Goal: Task Accomplishment & Management: Use online tool/utility

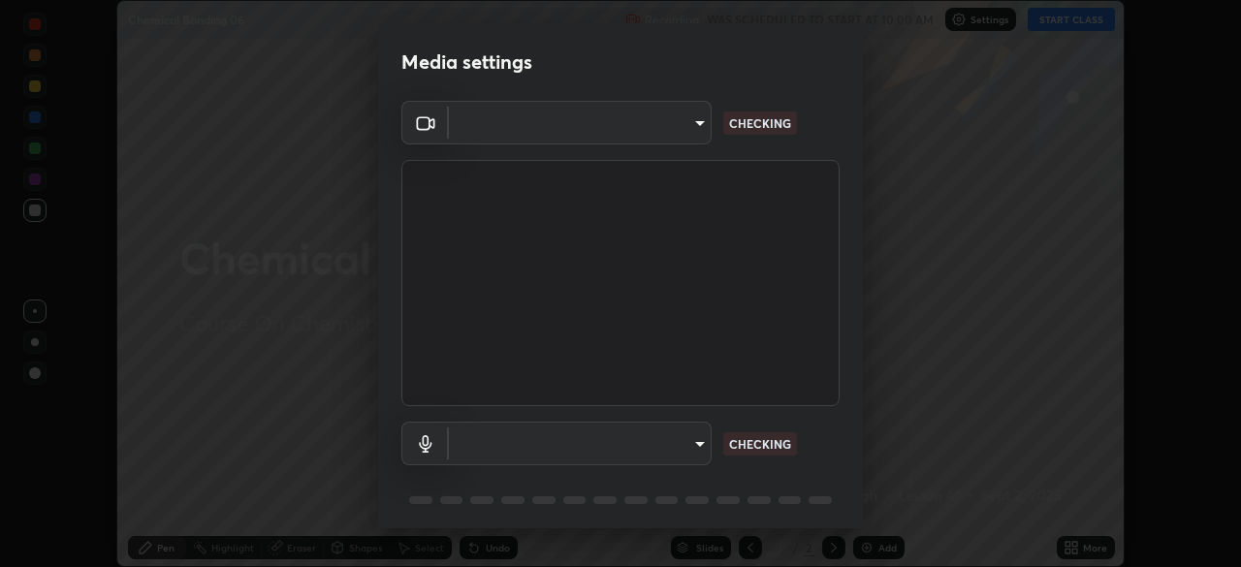
scroll to position [69, 0]
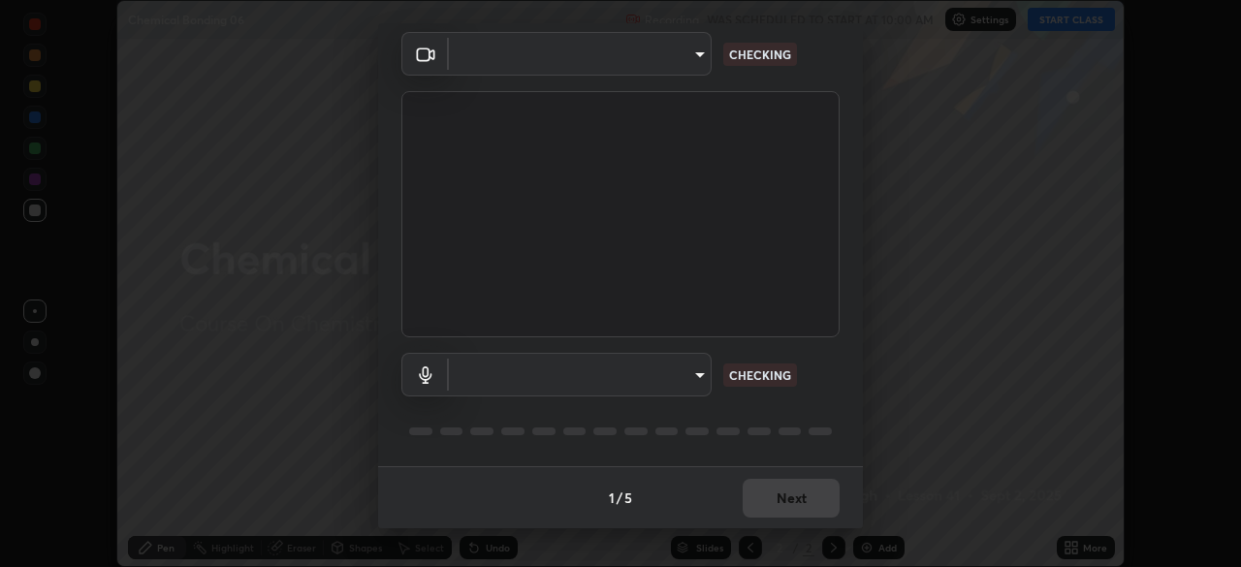
type input "ca2178d49a5cb12192a3fb46c4f9e24c845582a8c54499e9c28839f421edfd75"
click at [579, 383] on body "Erase all Chemical Bonding 06 Recording WAS SCHEDULED TO START AT 10:00 AM Sett…" at bounding box center [620, 283] width 1241 height 567
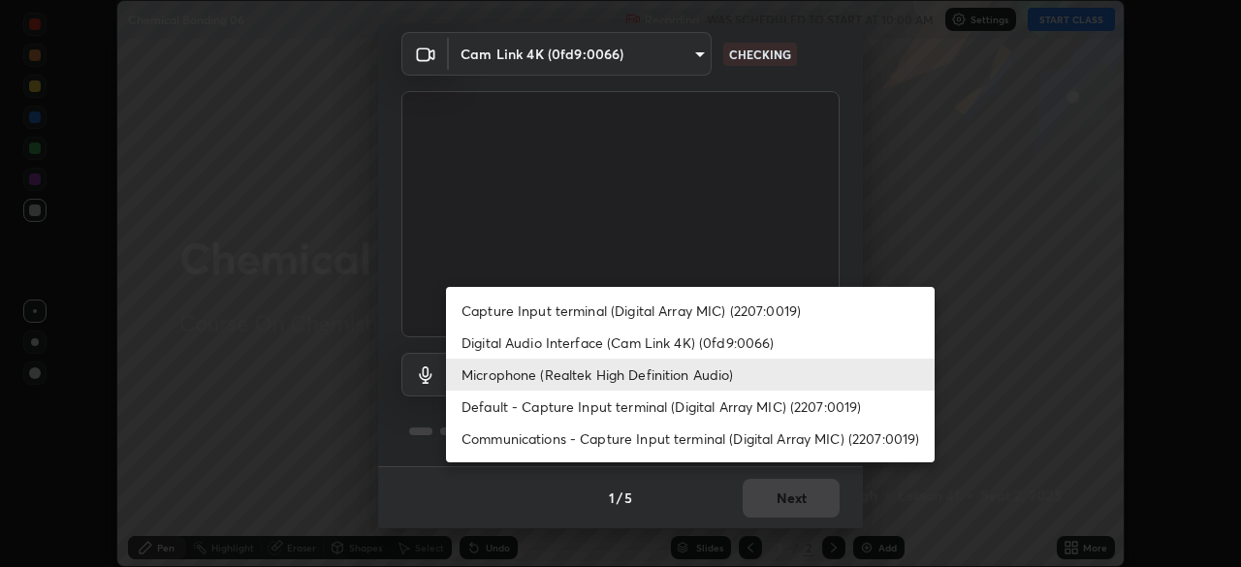
click at [535, 337] on li "Digital Audio Interface (Cam Link 4K) (0fd9:0066)" at bounding box center [690, 343] width 489 height 32
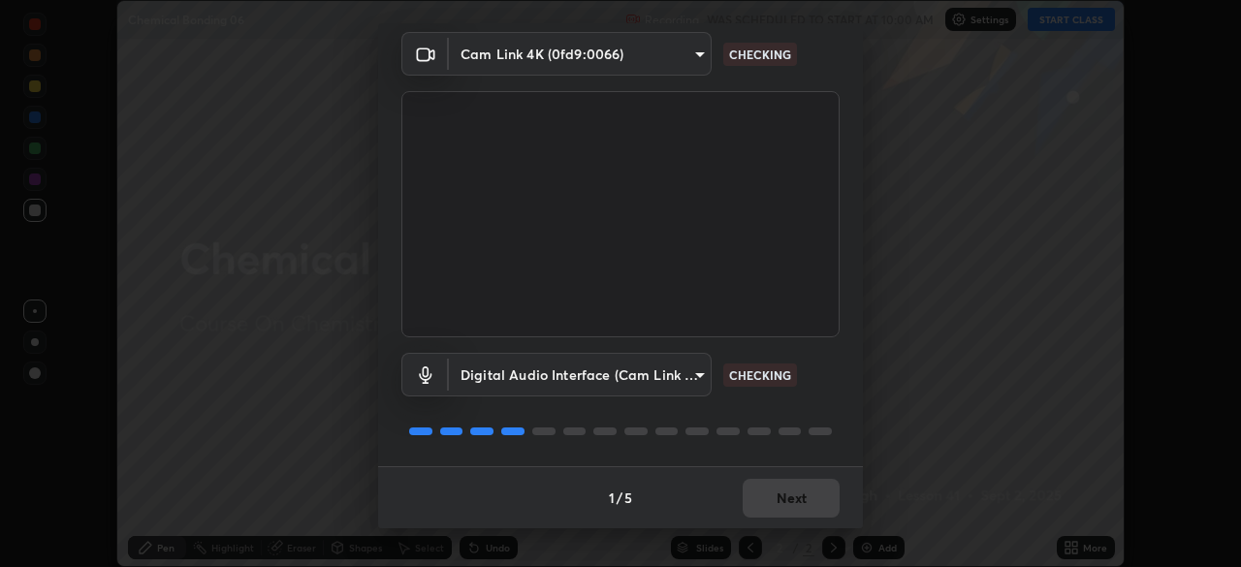
click at [594, 374] on body "Erase all Chemical Bonding 06 Recording WAS SCHEDULED TO START AT 10:00 AM Sett…" at bounding box center [620, 283] width 1241 height 567
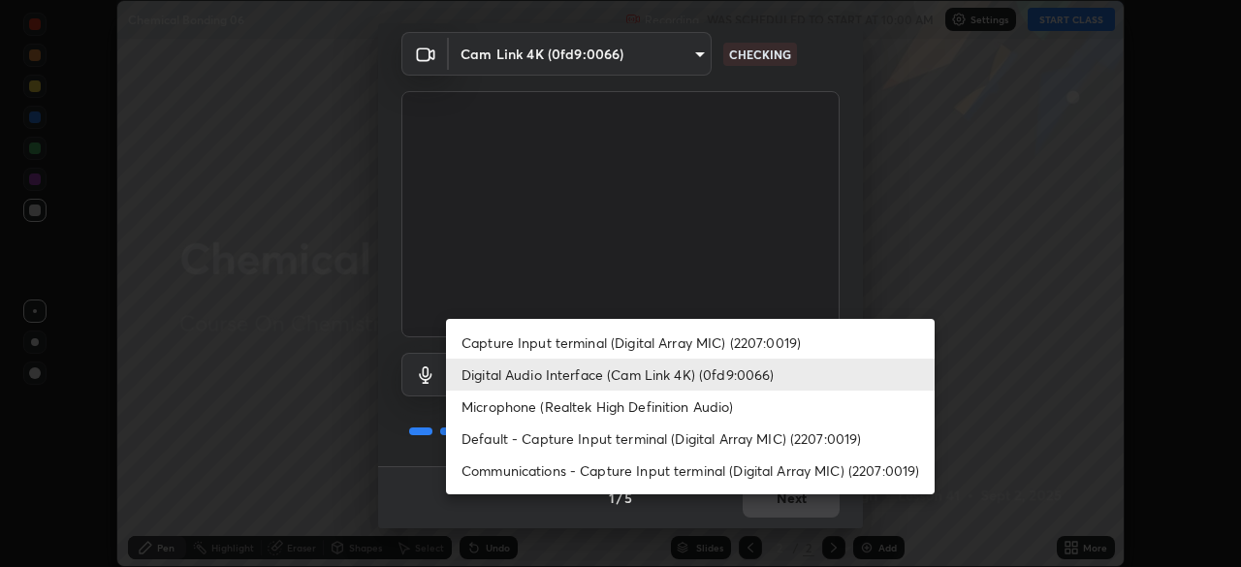
click at [584, 400] on li "Microphone (Realtek High Definition Audio)" at bounding box center [690, 407] width 489 height 32
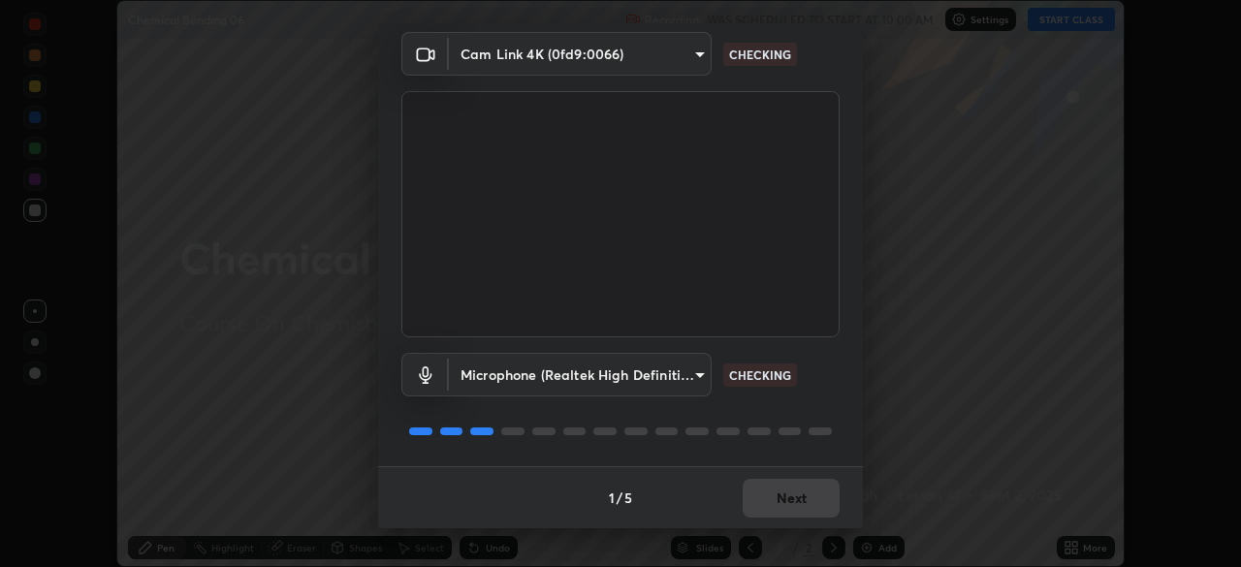
type input "86aec7d829e42e6ea268cdcc98ba0c704b8f2fc3d2d016a195b452ad7add0abf"
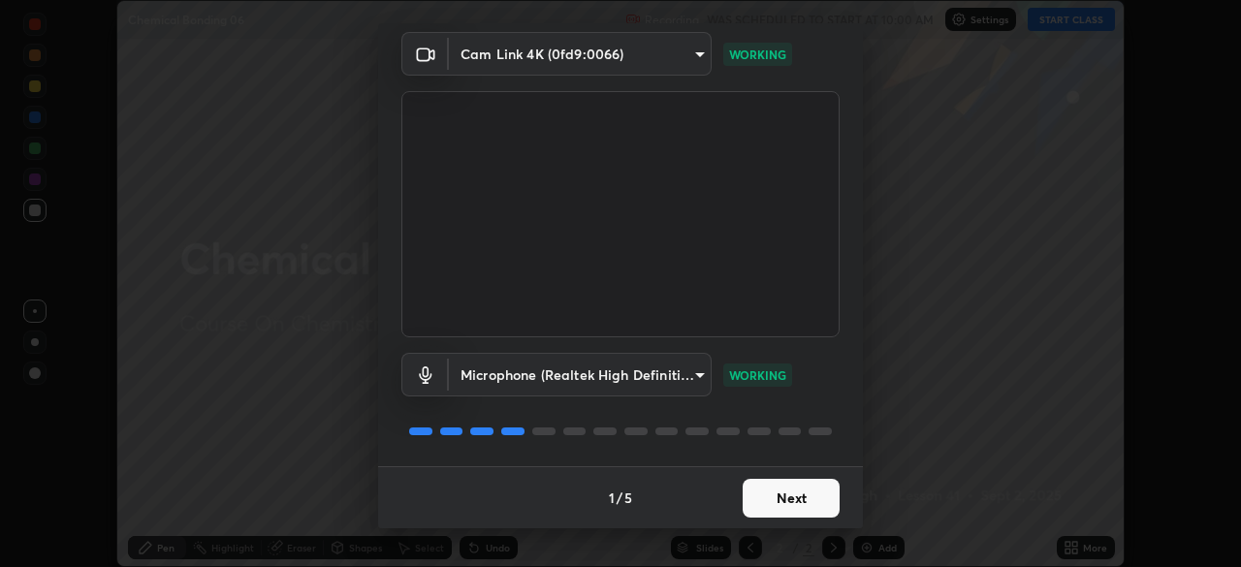
click at [787, 501] on button "Next" at bounding box center [791, 498] width 97 height 39
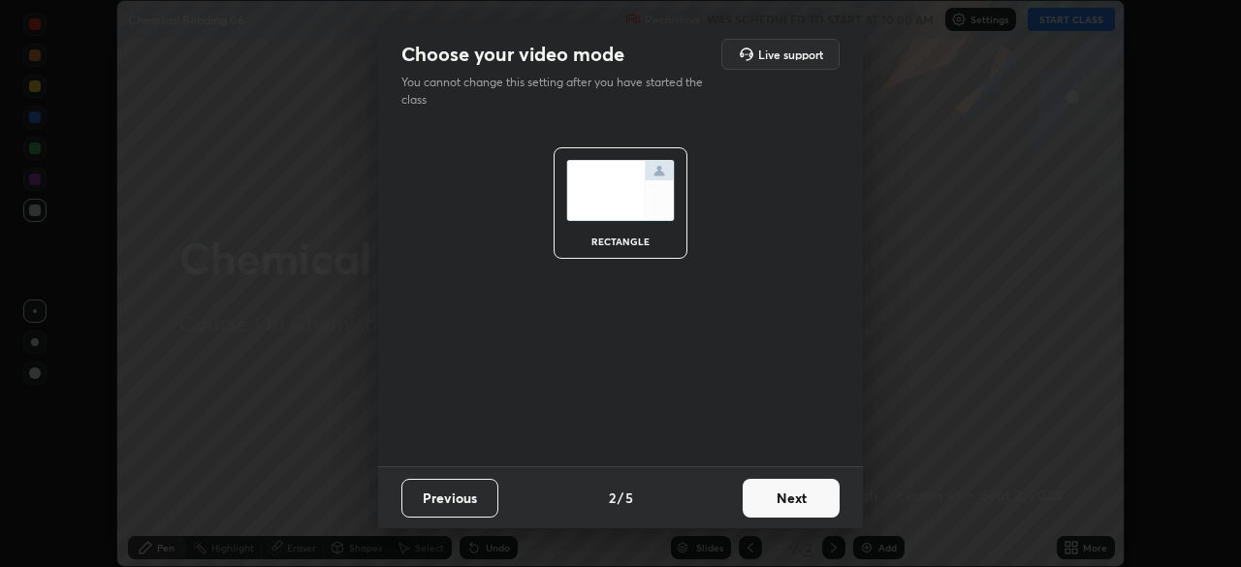
scroll to position [0, 0]
click at [796, 499] on button "Next" at bounding box center [791, 498] width 97 height 39
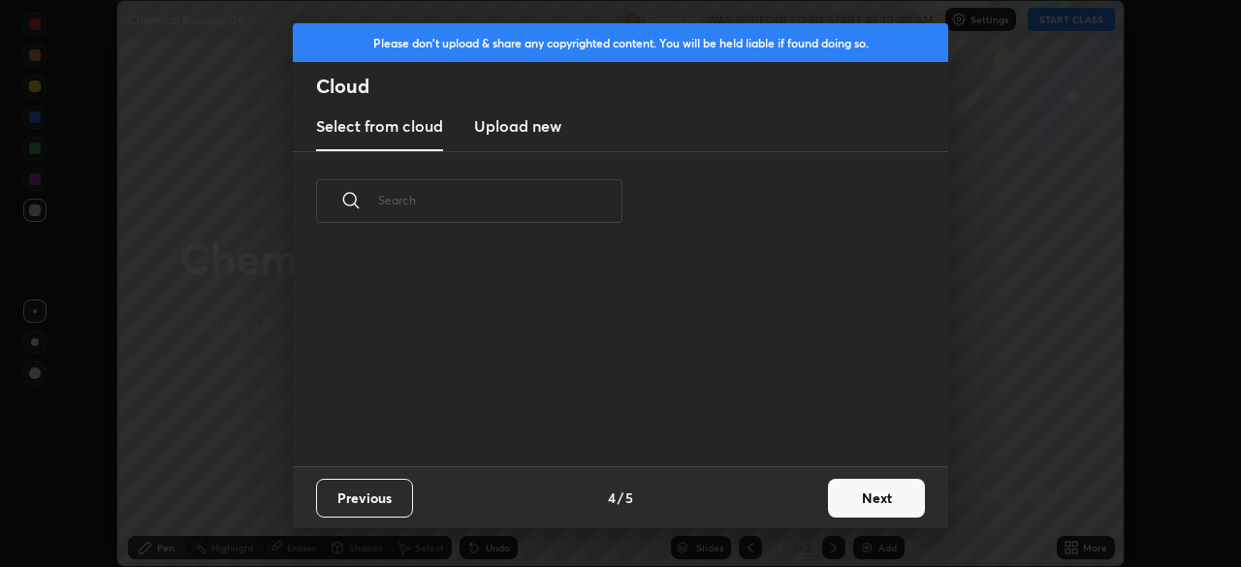
click at [828, 492] on button "Next" at bounding box center [876, 498] width 97 height 39
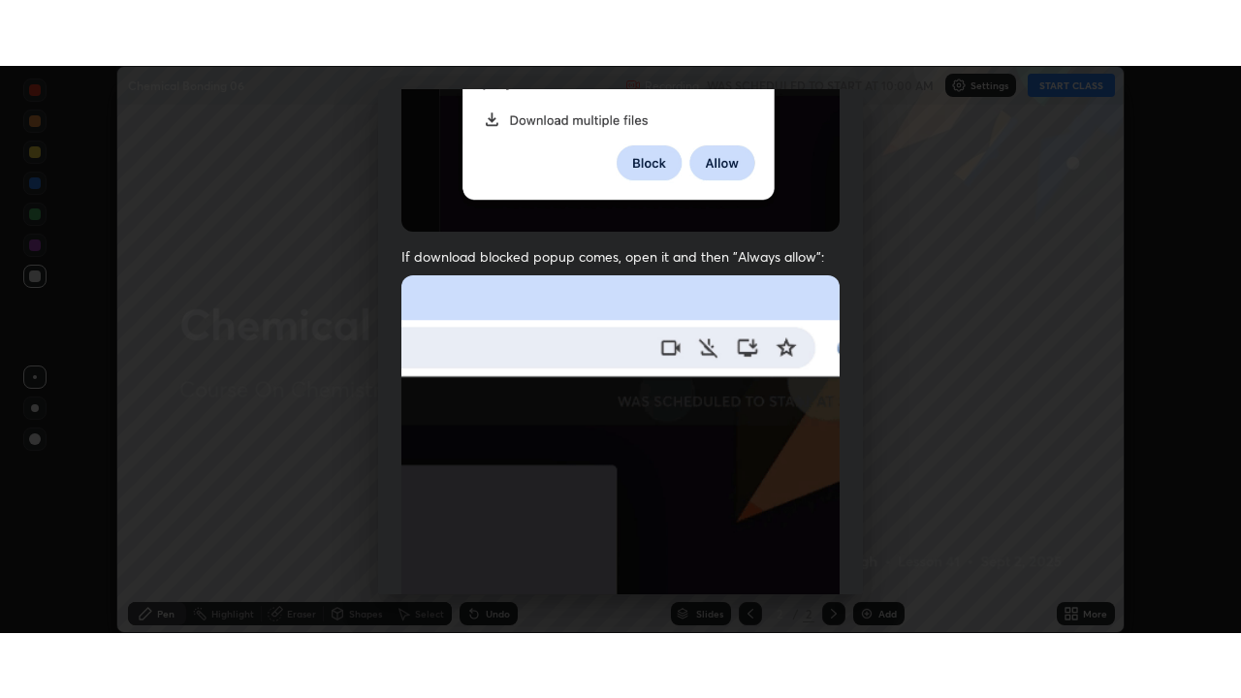
scroll to position [464, 0]
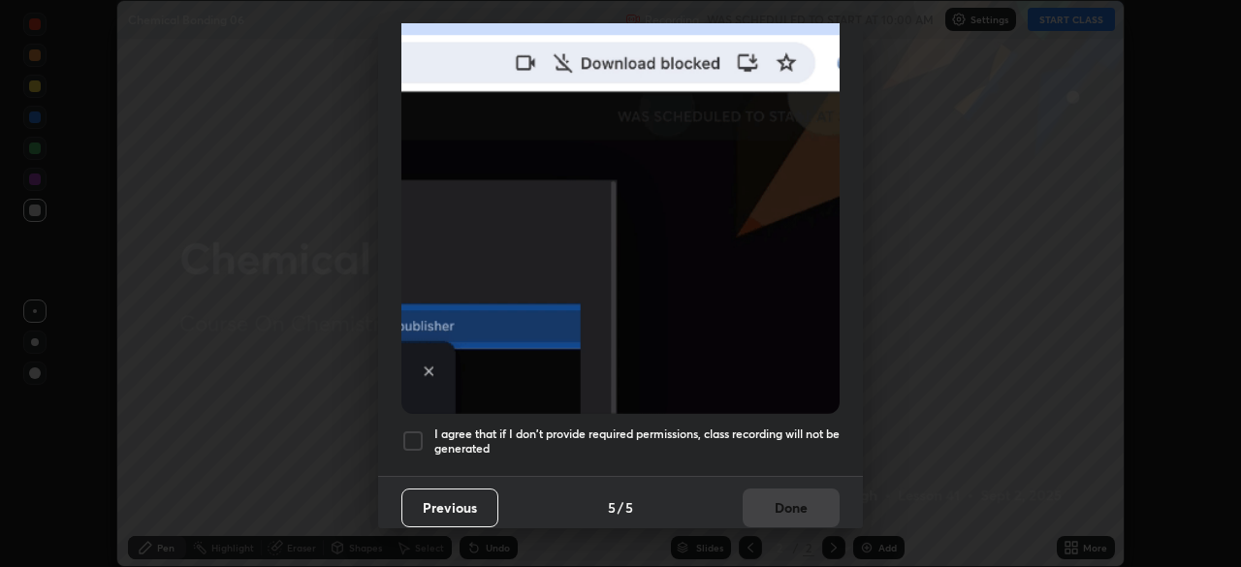
click at [420, 430] on div at bounding box center [412, 441] width 23 height 23
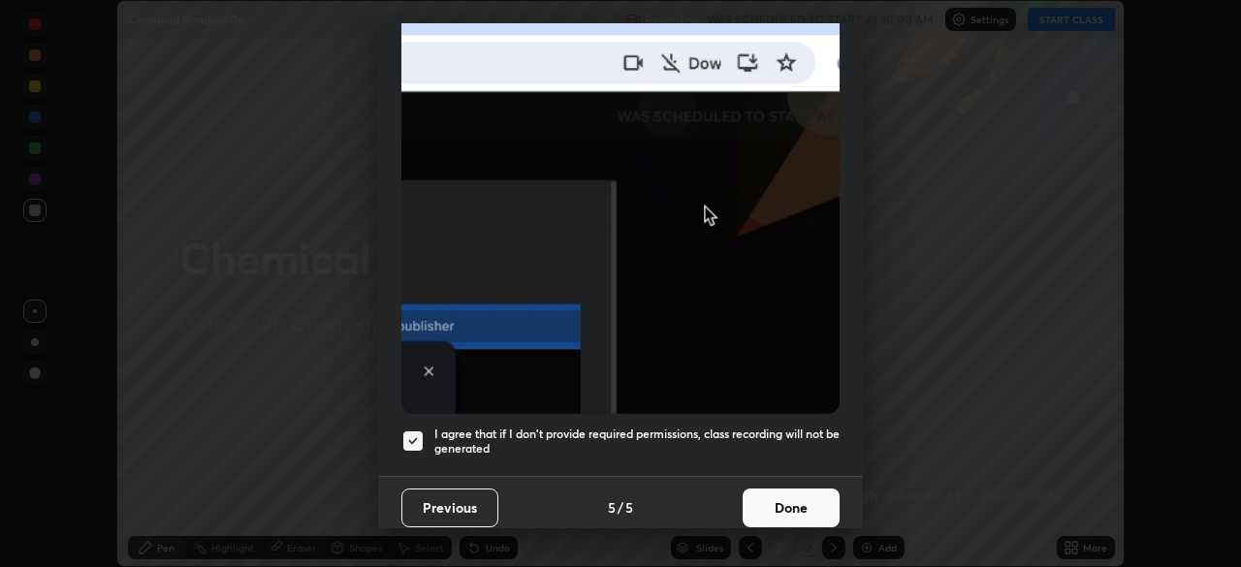
click at [812, 510] on button "Done" at bounding box center [791, 508] width 97 height 39
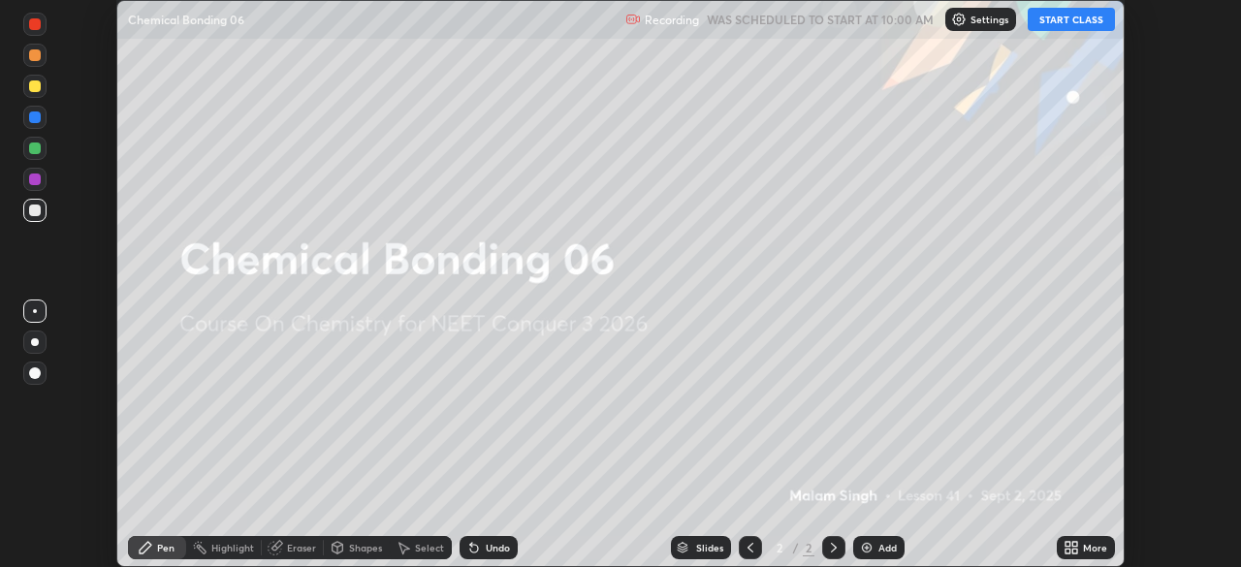
click at [1091, 17] on button "START CLASS" at bounding box center [1071, 19] width 87 height 23
click at [1074, 547] on icon at bounding box center [1074, 544] width 5 height 5
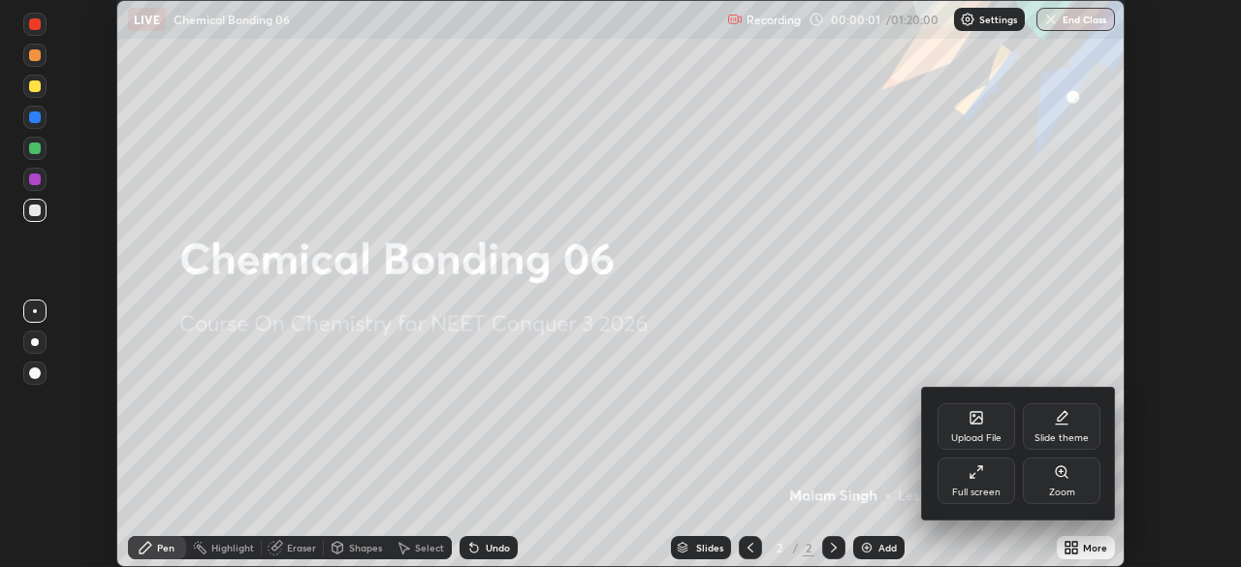
click at [980, 488] on div "Full screen" at bounding box center [976, 493] width 48 height 10
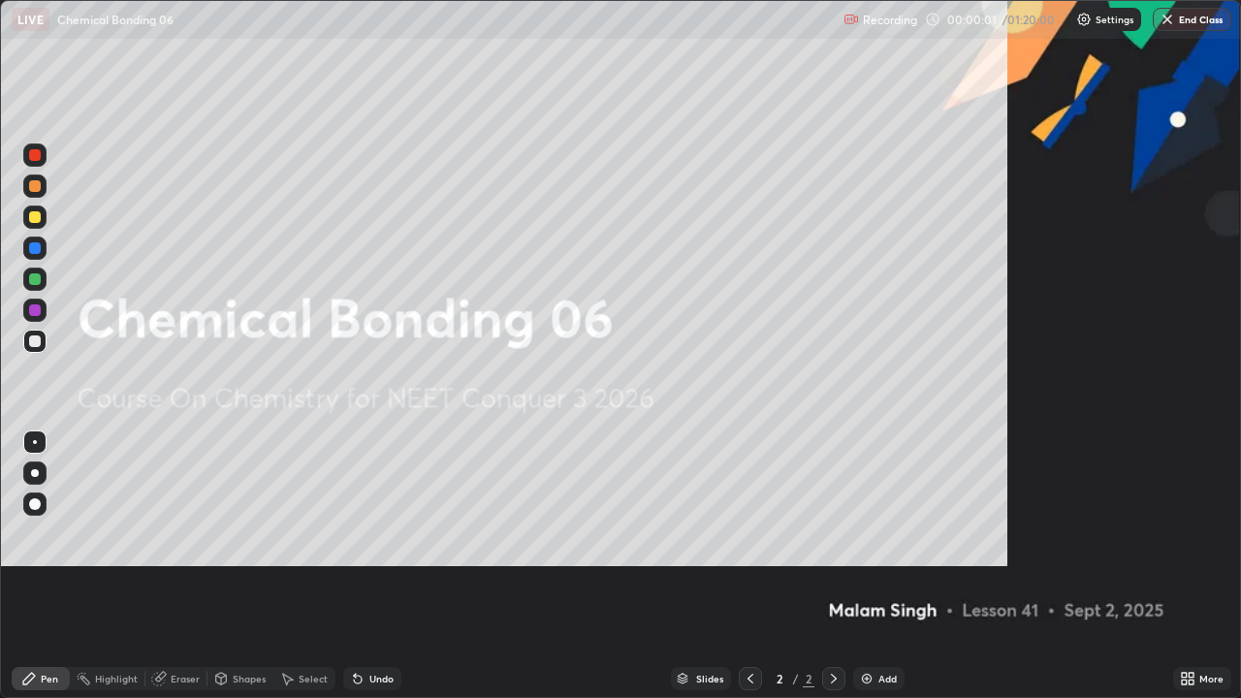
scroll to position [698, 1241]
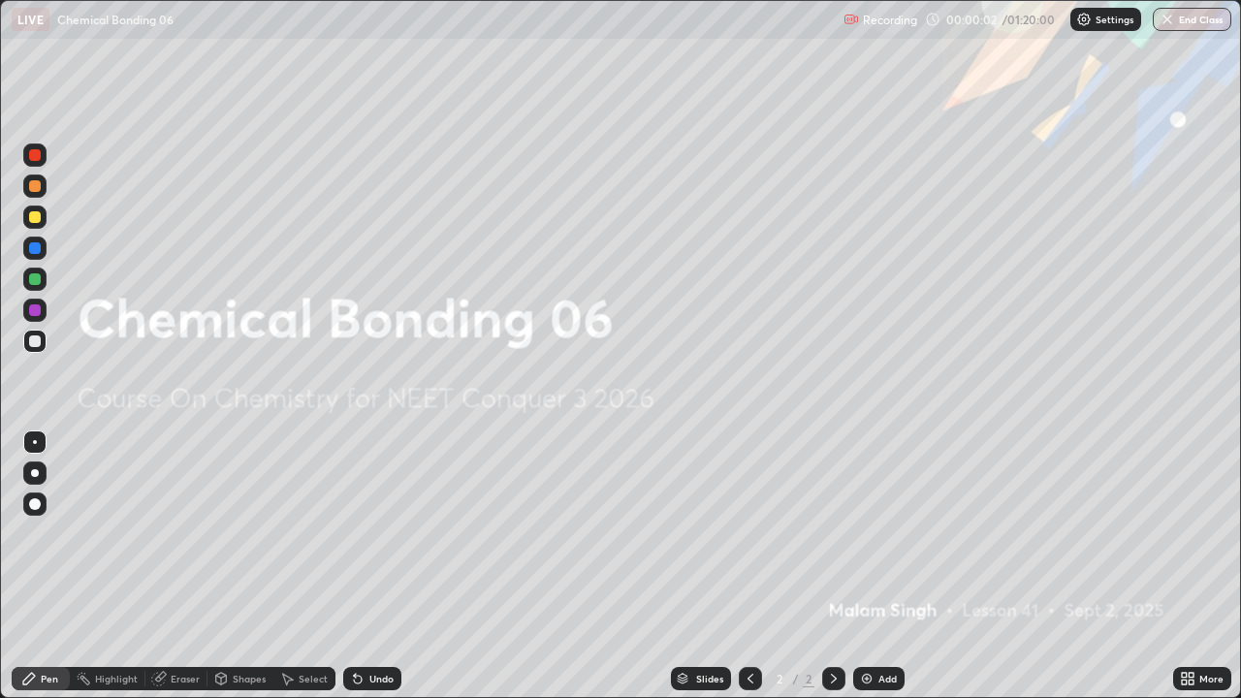
click at [867, 566] on img at bounding box center [867, 679] width 16 height 16
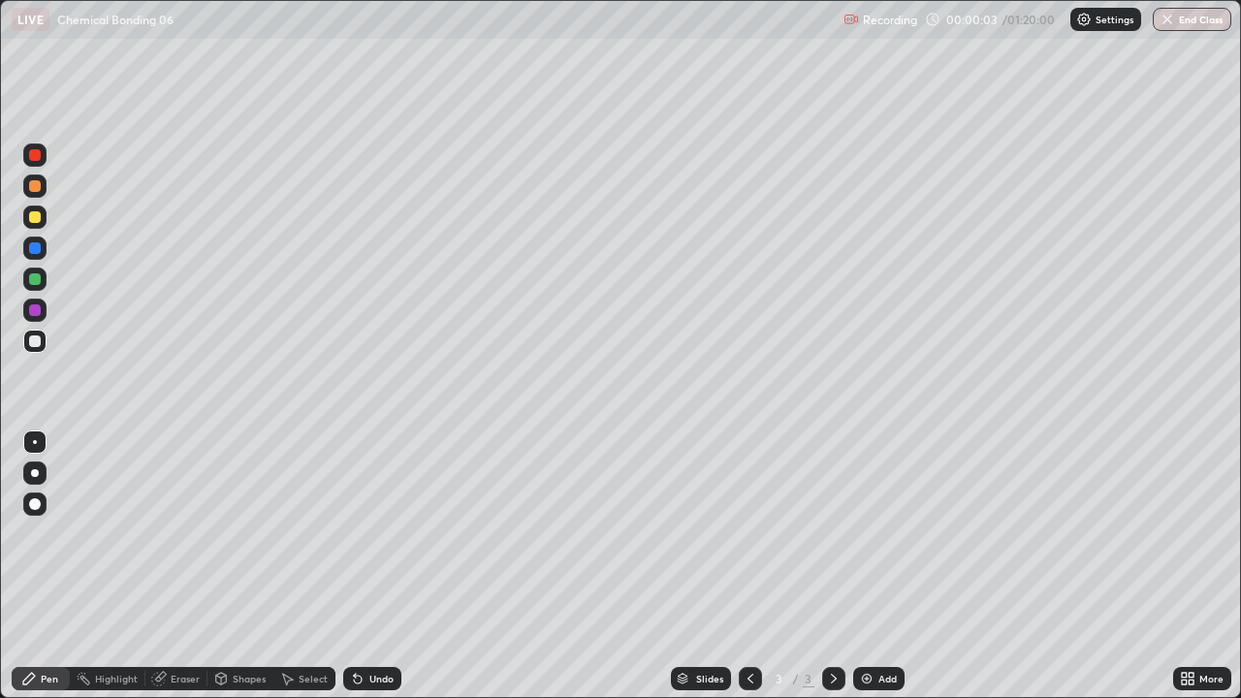
click at [43, 477] on div at bounding box center [34, 473] width 23 height 23
click at [36, 193] on div at bounding box center [34, 186] width 23 height 23
click at [36, 341] on div at bounding box center [35, 341] width 12 height 12
click at [188, 566] on div "Eraser" at bounding box center [185, 679] width 29 height 10
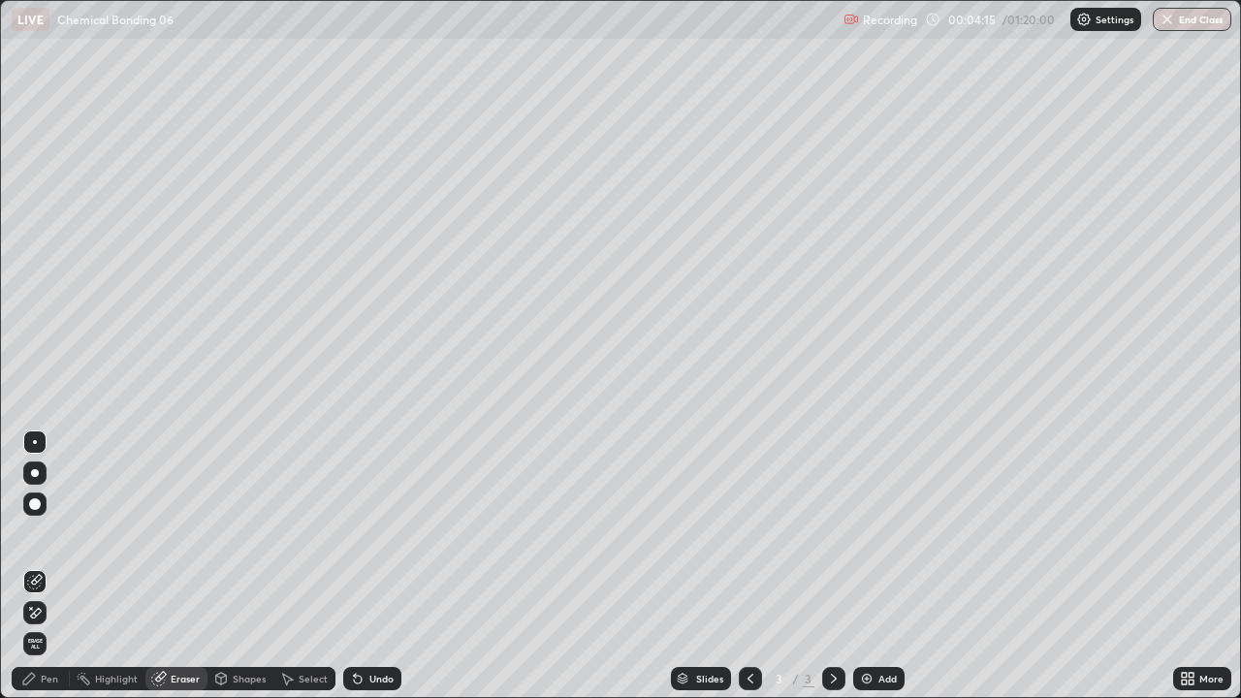
click at [59, 566] on div "Pen" at bounding box center [41, 678] width 58 height 23
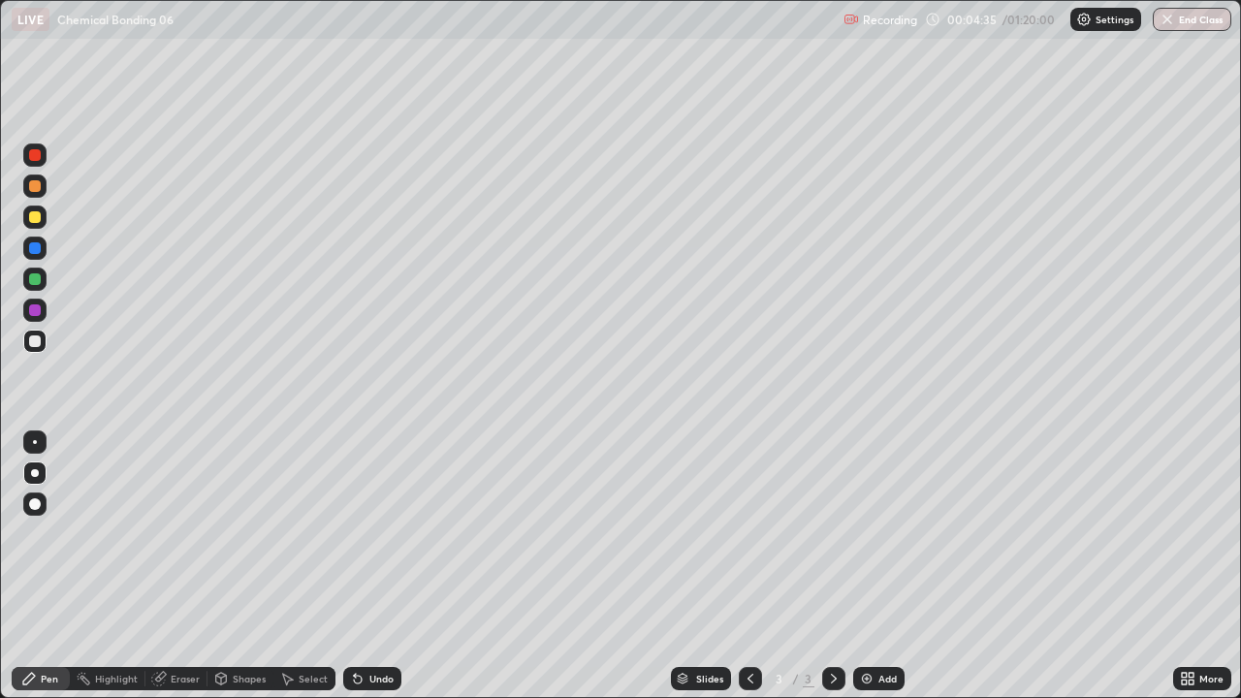
click at [24, 219] on div at bounding box center [34, 217] width 23 height 23
click at [38, 349] on div at bounding box center [34, 341] width 23 height 23
click at [26, 253] on div at bounding box center [34, 248] width 23 height 23
click at [30, 276] on div at bounding box center [35, 279] width 12 height 12
click at [37, 338] on div at bounding box center [35, 341] width 12 height 12
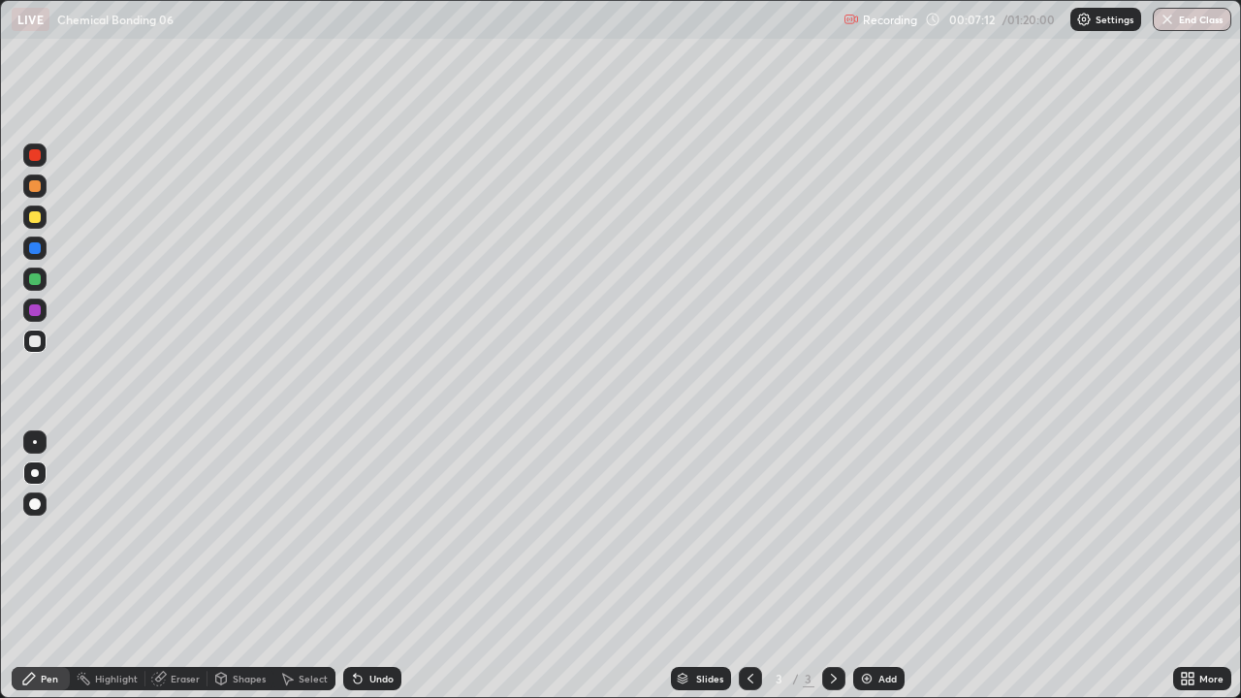
click at [38, 282] on div at bounding box center [35, 279] width 12 height 12
click at [36, 341] on div at bounding box center [35, 341] width 12 height 12
click at [38, 221] on div at bounding box center [35, 217] width 12 height 12
click at [34, 279] on div at bounding box center [35, 279] width 12 height 12
click at [870, 566] on img at bounding box center [867, 679] width 16 height 16
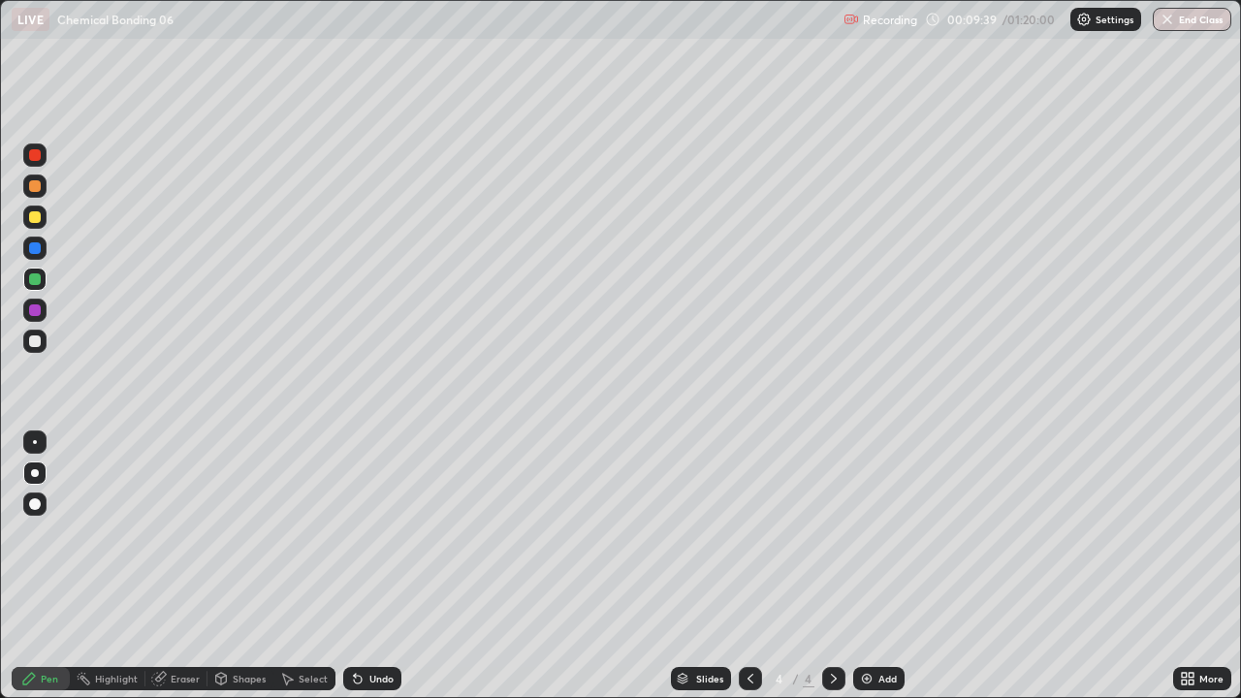
click at [32, 342] on div at bounding box center [35, 341] width 12 height 12
click at [33, 217] on div at bounding box center [35, 217] width 12 height 12
click at [31, 350] on div at bounding box center [34, 341] width 23 height 23
click at [37, 189] on div at bounding box center [35, 186] width 12 height 12
click at [34, 219] on div at bounding box center [35, 217] width 12 height 12
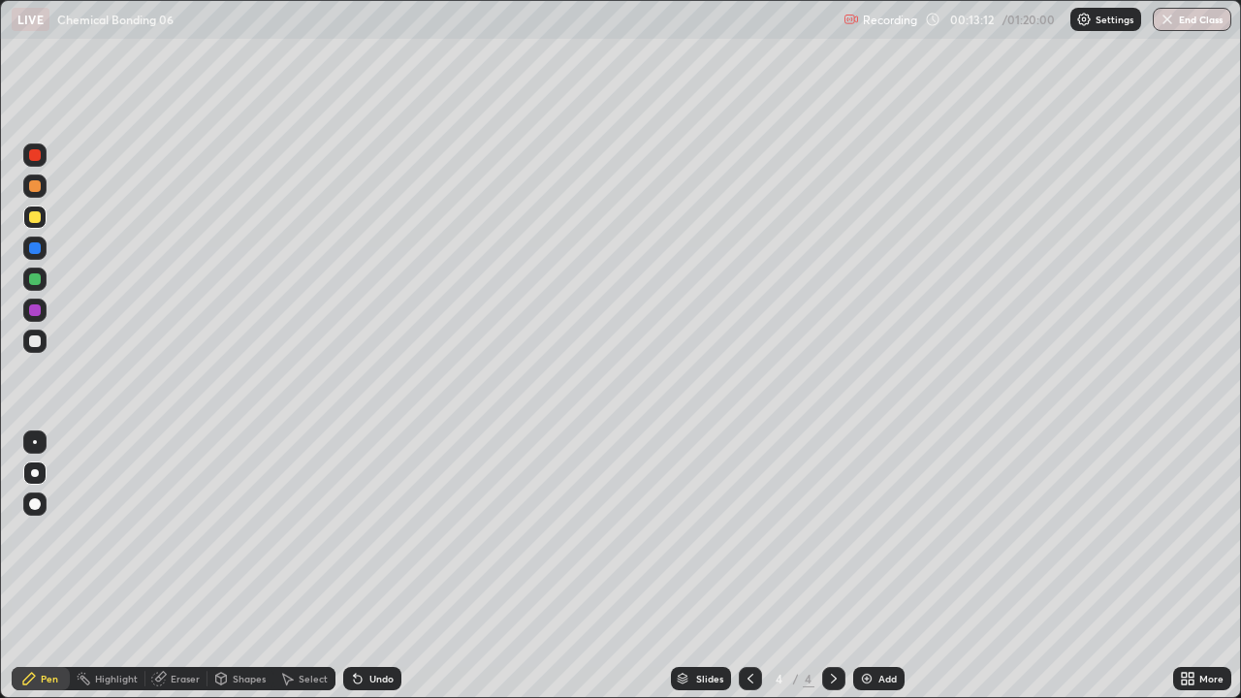
click at [34, 342] on div at bounding box center [35, 341] width 12 height 12
click at [30, 228] on div at bounding box center [34, 217] width 23 height 23
click at [35, 281] on div at bounding box center [35, 279] width 12 height 12
click at [749, 566] on icon at bounding box center [751, 679] width 16 height 16
click at [829, 566] on div at bounding box center [833, 678] width 23 height 23
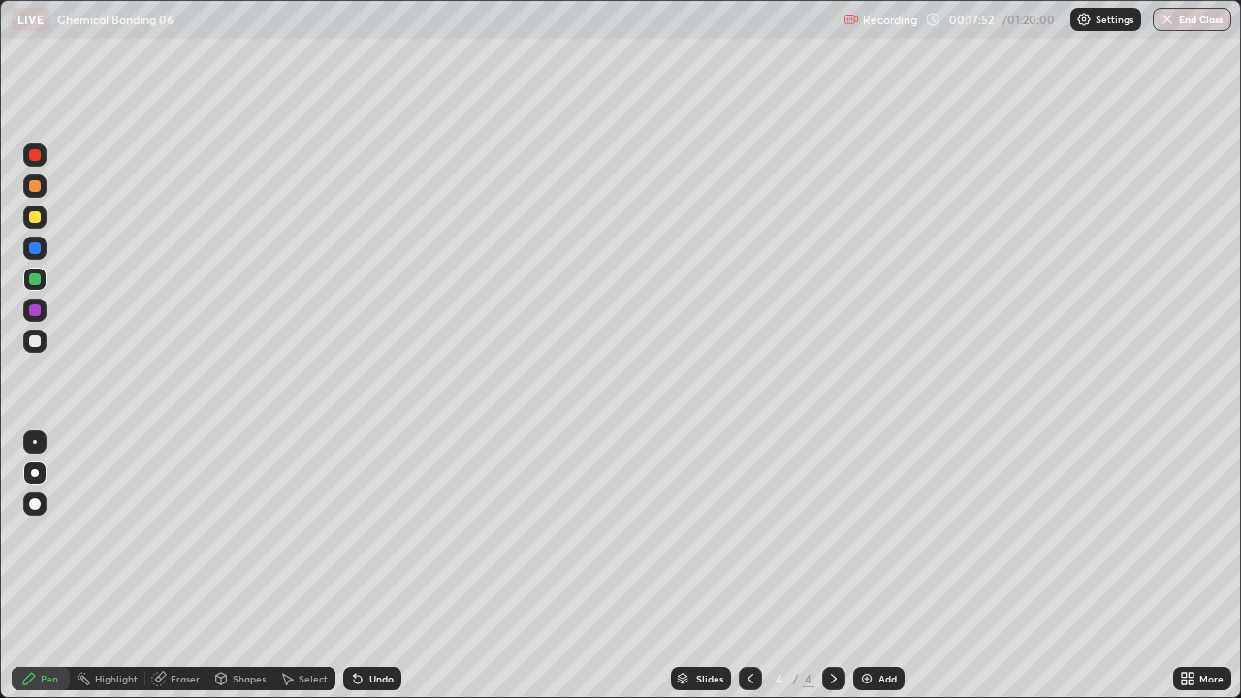
click at [749, 566] on icon at bounding box center [751, 679] width 16 height 16
click at [832, 566] on icon at bounding box center [834, 679] width 16 height 16
click at [865, 566] on div "Add" at bounding box center [878, 678] width 51 height 23
click at [32, 189] on div at bounding box center [35, 186] width 12 height 12
click at [37, 220] on div at bounding box center [35, 217] width 12 height 12
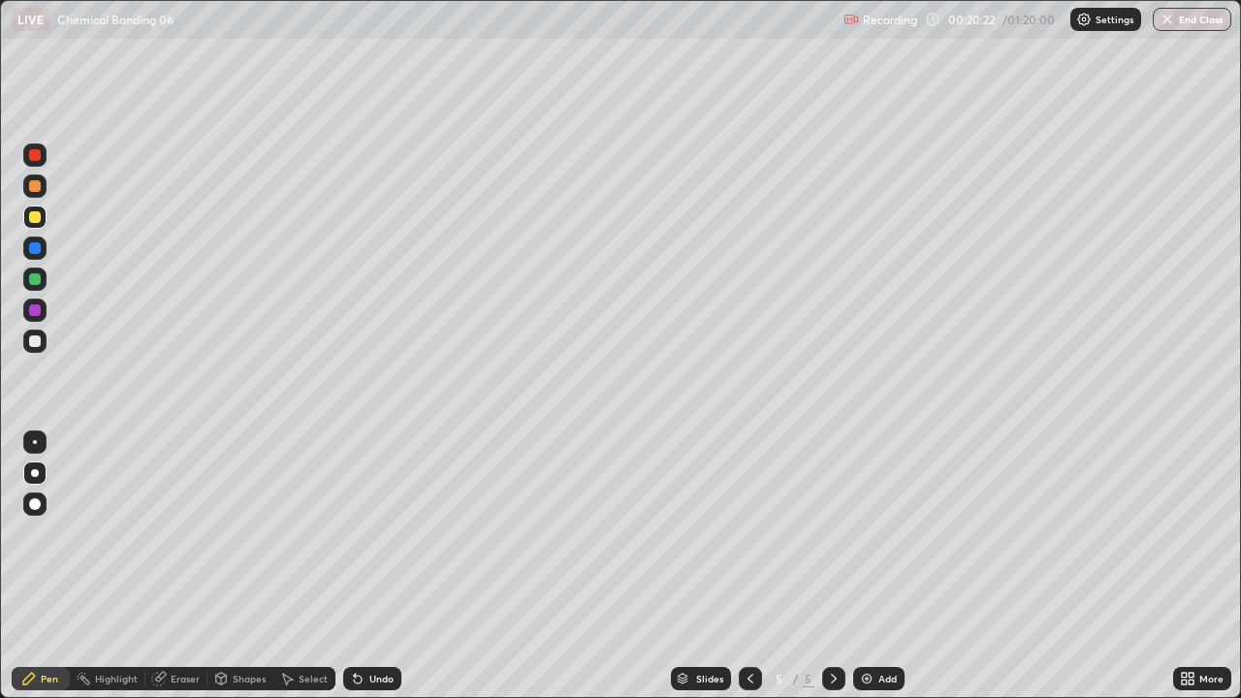
click at [31, 343] on div at bounding box center [35, 341] width 12 height 12
click at [239, 566] on div "Shapes" at bounding box center [249, 679] width 33 height 10
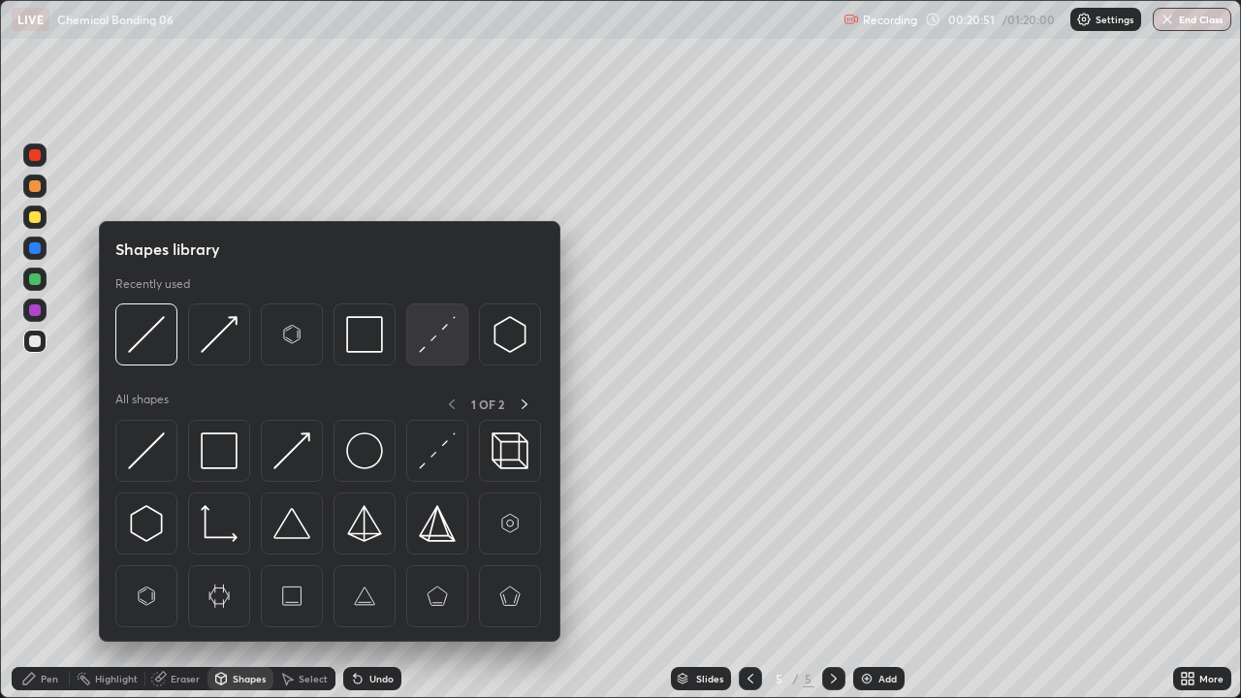
click at [443, 333] on img at bounding box center [437, 334] width 37 height 37
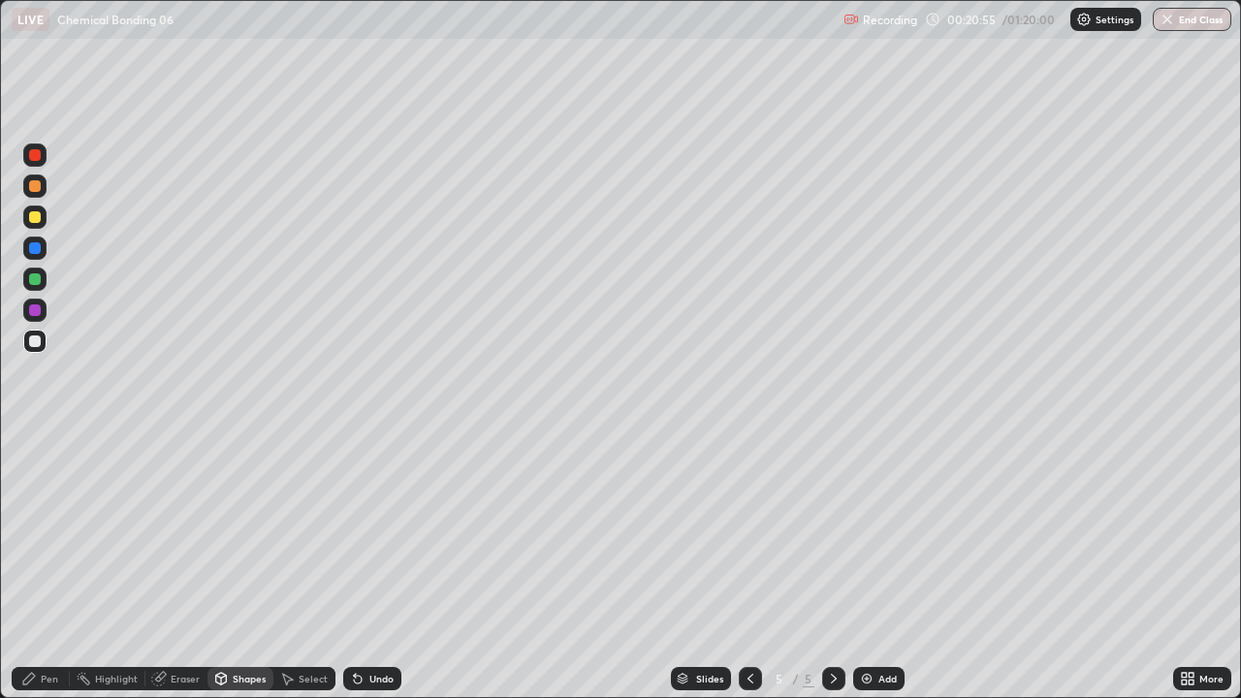
click at [54, 566] on div "Pen" at bounding box center [49, 679] width 17 height 10
click at [36, 183] on div at bounding box center [35, 186] width 12 height 12
click at [369, 566] on div "Undo" at bounding box center [381, 679] width 24 height 10
click at [33, 341] on div at bounding box center [35, 341] width 12 height 12
click at [33, 283] on div at bounding box center [35, 279] width 12 height 12
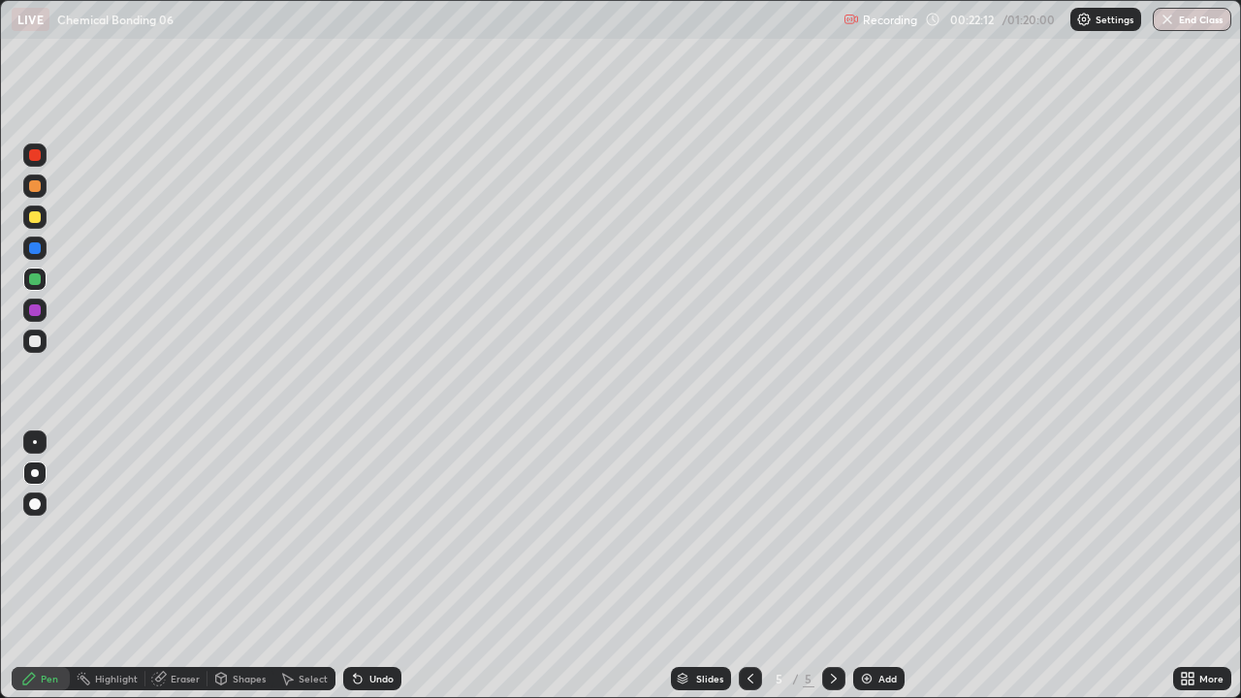
click at [36, 348] on div at bounding box center [34, 341] width 23 height 23
click at [37, 226] on div at bounding box center [34, 217] width 23 height 23
click at [33, 339] on div at bounding box center [35, 341] width 12 height 12
click at [39, 280] on div at bounding box center [35, 279] width 12 height 12
click at [236, 566] on div "Shapes" at bounding box center [249, 679] width 33 height 10
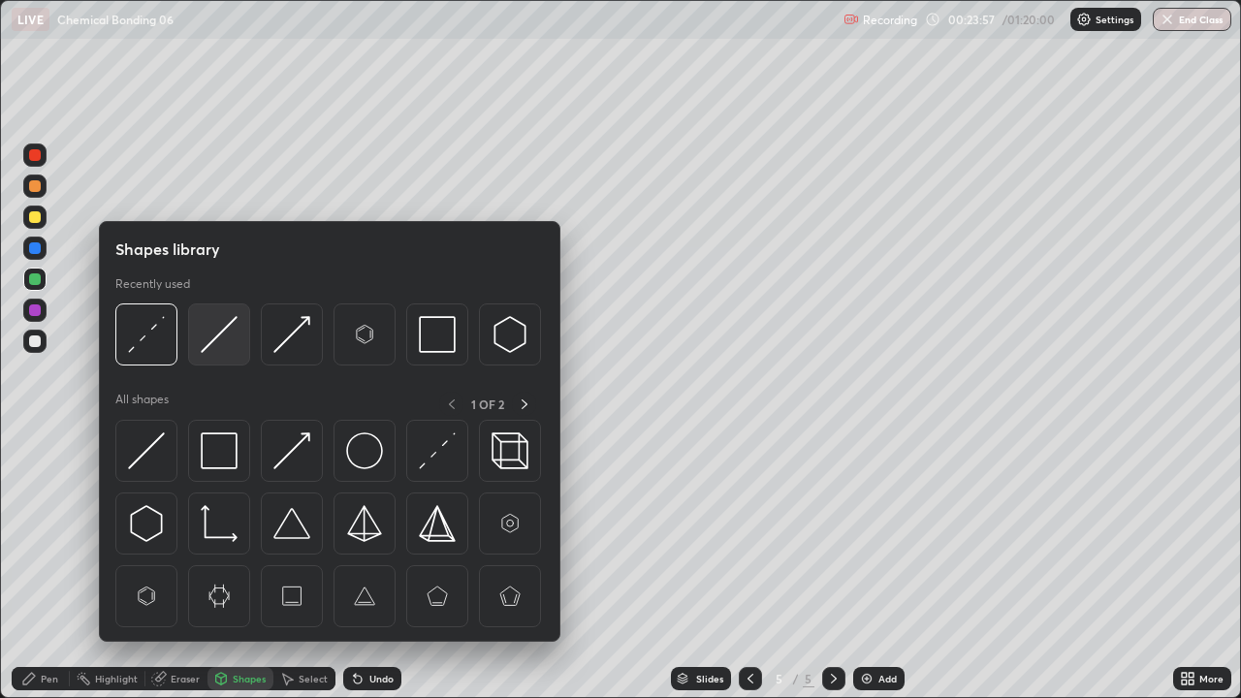
click at [214, 332] on img at bounding box center [219, 334] width 37 height 37
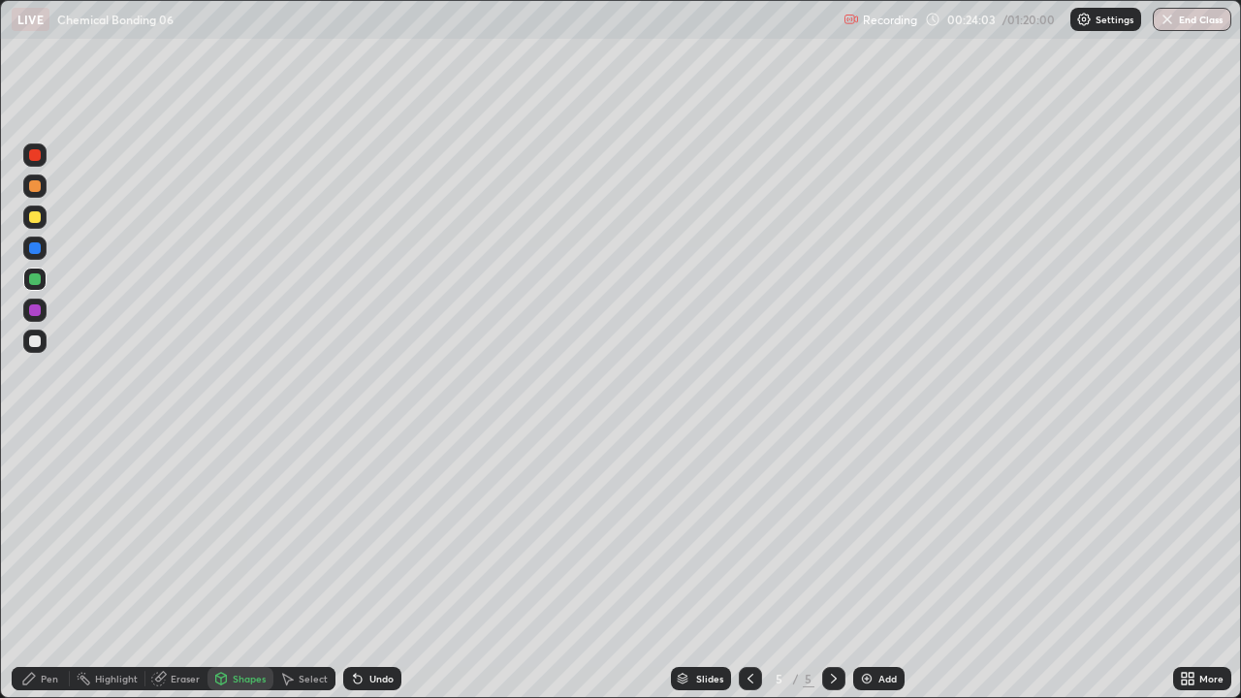
click at [47, 566] on div "Pen" at bounding box center [49, 679] width 17 height 10
click at [31, 348] on div at bounding box center [34, 341] width 23 height 23
click at [241, 566] on div "Shapes" at bounding box center [249, 679] width 33 height 10
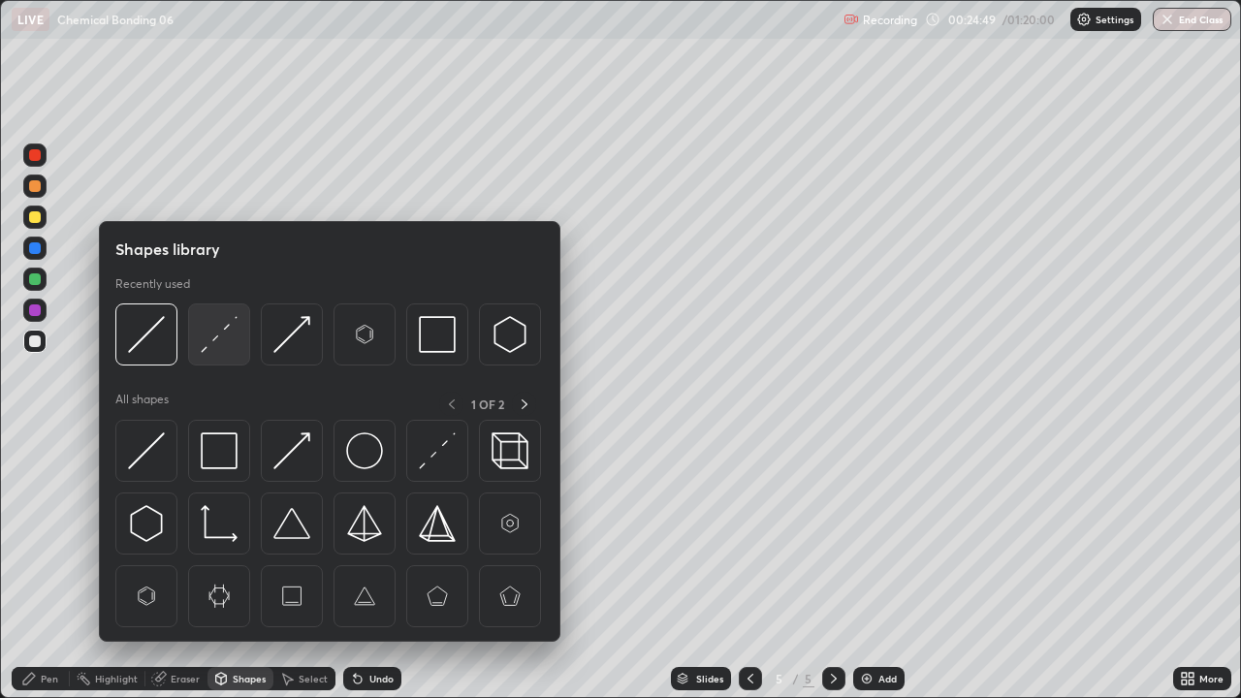
click at [223, 331] on img at bounding box center [219, 334] width 37 height 37
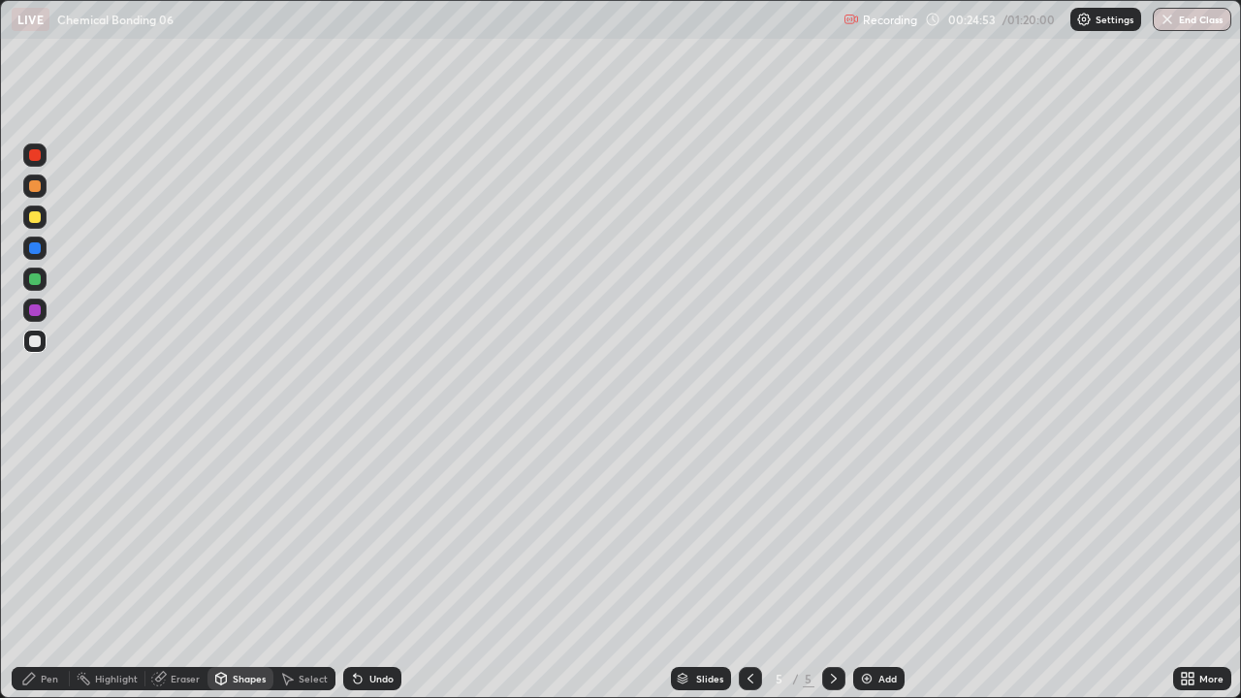
click at [51, 566] on div "Pen" at bounding box center [49, 679] width 17 height 10
click at [37, 186] on div at bounding box center [35, 186] width 12 height 12
click at [36, 279] on div at bounding box center [35, 279] width 12 height 12
click at [32, 348] on div at bounding box center [34, 341] width 23 height 23
click at [35, 342] on div at bounding box center [35, 341] width 12 height 12
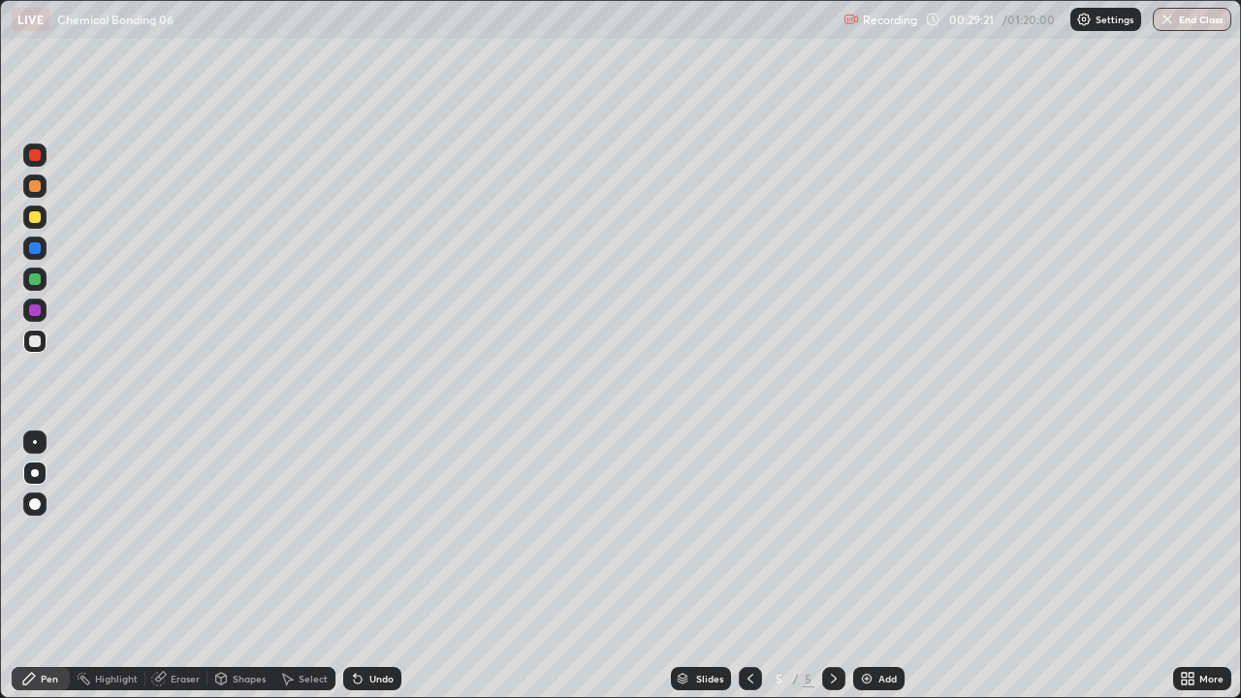
click at [869, 566] on img at bounding box center [867, 679] width 16 height 16
click at [34, 186] on div at bounding box center [35, 186] width 12 height 12
click at [31, 340] on div at bounding box center [35, 341] width 12 height 12
click at [35, 249] on div at bounding box center [35, 248] width 12 height 12
click at [25, 347] on div at bounding box center [34, 341] width 23 height 23
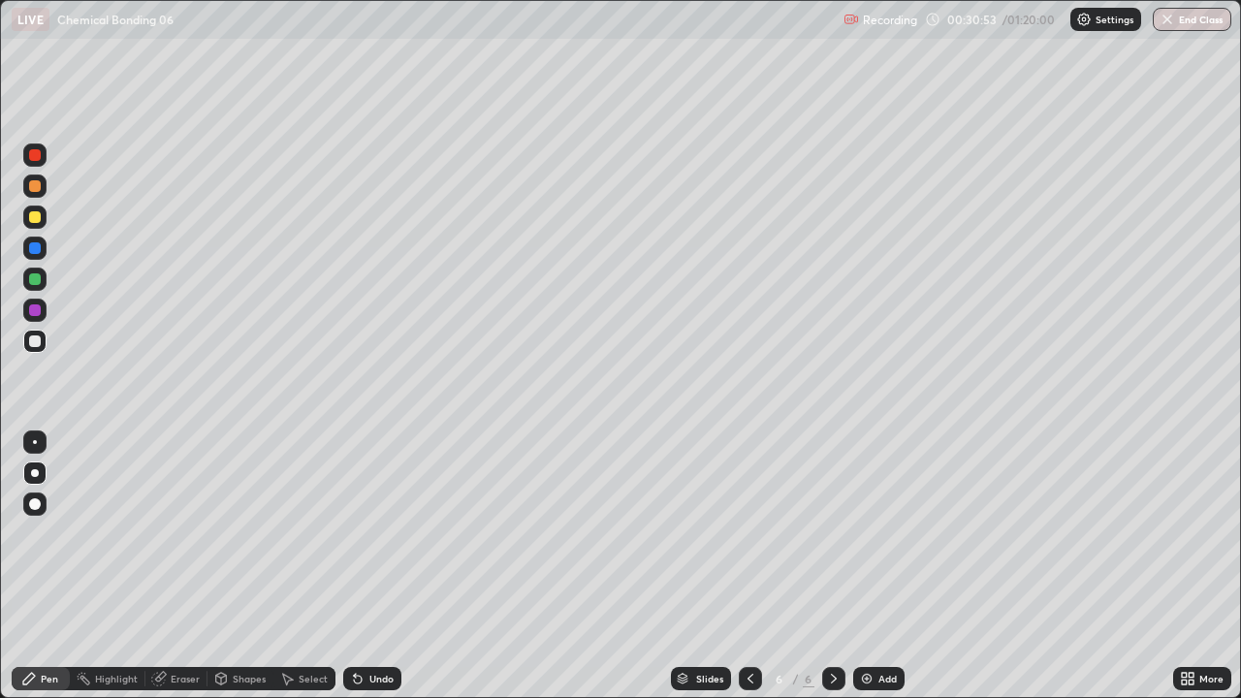
click at [31, 222] on div at bounding box center [35, 217] width 12 height 12
click at [38, 352] on div at bounding box center [34, 341] width 23 height 23
click at [749, 566] on icon at bounding box center [751, 679] width 16 height 16
click at [832, 566] on icon at bounding box center [834, 679] width 16 height 16
click at [33, 193] on div at bounding box center [34, 186] width 23 height 23
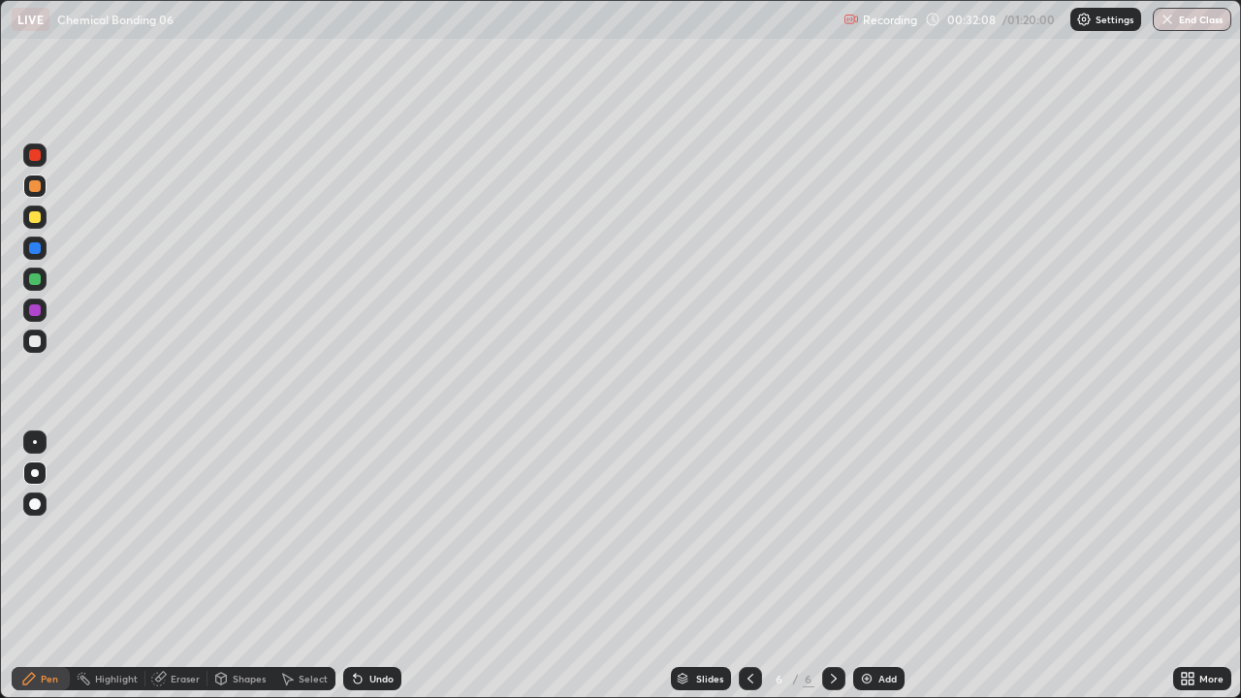
click at [34, 341] on div at bounding box center [35, 341] width 12 height 12
click at [228, 566] on div "Shapes" at bounding box center [240, 678] width 66 height 23
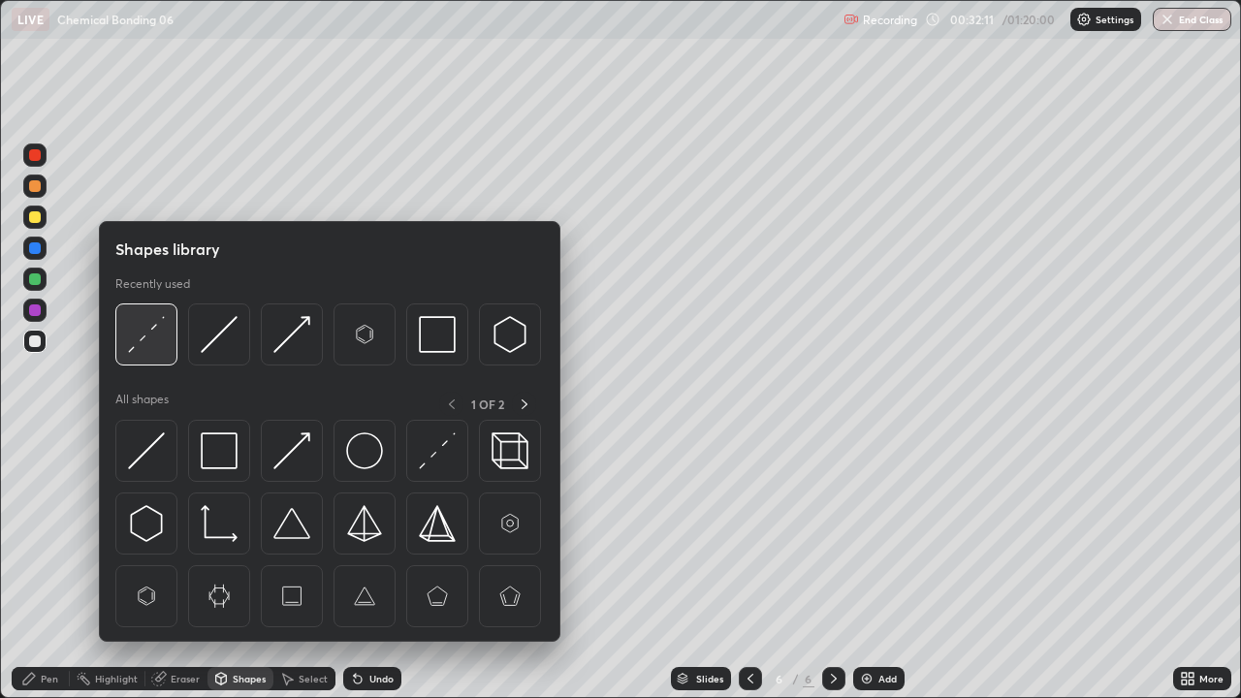
click at [151, 335] on img at bounding box center [146, 334] width 37 height 37
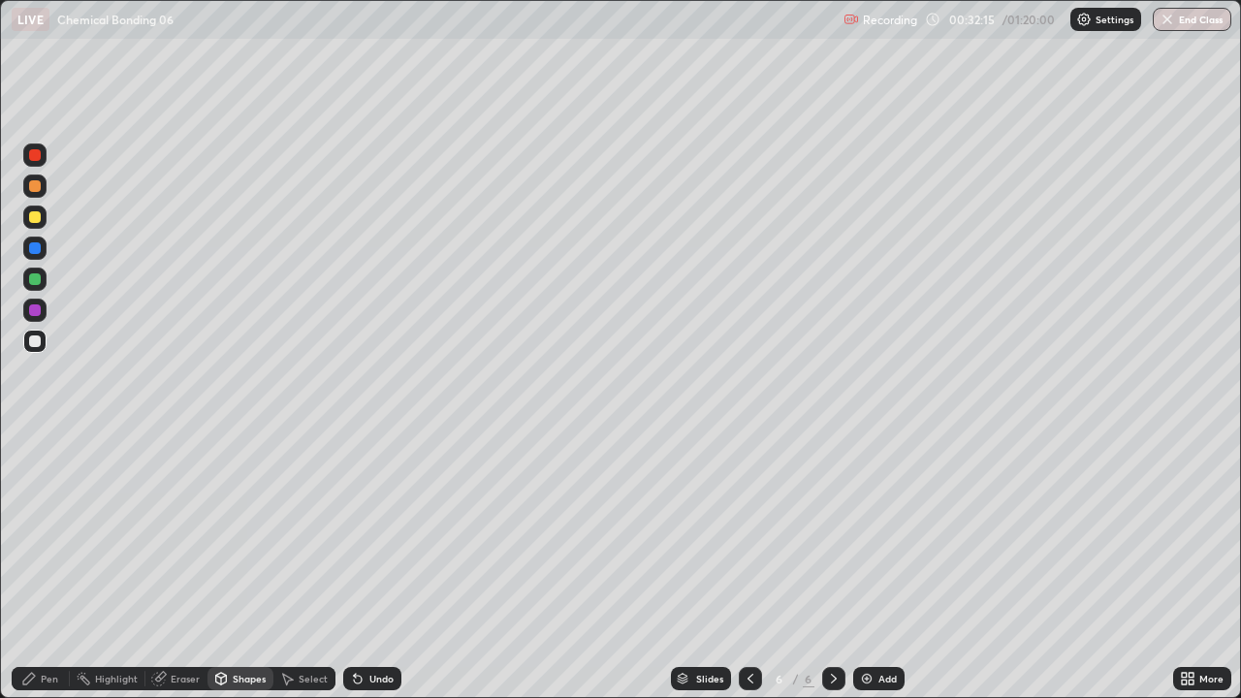
click at [49, 566] on div "Pen" at bounding box center [49, 679] width 17 height 10
click at [32, 239] on div at bounding box center [34, 248] width 23 height 23
click at [38, 346] on div at bounding box center [35, 341] width 12 height 12
click at [35, 218] on div at bounding box center [35, 217] width 12 height 12
click at [385, 566] on div "Undo" at bounding box center [372, 678] width 58 height 23
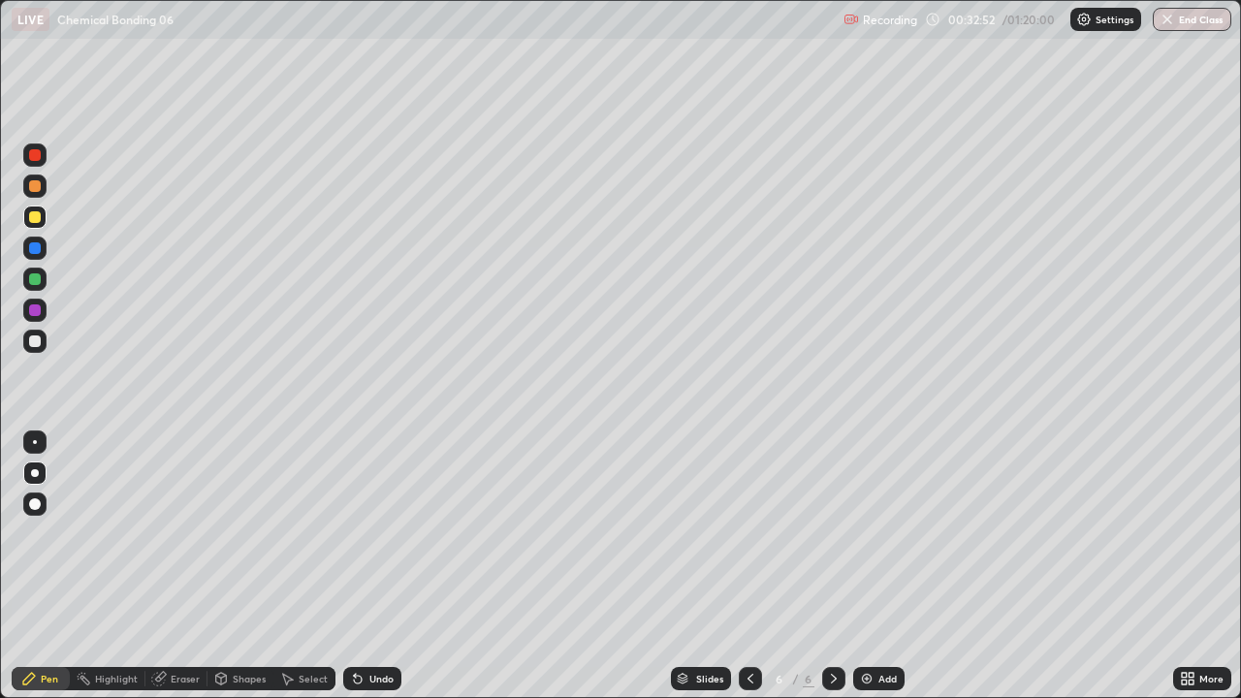
click at [381, 566] on div "Undo" at bounding box center [381, 679] width 24 height 10
click at [34, 277] on div at bounding box center [35, 279] width 12 height 12
click at [32, 350] on div at bounding box center [34, 341] width 23 height 23
click at [34, 193] on div at bounding box center [34, 186] width 23 height 23
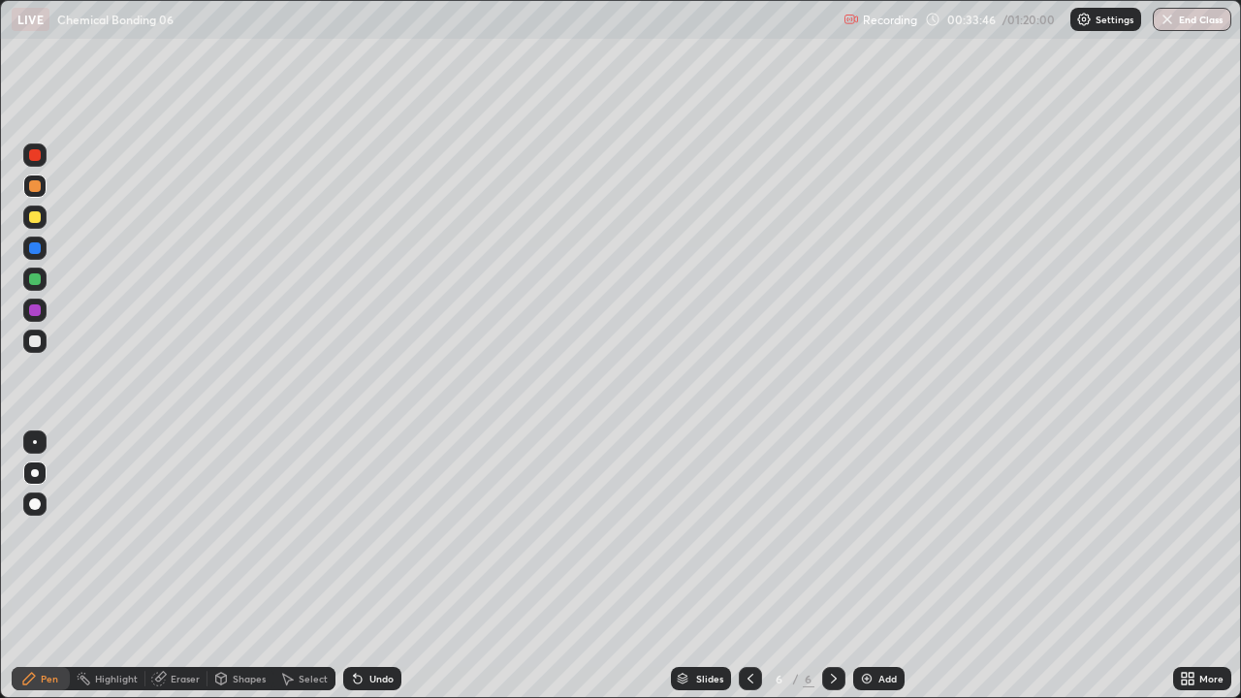
click at [33, 348] on div at bounding box center [34, 341] width 23 height 23
click at [34, 218] on div at bounding box center [35, 217] width 12 height 12
click at [28, 288] on div at bounding box center [34, 279] width 23 height 23
click at [34, 342] on div at bounding box center [35, 341] width 12 height 12
click at [36, 188] on div at bounding box center [35, 186] width 12 height 12
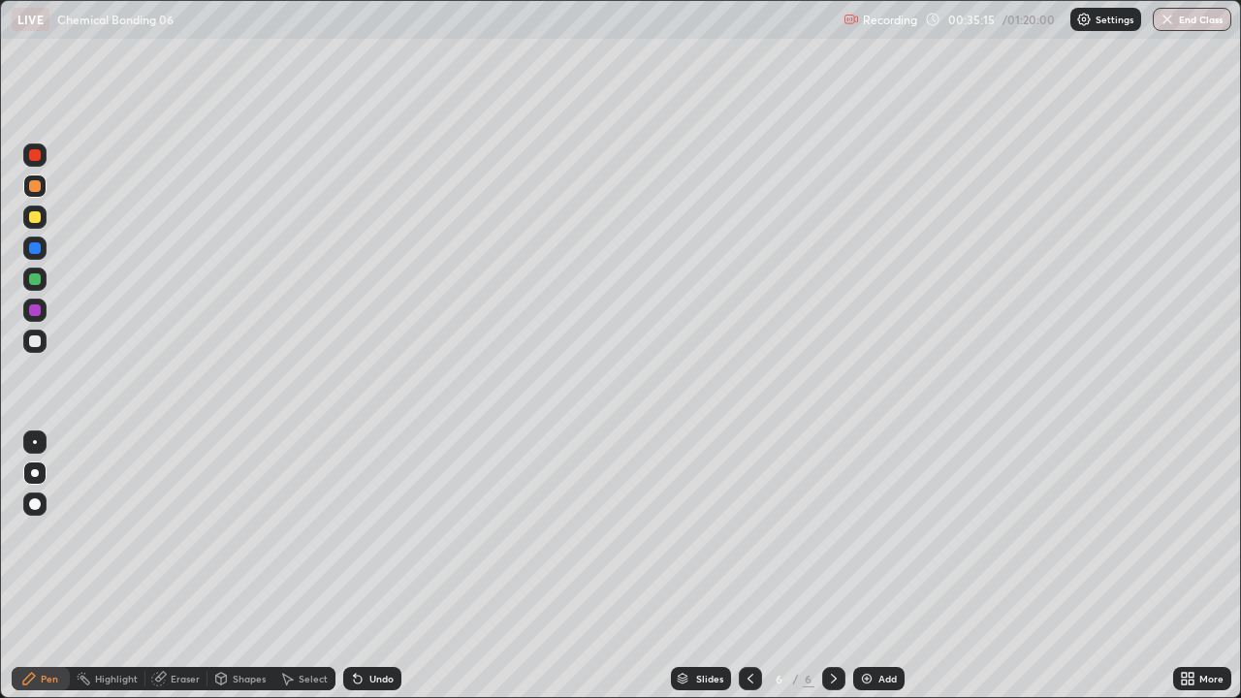
click at [749, 566] on icon at bounding box center [751, 679] width 16 height 16
click at [831, 566] on icon at bounding box center [834, 679] width 16 height 16
click at [871, 566] on img at bounding box center [867, 679] width 16 height 16
click at [34, 342] on div at bounding box center [35, 341] width 12 height 12
click at [235, 566] on div "Shapes" at bounding box center [249, 679] width 33 height 10
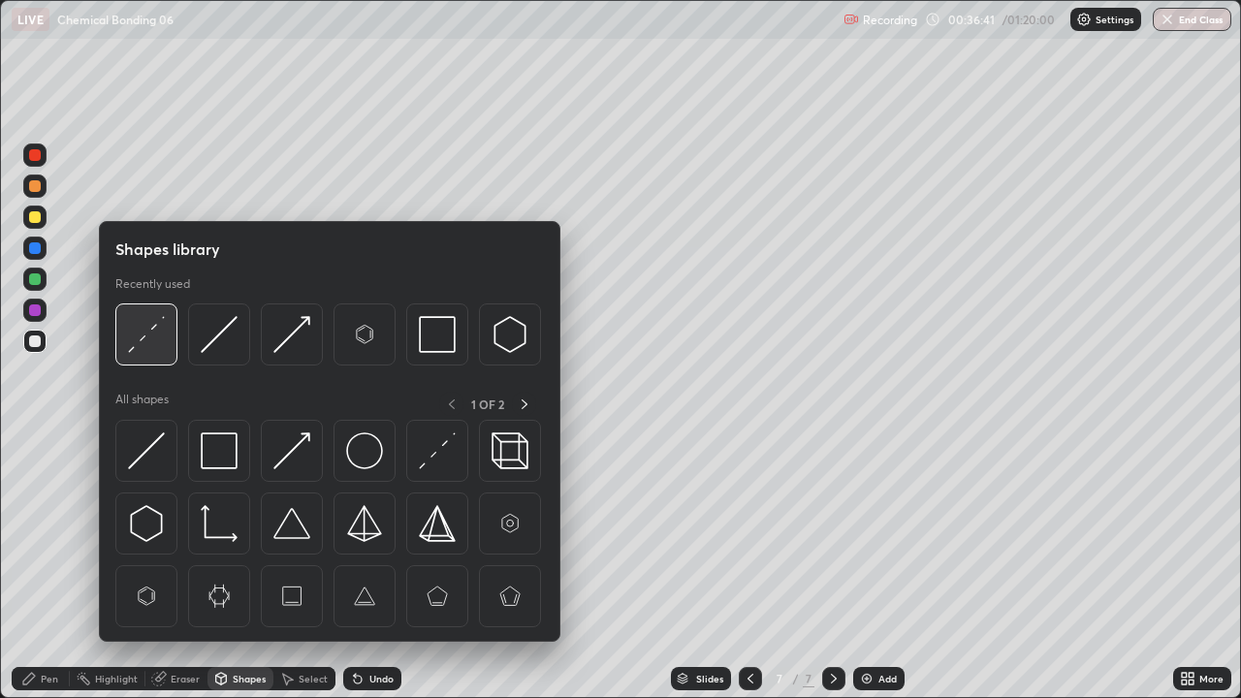
click at [145, 333] on img at bounding box center [146, 334] width 37 height 37
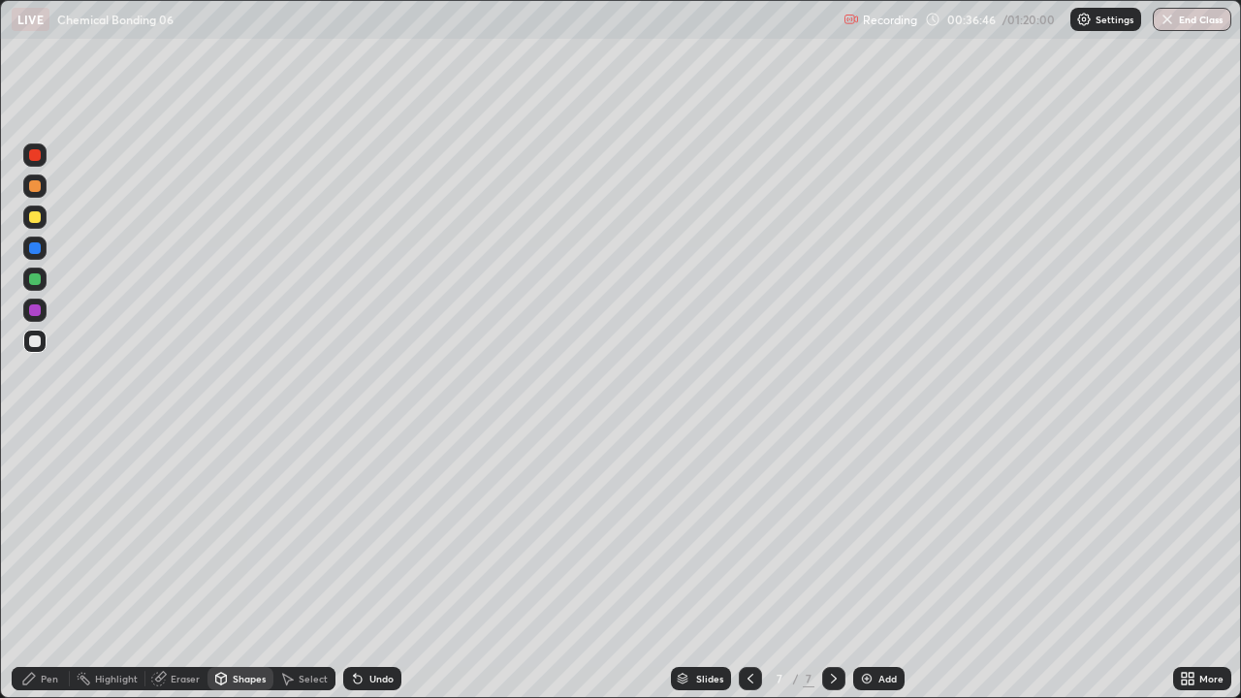
click at [53, 566] on div "Pen" at bounding box center [49, 679] width 17 height 10
click at [35, 222] on div at bounding box center [35, 217] width 12 height 12
click at [32, 282] on div at bounding box center [35, 279] width 12 height 12
click at [36, 341] on div at bounding box center [35, 341] width 12 height 12
click at [34, 281] on div at bounding box center [35, 279] width 12 height 12
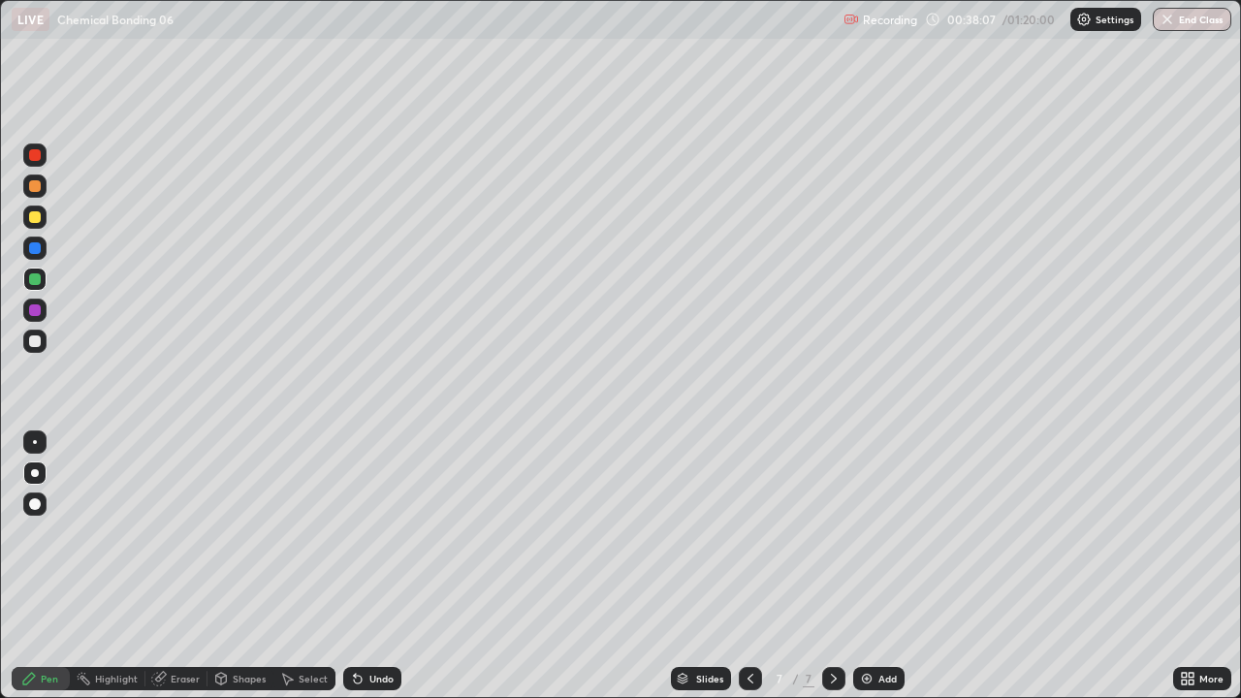
click at [749, 566] on icon at bounding box center [751, 679] width 16 height 16
click at [829, 566] on icon at bounding box center [834, 679] width 16 height 16
click at [30, 304] on div at bounding box center [35, 310] width 12 height 12
click at [25, 349] on div at bounding box center [34, 341] width 23 height 23
click at [33, 186] on div at bounding box center [35, 186] width 12 height 12
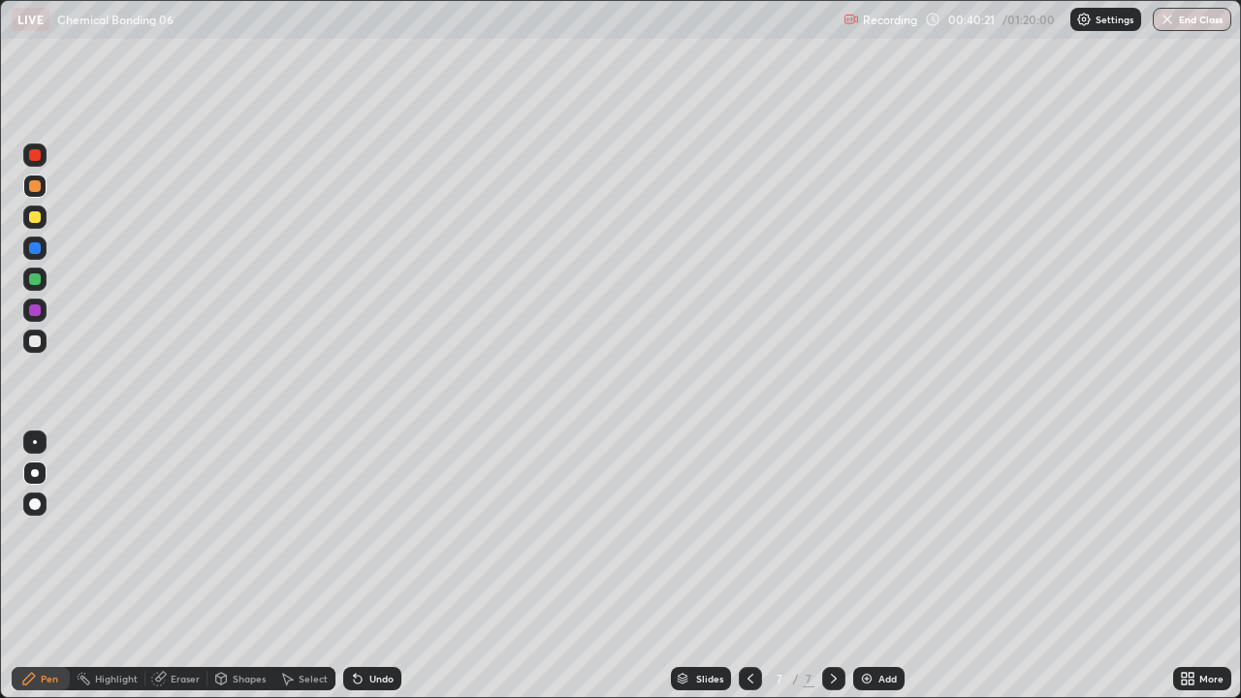
click at [861, 566] on img at bounding box center [867, 679] width 16 height 16
click at [32, 340] on div at bounding box center [35, 341] width 12 height 12
click at [233, 566] on div "Shapes" at bounding box center [249, 679] width 33 height 10
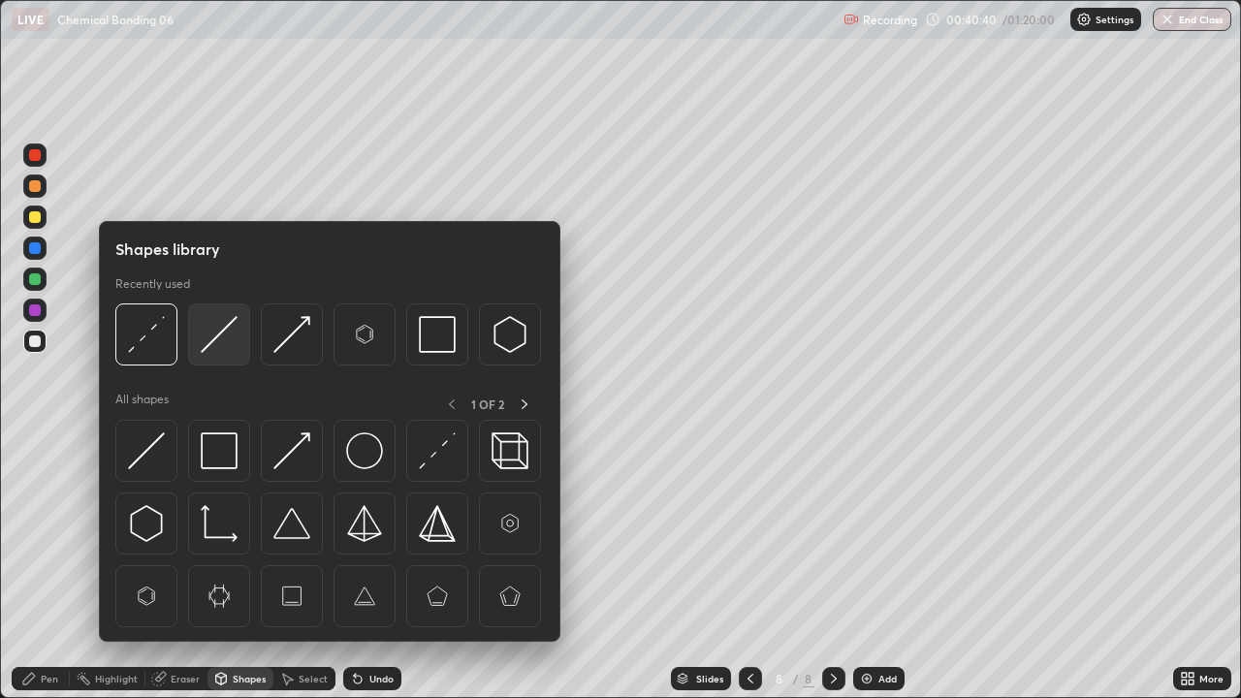
click at [220, 341] on img at bounding box center [219, 334] width 37 height 37
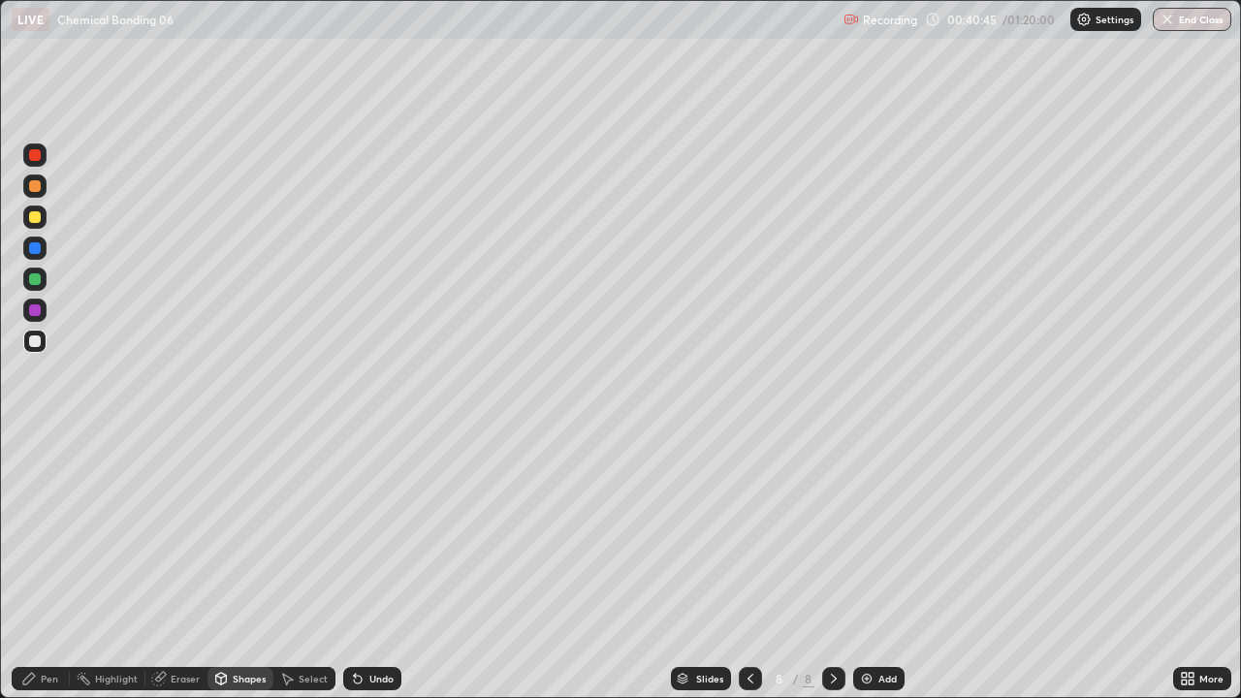
click at [37, 566] on icon at bounding box center [29, 679] width 16 height 16
click at [35, 187] on div at bounding box center [35, 186] width 12 height 12
click at [31, 339] on div at bounding box center [35, 341] width 12 height 12
click at [45, 223] on div at bounding box center [34, 217] width 23 height 23
click at [32, 278] on div at bounding box center [35, 279] width 12 height 12
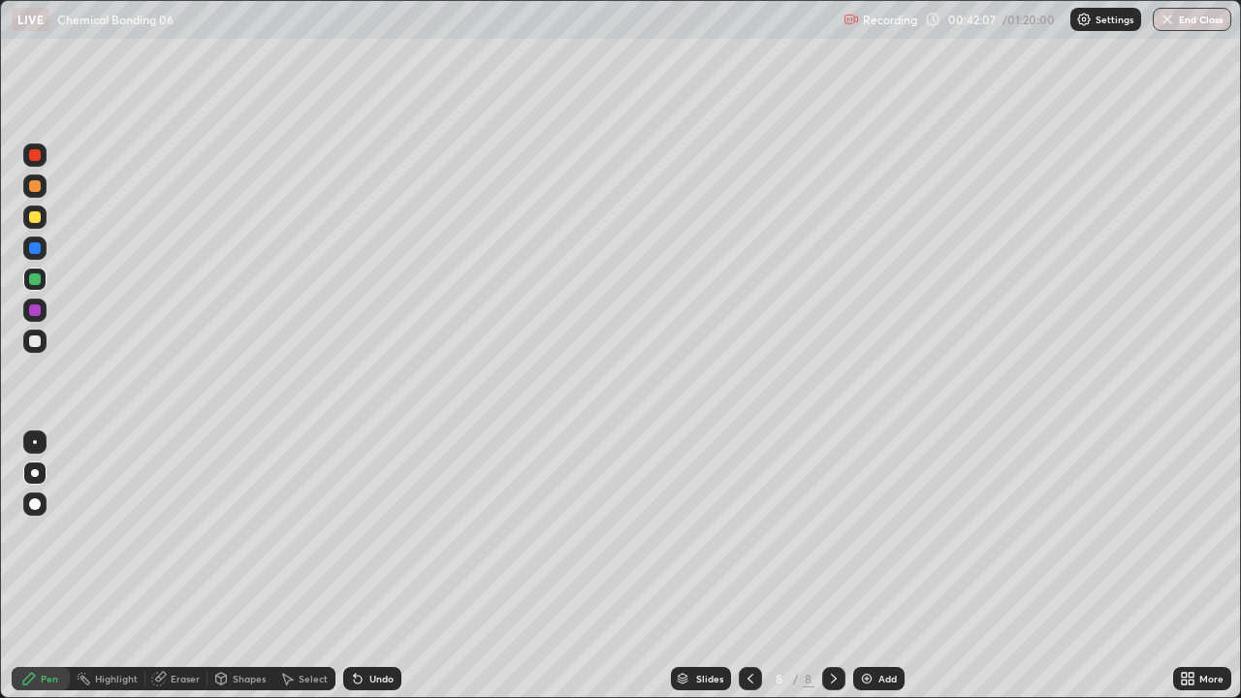
click at [29, 339] on div at bounding box center [35, 341] width 12 height 12
click at [37, 275] on div at bounding box center [35, 279] width 12 height 12
click at [35, 249] on div at bounding box center [35, 248] width 12 height 12
click at [33, 280] on div at bounding box center [35, 279] width 12 height 12
click at [35, 280] on div at bounding box center [35, 279] width 12 height 12
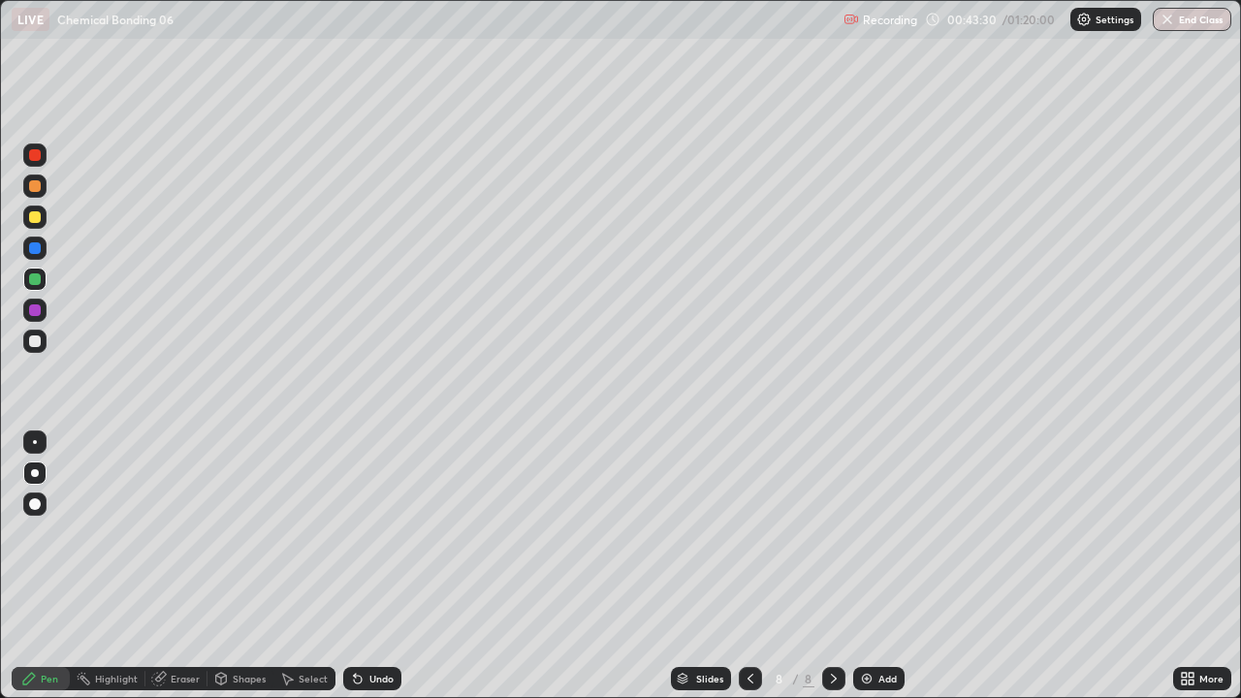
click at [39, 313] on div at bounding box center [35, 310] width 12 height 12
click at [247, 566] on div "Shapes" at bounding box center [249, 679] width 33 height 10
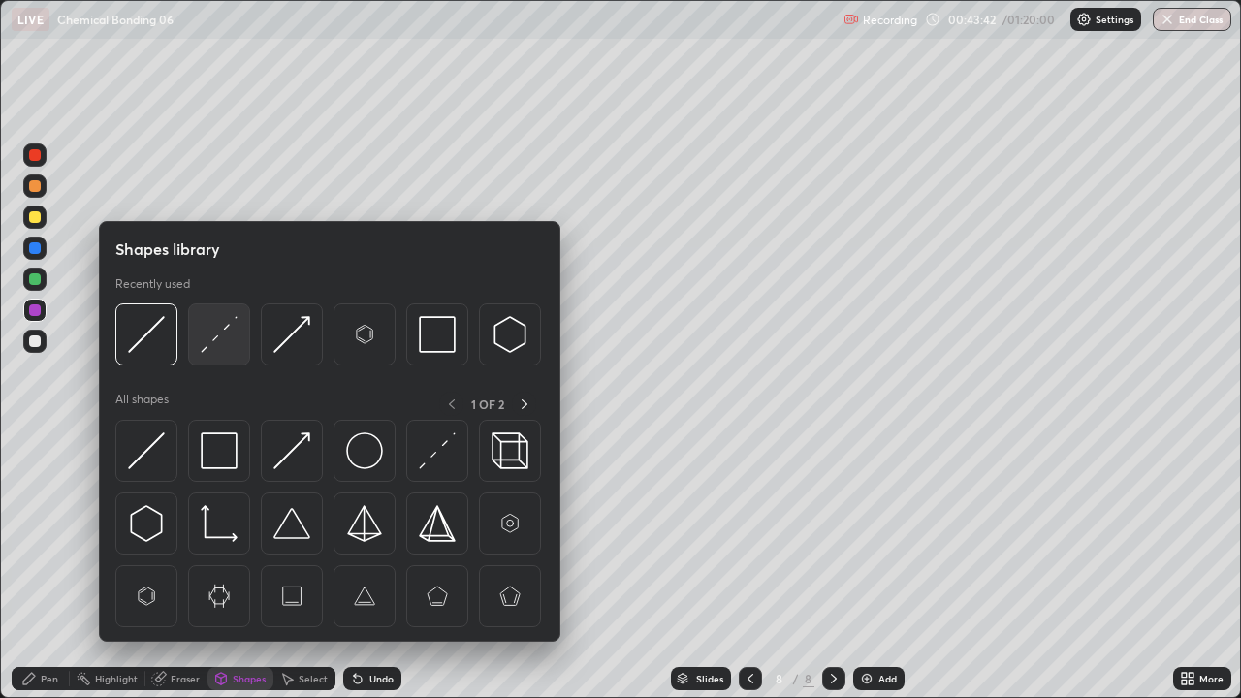
click at [221, 340] on img at bounding box center [219, 334] width 37 height 37
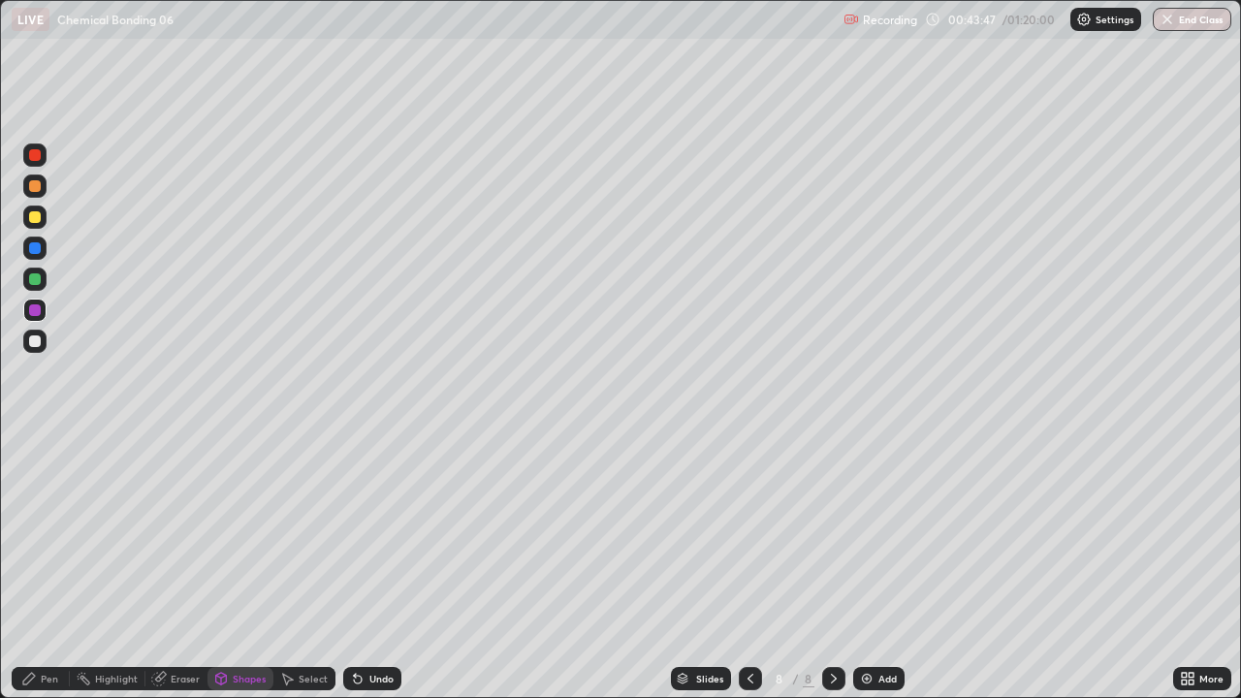
click at [44, 566] on div "Pen" at bounding box center [41, 678] width 58 height 23
click at [39, 339] on div at bounding box center [35, 341] width 12 height 12
click at [32, 286] on div at bounding box center [34, 279] width 23 height 23
click at [30, 348] on div at bounding box center [34, 341] width 23 height 23
click at [378, 566] on div "Undo" at bounding box center [368, 678] width 66 height 39
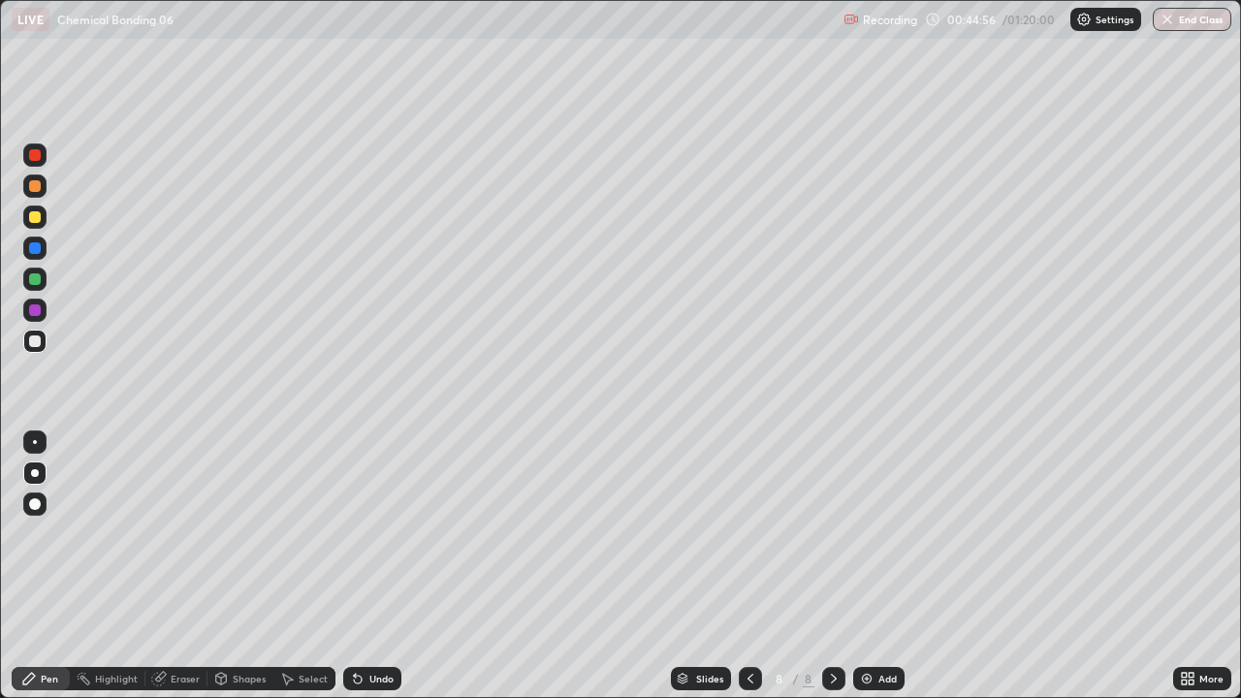
click at [175, 566] on div "Eraser" at bounding box center [185, 679] width 29 height 10
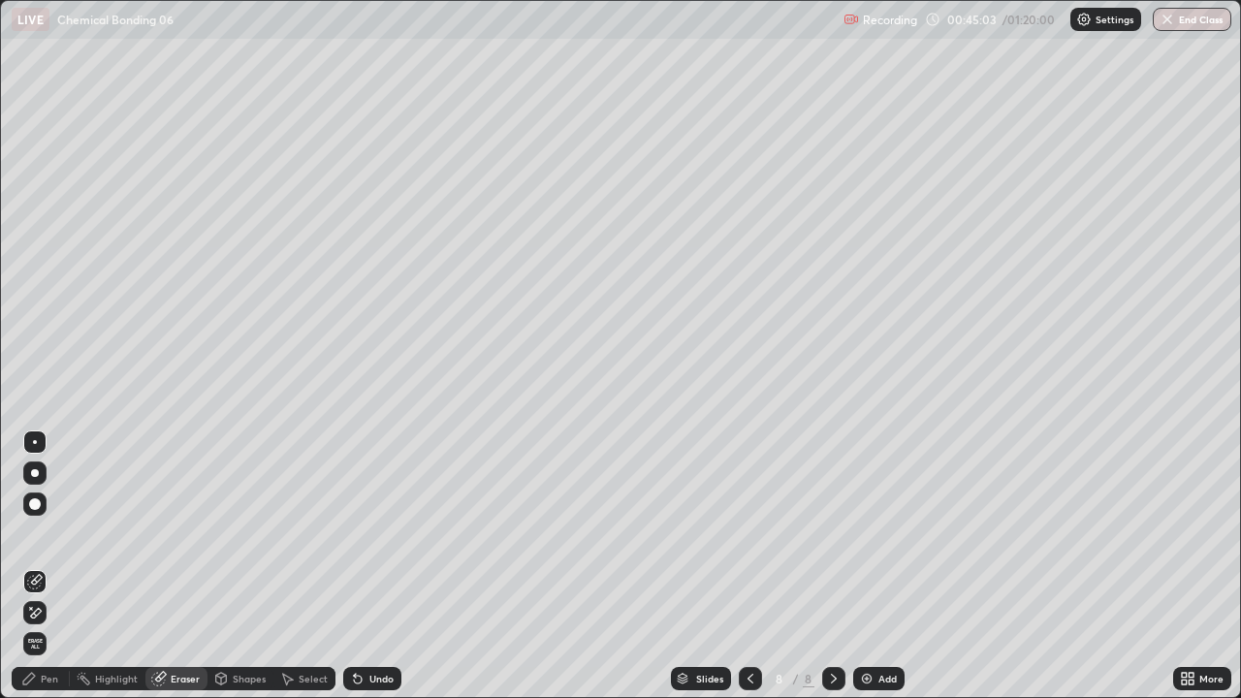
click at [49, 566] on div "Pen" at bounding box center [49, 679] width 17 height 10
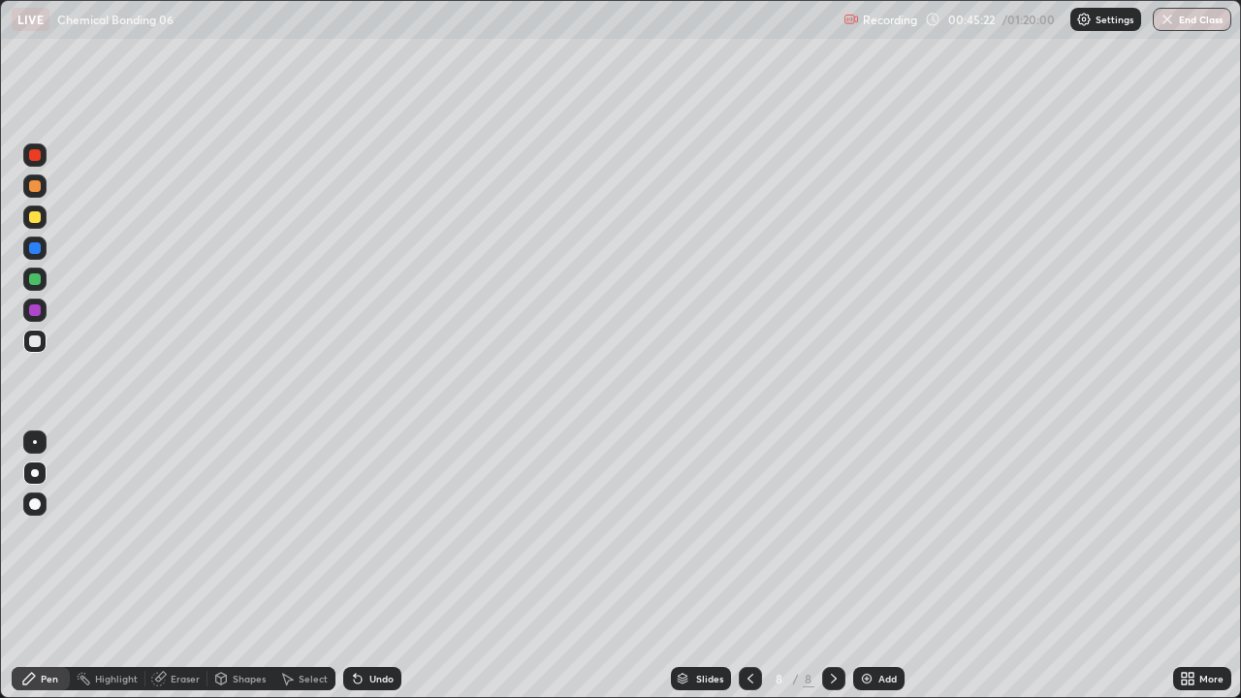
click at [37, 279] on div at bounding box center [35, 279] width 12 height 12
click at [44, 566] on div at bounding box center [34, 543] width 31 height 233
click at [45, 345] on div at bounding box center [34, 341] width 23 height 23
click at [31, 188] on div at bounding box center [35, 186] width 12 height 12
click at [864, 566] on img at bounding box center [867, 679] width 16 height 16
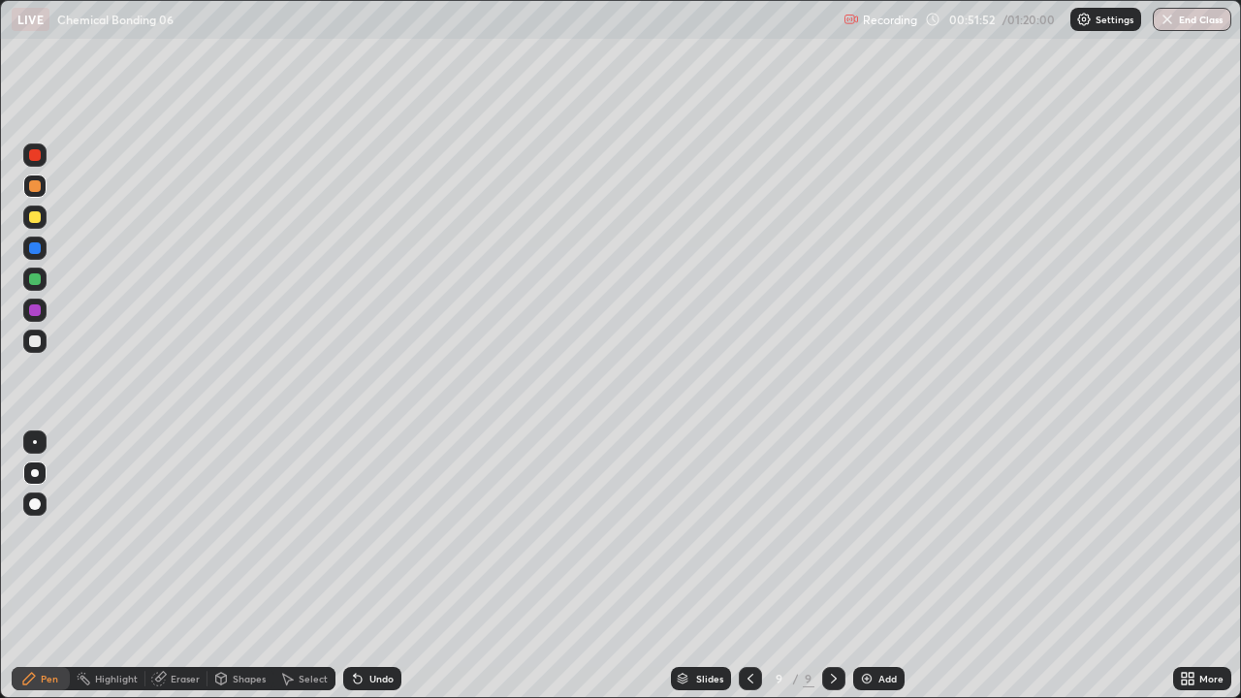
click at [38, 350] on div at bounding box center [34, 341] width 23 height 23
click at [42, 218] on div at bounding box center [34, 217] width 23 height 23
click at [29, 336] on div at bounding box center [34, 341] width 23 height 23
click at [35, 225] on div at bounding box center [34, 217] width 23 height 23
click at [33, 309] on div at bounding box center [35, 310] width 12 height 12
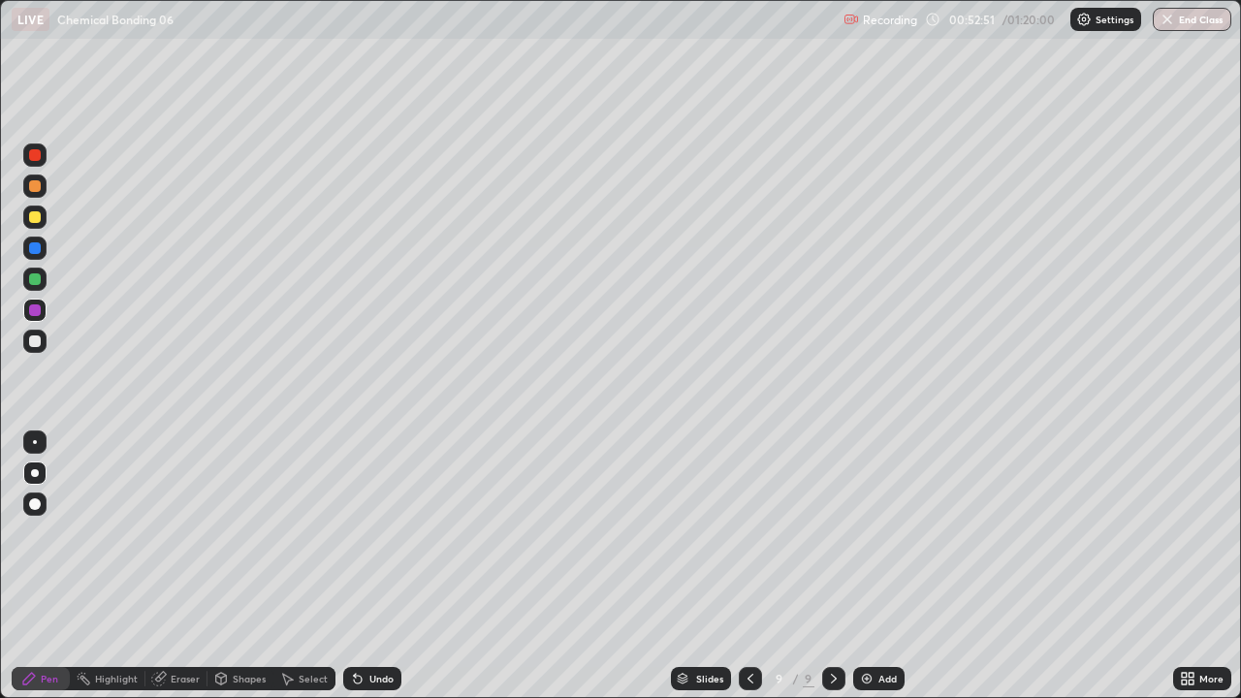
click at [35, 280] on div at bounding box center [35, 279] width 12 height 12
click at [244, 566] on div "Shapes" at bounding box center [249, 679] width 33 height 10
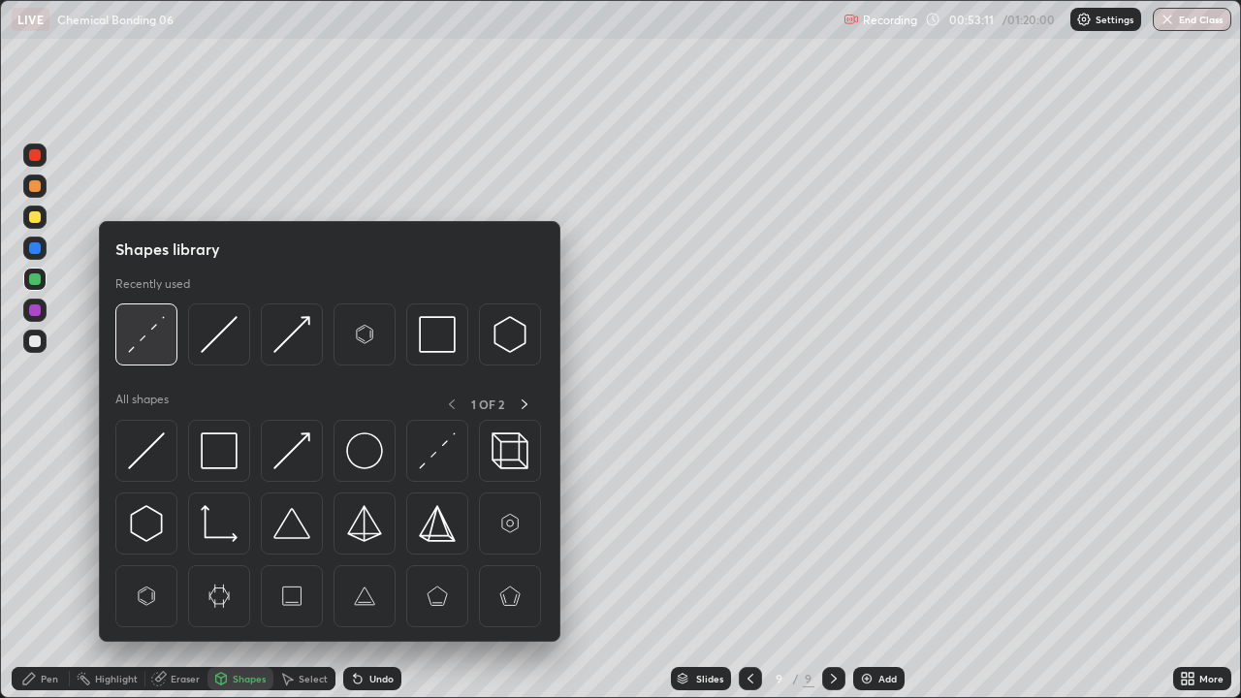
click at [143, 330] on img at bounding box center [146, 334] width 37 height 37
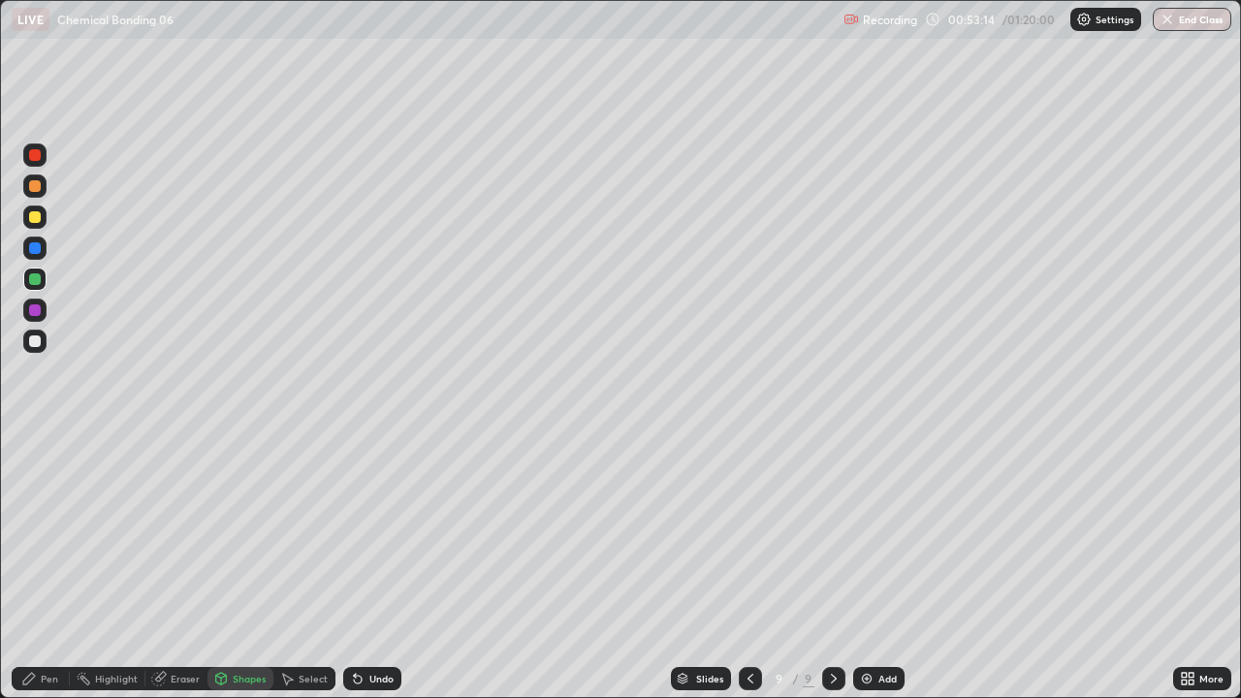
click at [43, 566] on div "Pen" at bounding box center [49, 679] width 17 height 10
click at [39, 338] on div at bounding box center [35, 341] width 12 height 12
click at [35, 227] on div at bounding box center [34, 217] width 23 height 23
click at [34, 284] on div at bounding box center [35, 279] width 12 height 12
click at [35, 344] on div at bounding box center [35, 341] width 12 height 12
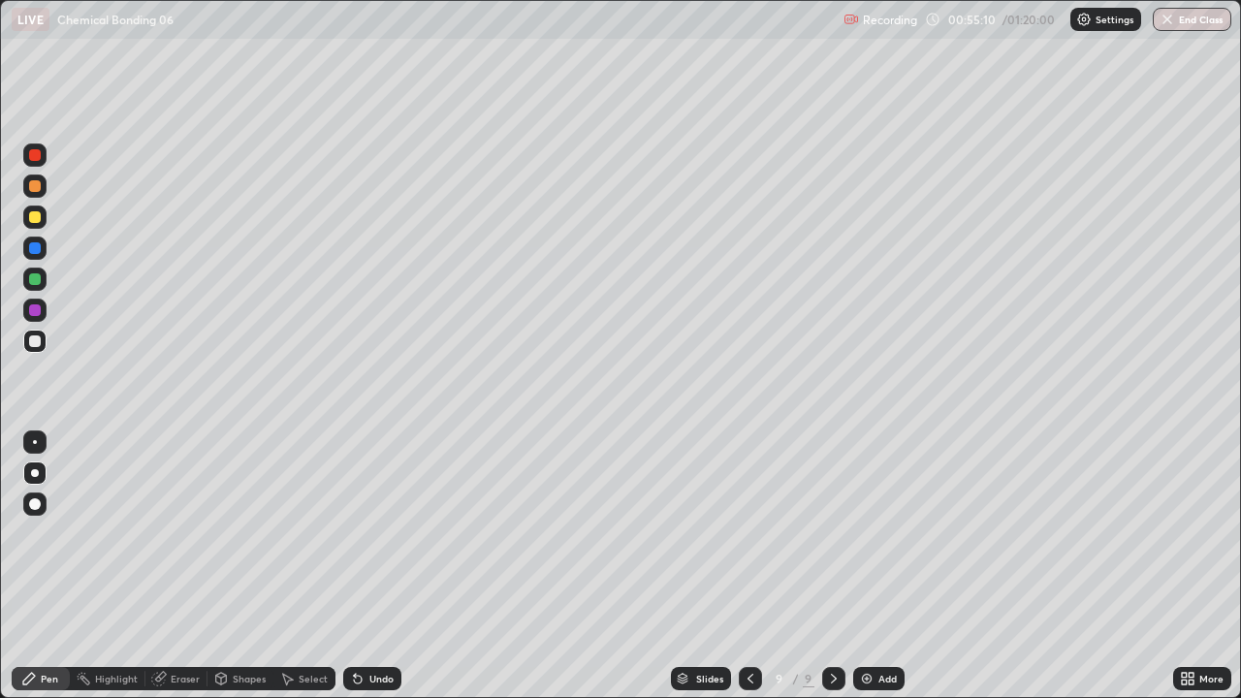
click at [749, 566] on icon at bounding box center [751, 679] width 16 height 16
click at [748, 566] on icon at bounding box center [751, 679] width 16 height 16
click at [832, 566] on icon at bounding box center [834, 679] width 16 height 16
click at [832, 566] on icon at bounding box center [834, 679] width 6 height 10
click at [832, 566] on icon at bounding box center [834, 679] width 16 height 16
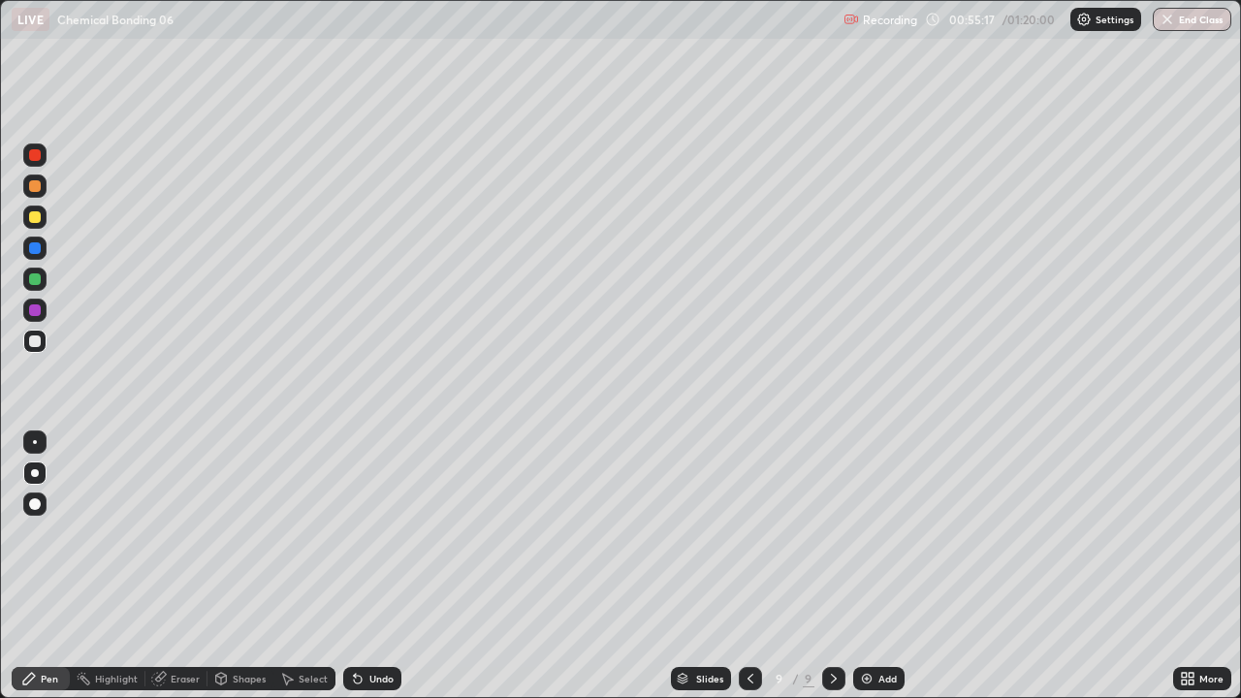
click at [869, 566] on div "Add" at bounding box center [878, 678] width 51 height 23
click at [231, 566] on div "Shapes" at bounding box center [240, 678] width 66 height 23
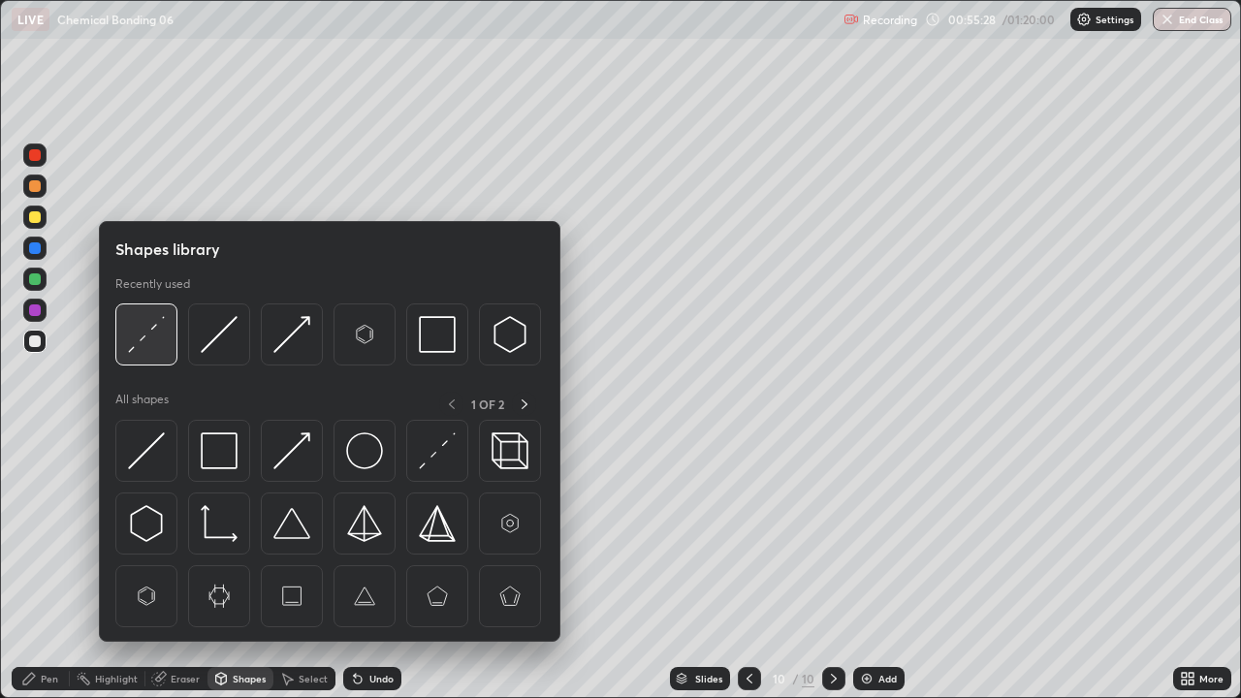
click at [156, 332] on img at bounding box center [146, 334] width 37 height 37
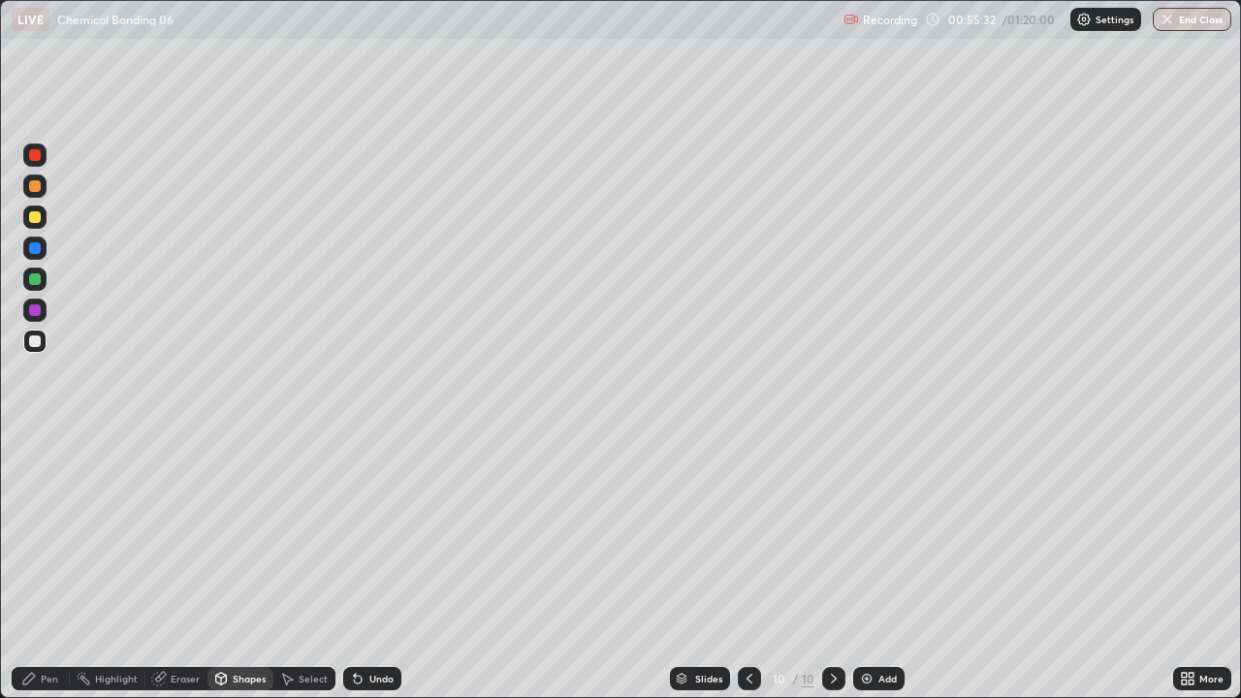
click at [53, 566] on div "Pen" at bounding box center [49, 679] width 17 height 10
click at [36, 217] on div at bounding box center [35, 217] width 12 height 12
click at [37, 277] on div at bounding box center [35, 279] width 12 height 12
click at [34, 339] on div at bounding box center [35, 341] width 12 height 12
click at [34, 187] on div at bounding box center [35, 186] width 12 height 12
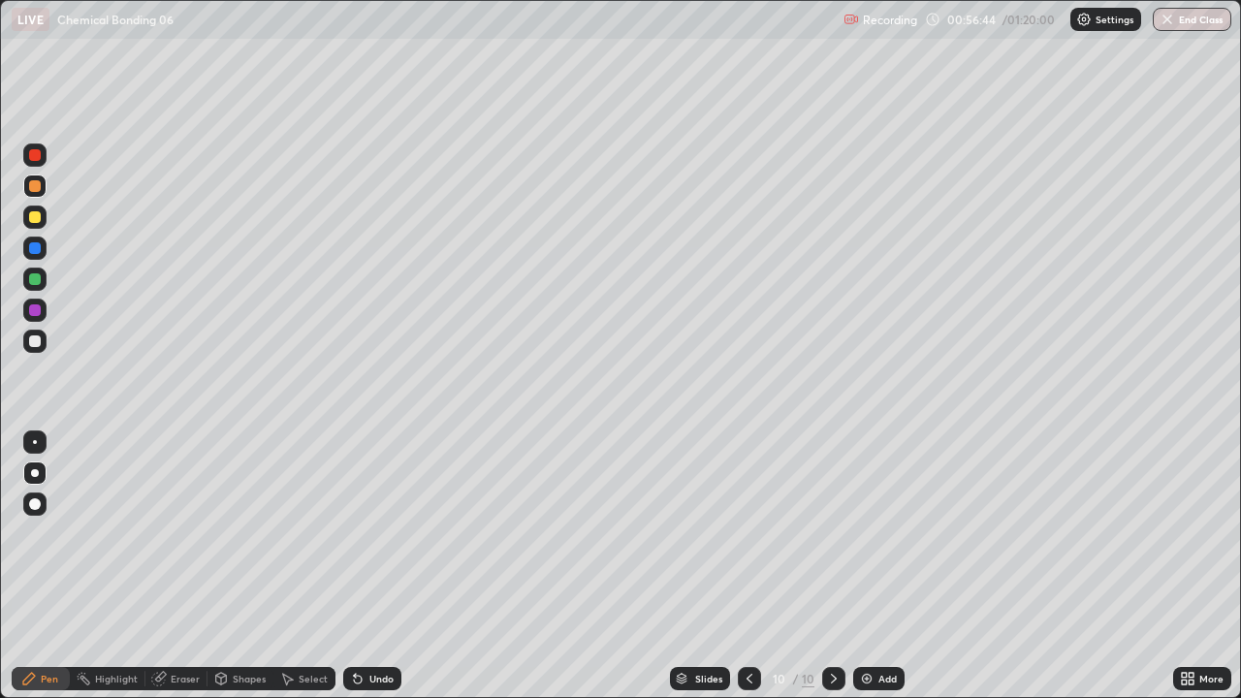
click at [223, 566] on icon at bounding box center [221, 679] width 11 height 12
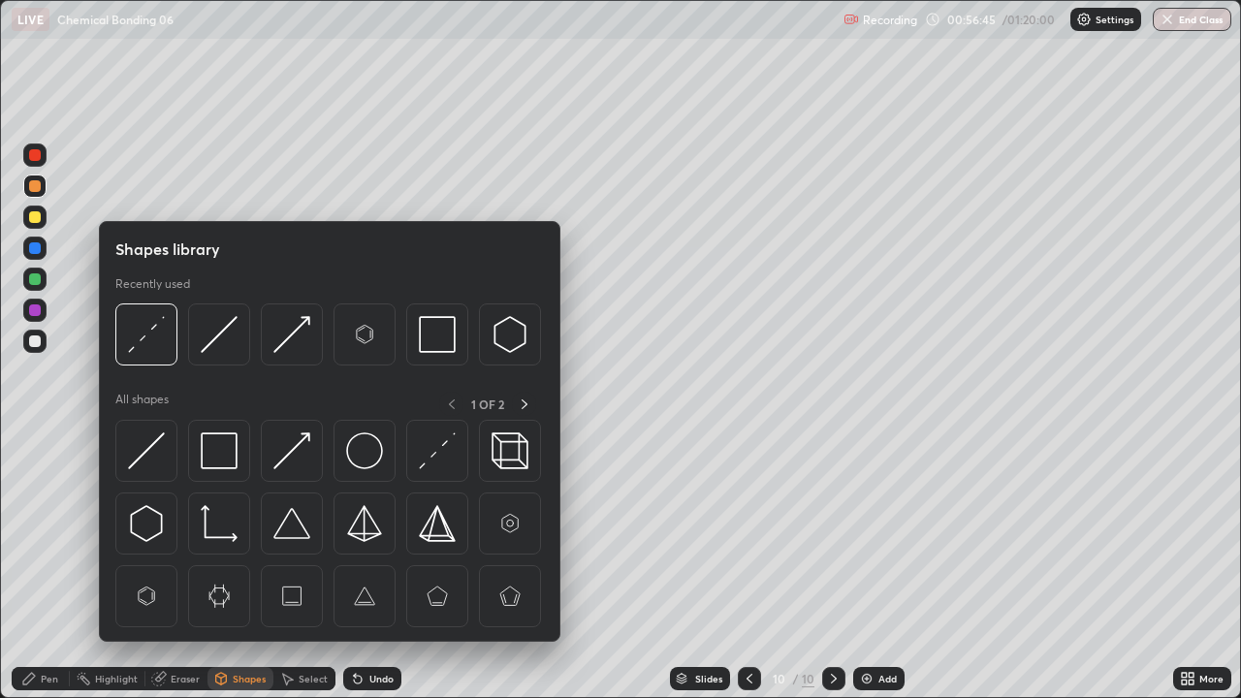
click at [150, 335] on img at bounding box center [146, 334] width 37 height 37
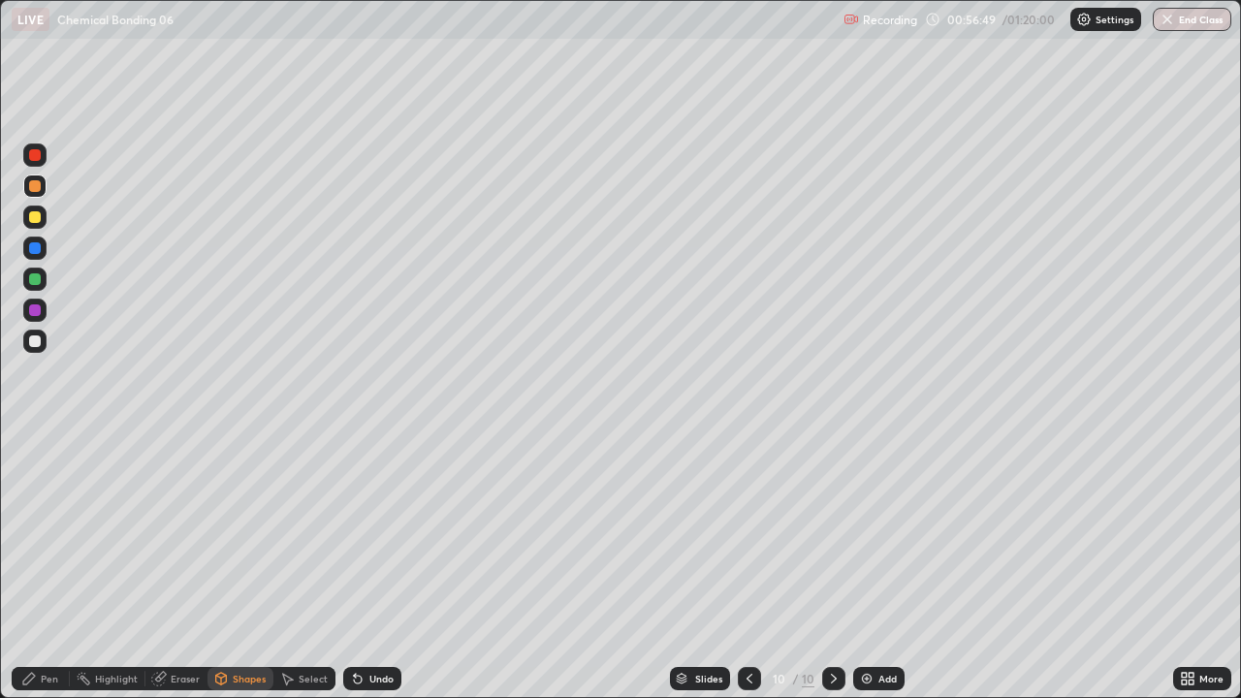
click at [42, 566] on div "Pen" at bounding box center [49, 679] width 17 height 10
click at [35, 339] on div at bounding box center [35, 341] width 12 height 12
click at [34, 224] on div at bounding box center [34, 217] width 23 height 23
click at [35, 306] on div at bounding box center [35, 310] width 12 height 12
click at [859, 566] on img at bounding box center [867, 679] width 16 height 16
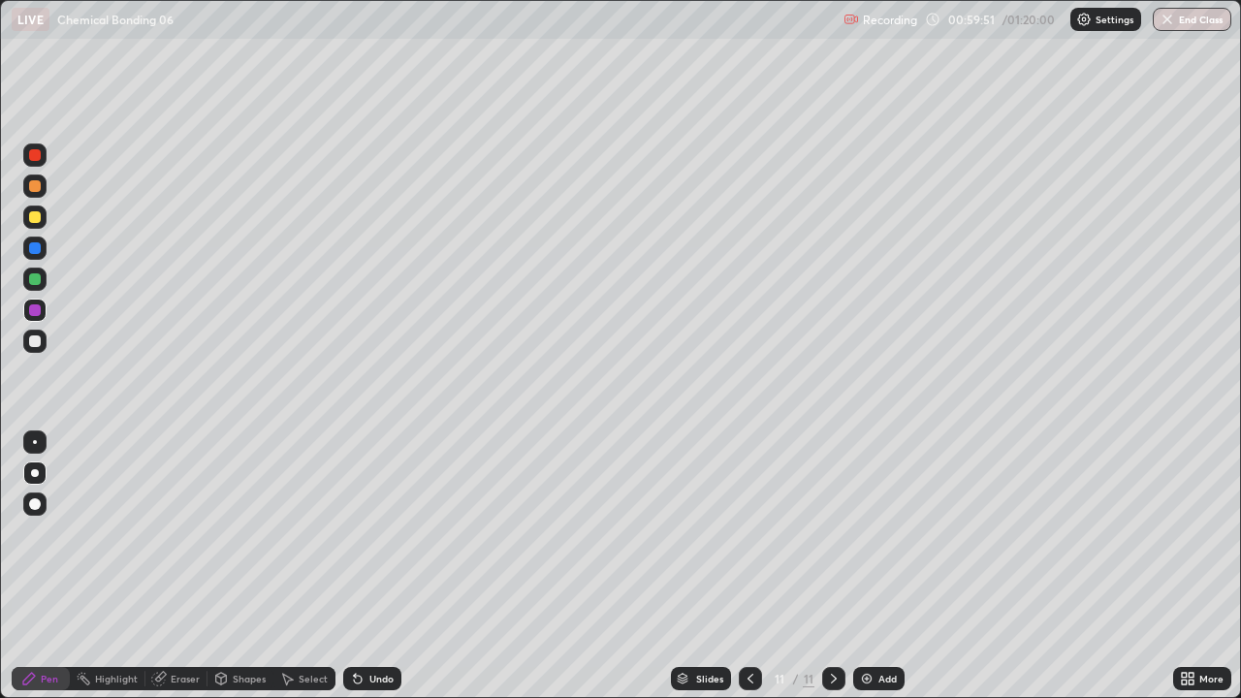
click at [32, 191] on div at bounding box center [35, 186] width 12 height 12
click at [245, 566] on div "Shapes" at bounding box center [249, 679] width 33 height 10
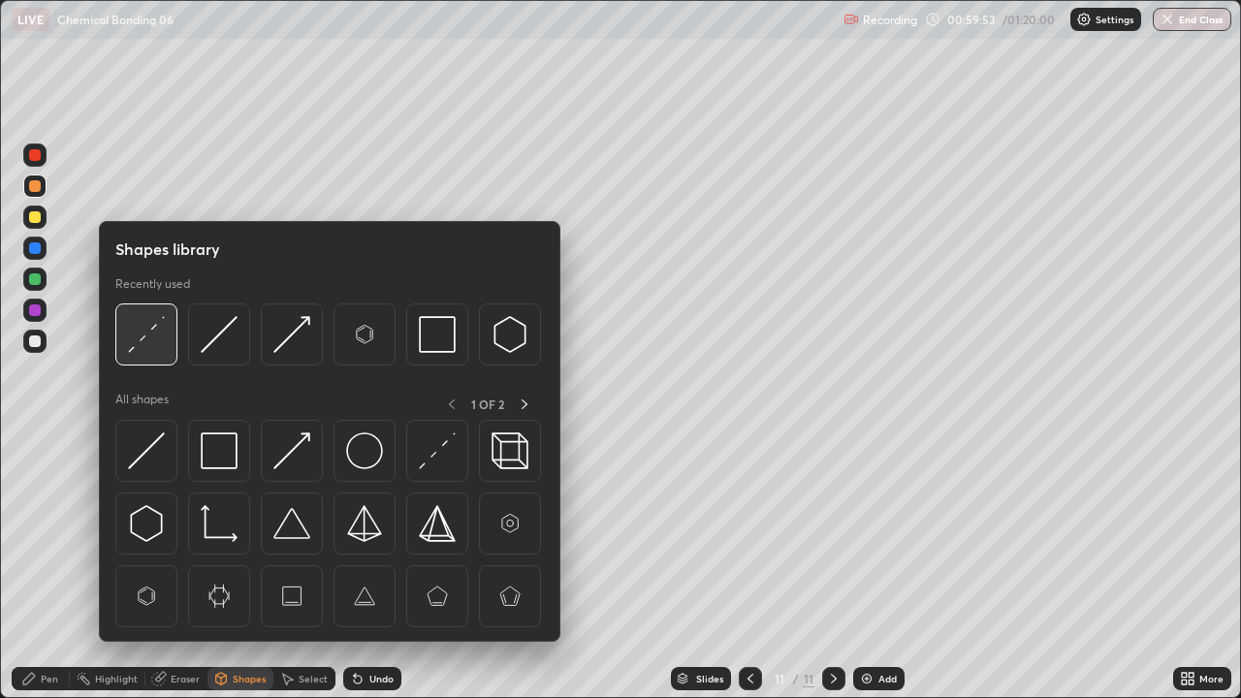
click at [146, 331] on img at bounding box center [146, 334] width 37 height 37
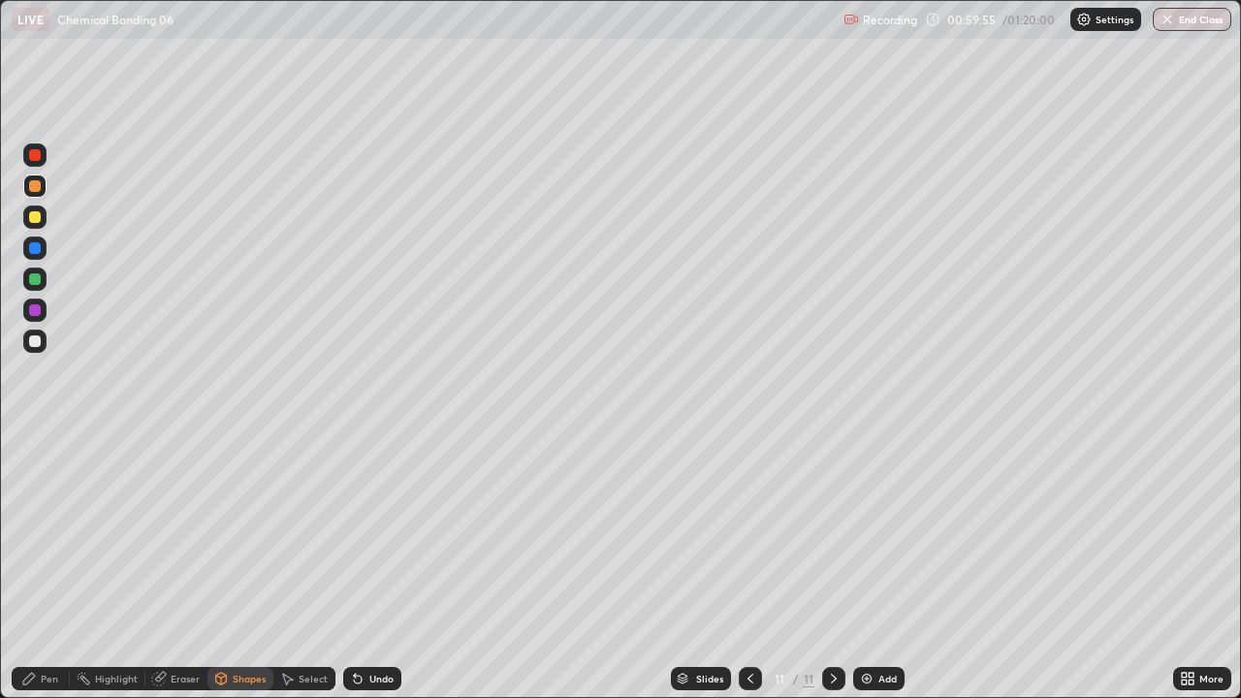
click at [52, 566] on div "Pen" at bounding box center [49, 679] width 17 height 10
click at [43, 341] on div at bounding box center [34, 341] width 23 height 23
click at [35, 290] on div at bounding box center [34, 279] width 23 height 23
click at [42, 345] on div at bounding box center [34, 341] width 23 height 23
click at [749, 566] on icon at bounding box center [751, 679] width 16 height 16
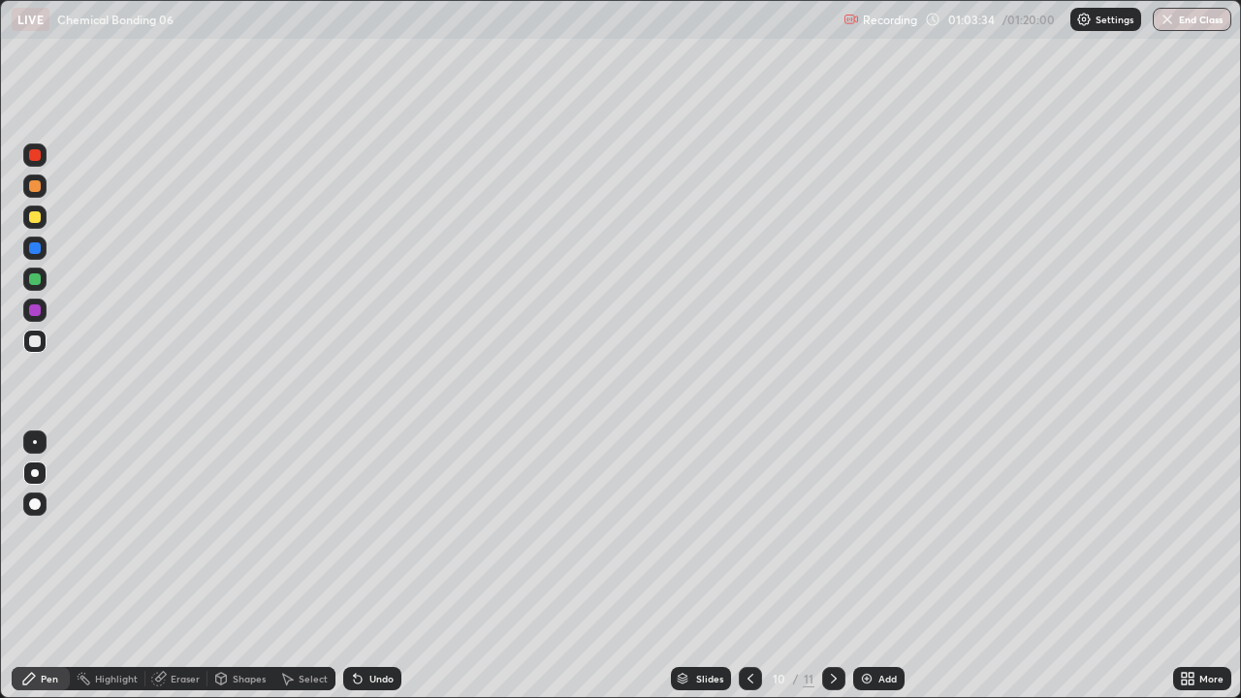
click at [826, 566] on icon at bounding box center [834, 679] width 16 height 16
click at [829, 566] on icon at bounding box center [834, 679] width 16 height 16
click at [865, 566] on img at bounding box center [867, 679] width 16 height 16
click at [31, 185] on div at bounding box center [35, 186] width 12 height 12
click at [33, 340] on div at bounding box center [35, 341] width 12 height 12
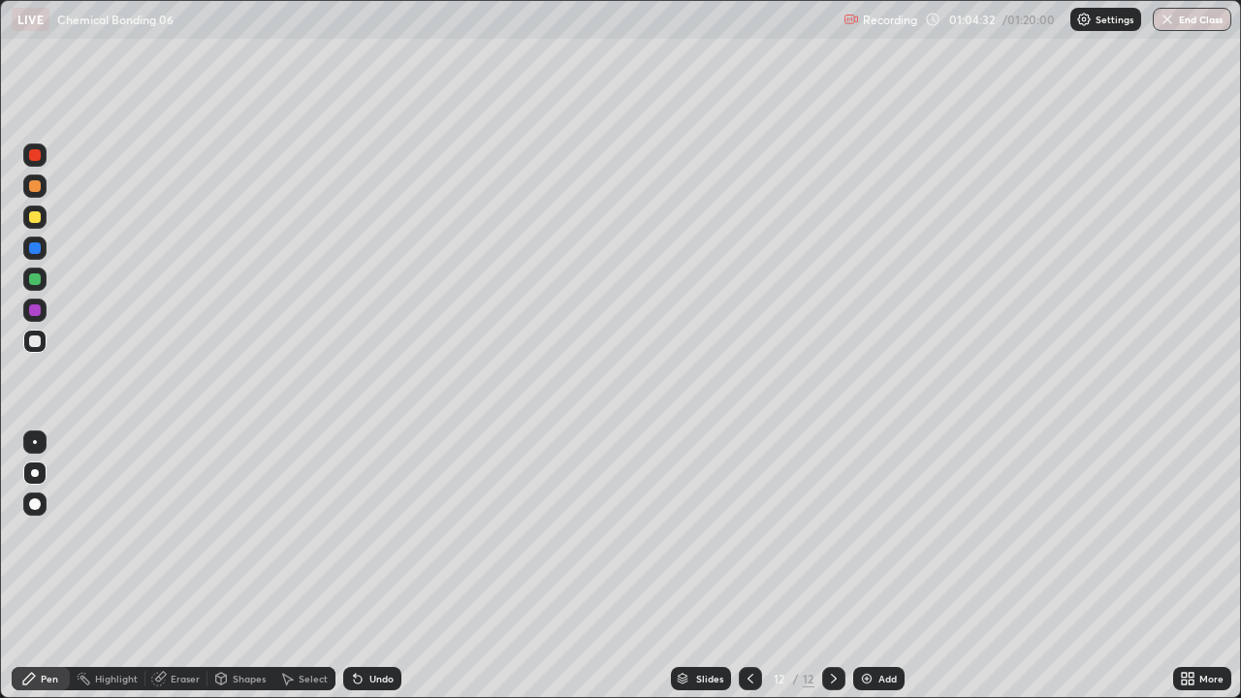
click at [33, 289] on div at bounding box center [34, 279] width 23 height 23
click at [39, 339] on div at bounding box center [35, 341] width 12 height 12
click at [28, 225] on div at bounding box center [34, 217] width 23 height 23
click at [29, 343] on div at bounding box center [35, 341] width 12 height 12
click at [31, 283] on div at bounding box center [35, 279] width 12 height 12
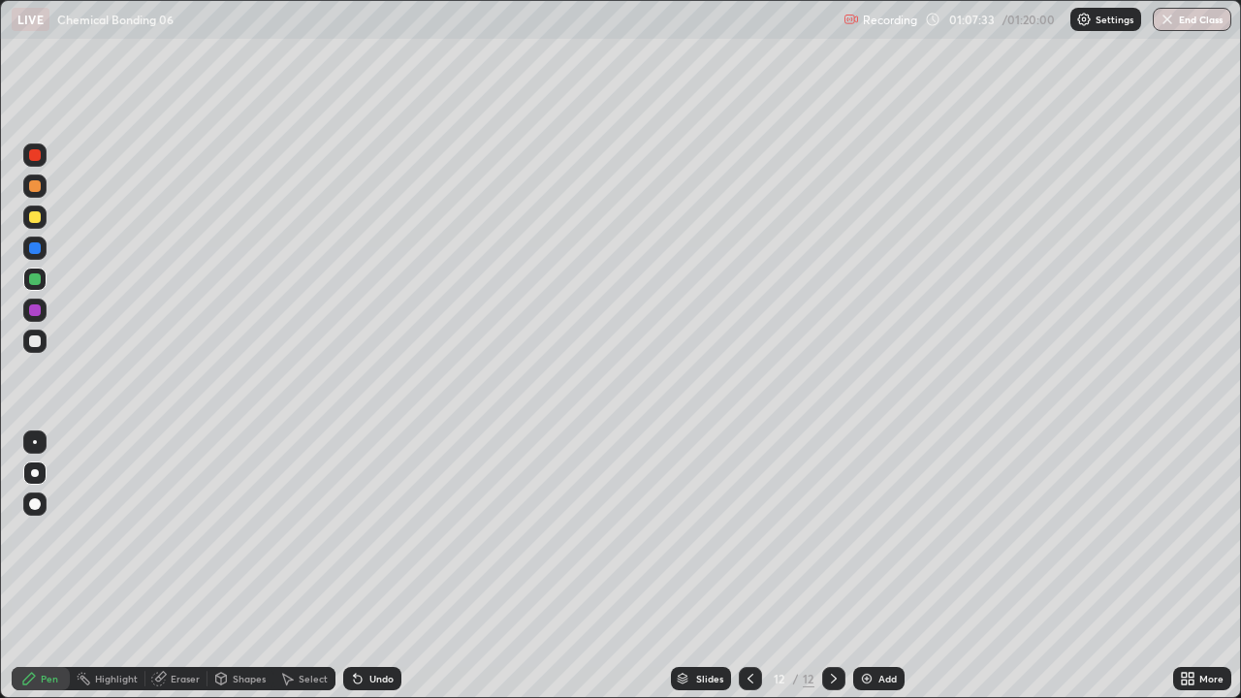
click at [31, 336] on div at bounding box center [35, 341] width 12 height 12
click at [36, 279] on div at bounding box center [35, 279] width 12 height 12
click at [35, 315] on div at bounding box center [35, 310] width 12 height 12
click at [27, 281] on div at bounding box center [34, 279] width 23 height 23
click at [36, 338] on div at bounding box center [35, 341] width 12 height 12
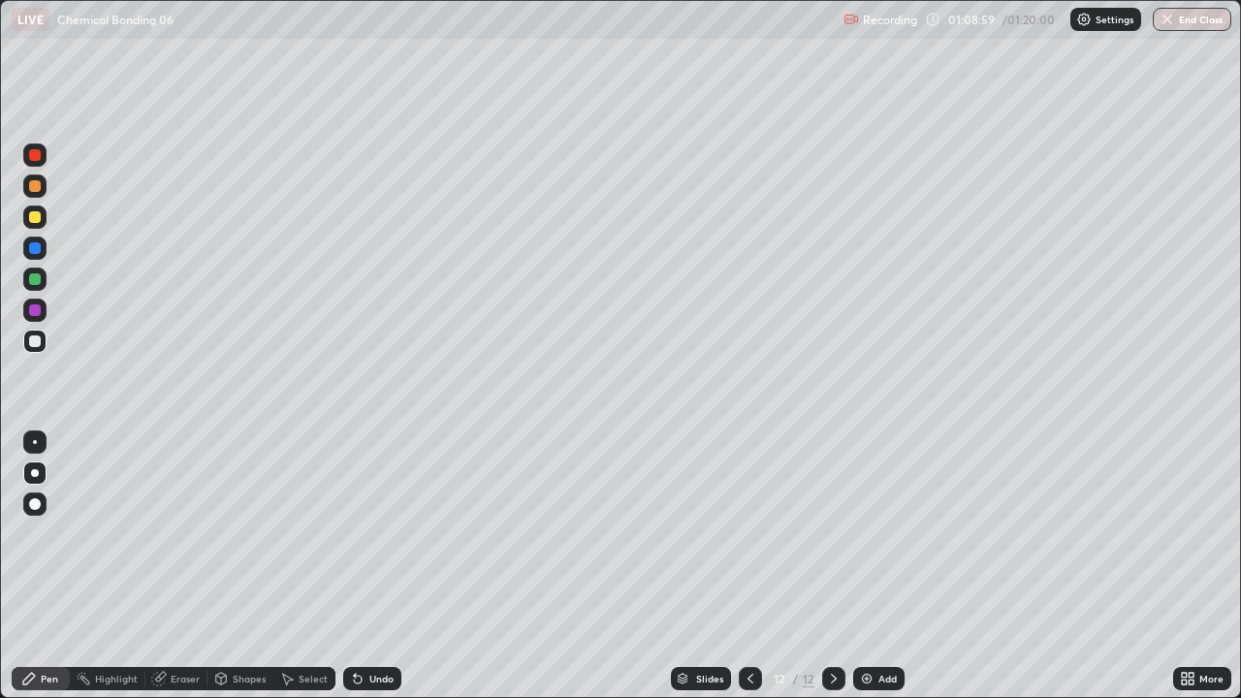
click at [34, 278] on div at bounding box center [35, 279] width 12 height 12
click at [38, 338] on div at bounding box center [35, 341] width 12 height 12
click at [39, 188] on div at bounding box center [35, 186] width 12 height 12
click at [863, 566] on img at bounding box center [867, 679] width 16 height 16
click at [31, 342] on div at bounding box center [35, 341] width 12 height 12
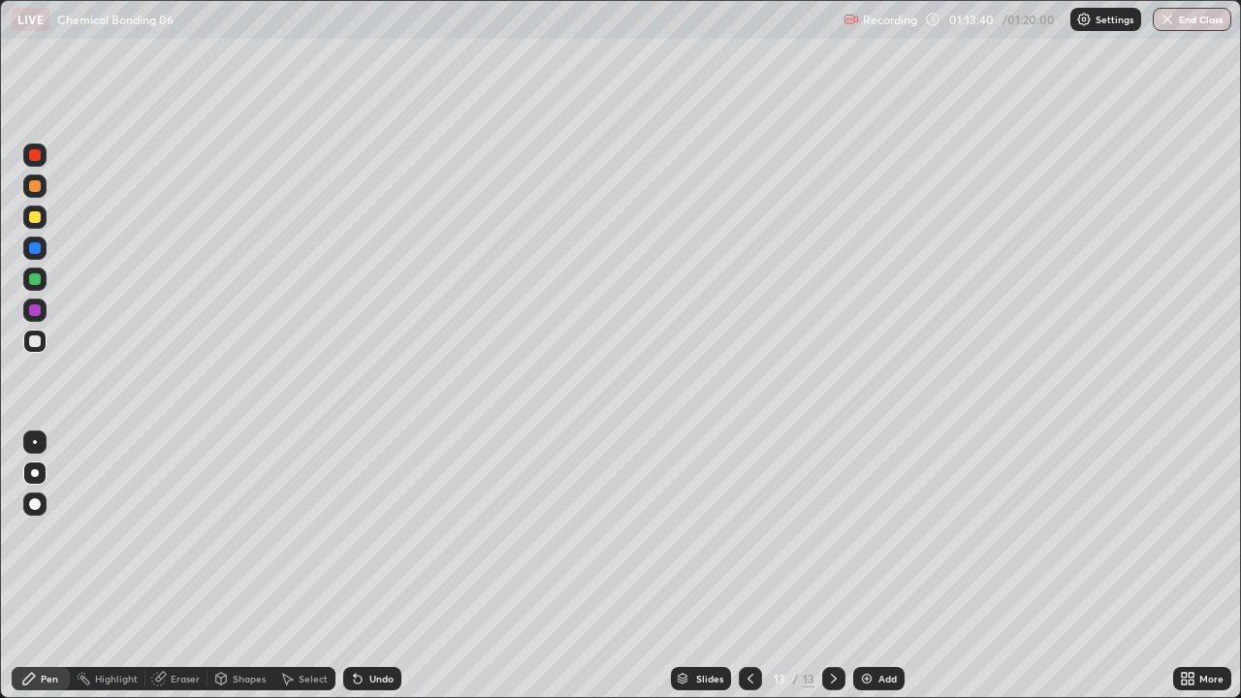
click at [40, 222] on div at bounding box center [34, 217] width 23 height 23
click at [174, 566] on div "Eraser" at bounding box center [176, 678] width 62 height 23
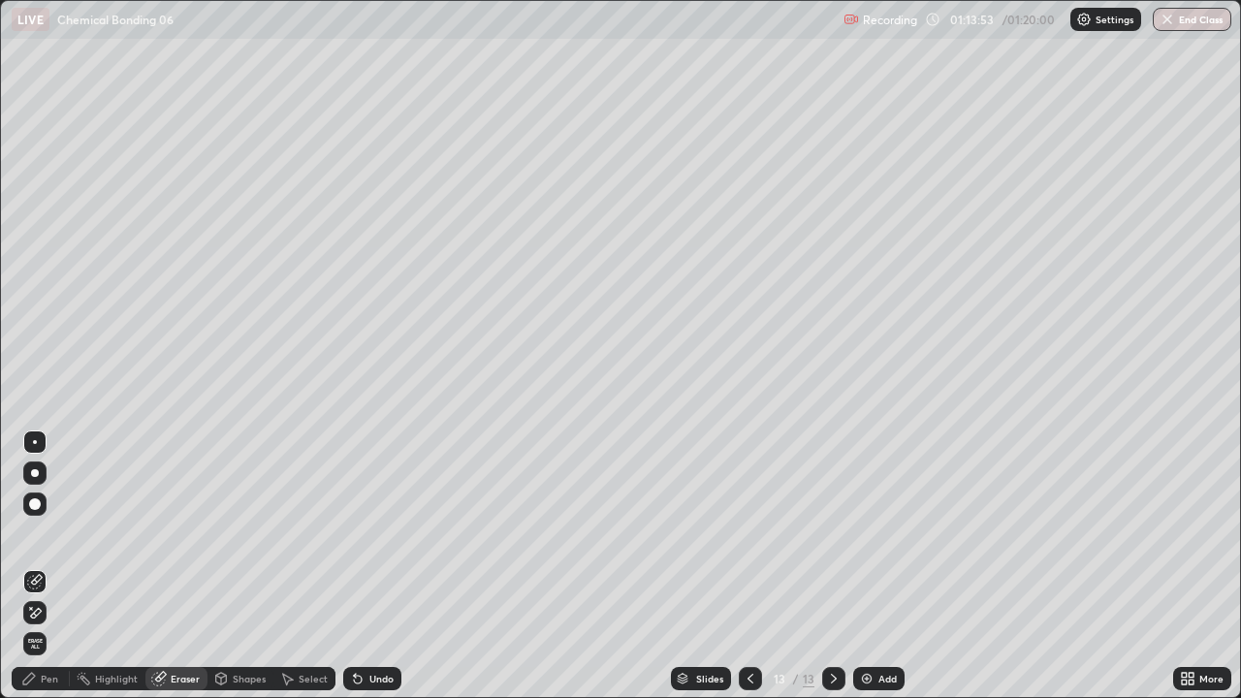
click at [48, 566] on div "Erase all" at bounding box center [34, 643] width 31 height 31
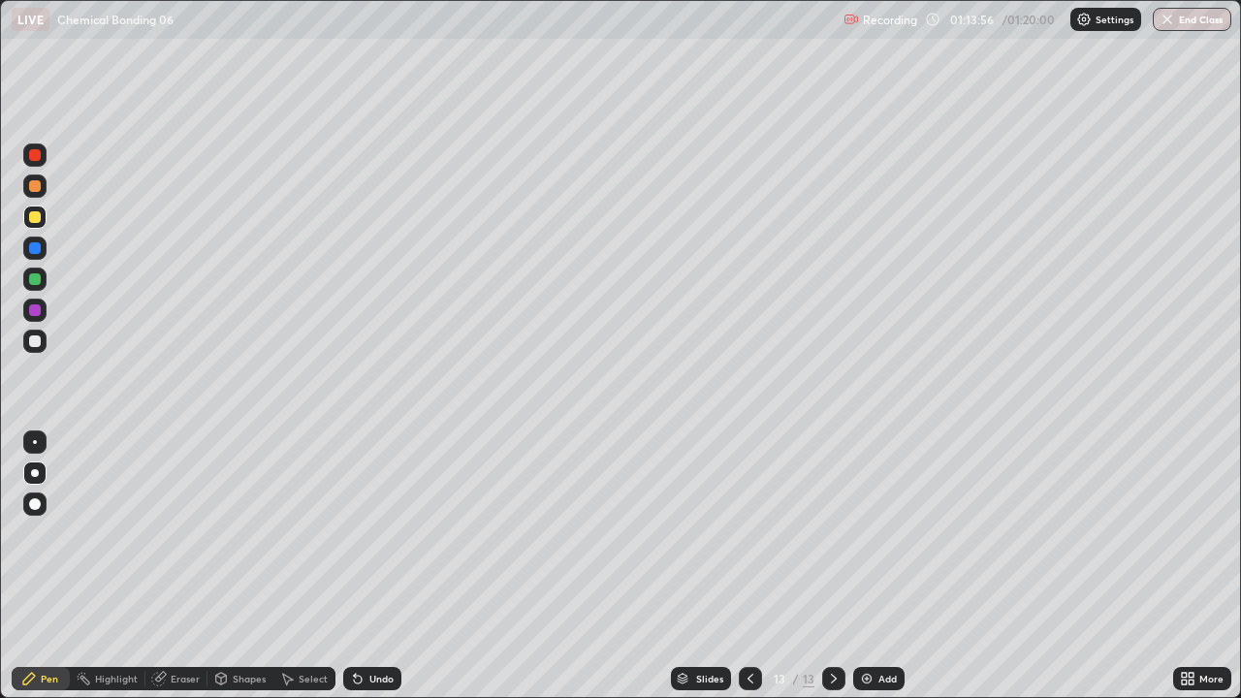
click at [361, 566] on icon at bounding box center [358, 679] width 16 height 16
click at [369, 566] on div "Undo" at bounding box center [381, 679] width 24 height 10
click at [743, 566] on icon at bounding box center [751, 679] width 16 height 16
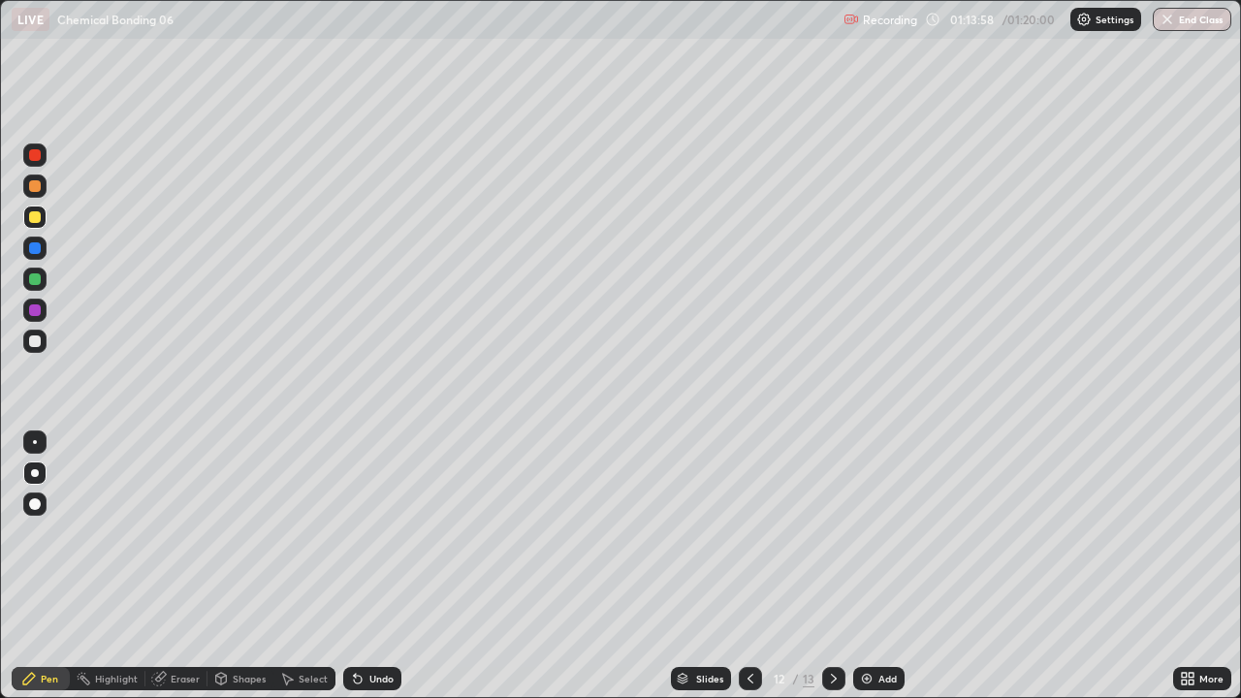
click at [822, 566] on div at bounding box center [833, 678] width 23 height 39
click at [749, 566] on icon at bounding box center [751, 679] width 16 height 16
click at [750, 566] on icon at bounding box center [751, 679] width 16 height 16
click at [749, 566] on icon at bounding box center [751, 679] width 16 height 16
click at [748, 566] on icon at bounding box center [751, 679] width 16 height 16
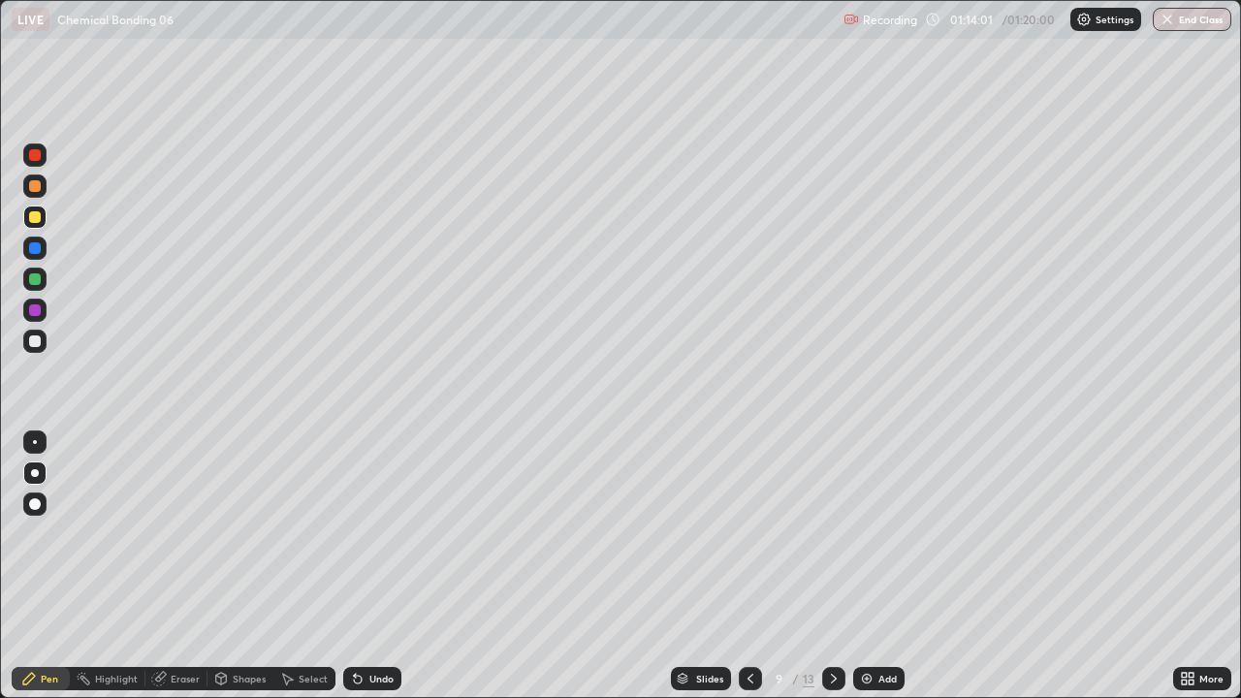
click at [832, 566] on icon at bounding box center [834, 679] width 16 height 16
click at [827, 566] on div at bounding box center [833, 678] width 23 height 23
click at [32, 193] on div at bounding box center [34, 186] width 23 height 23
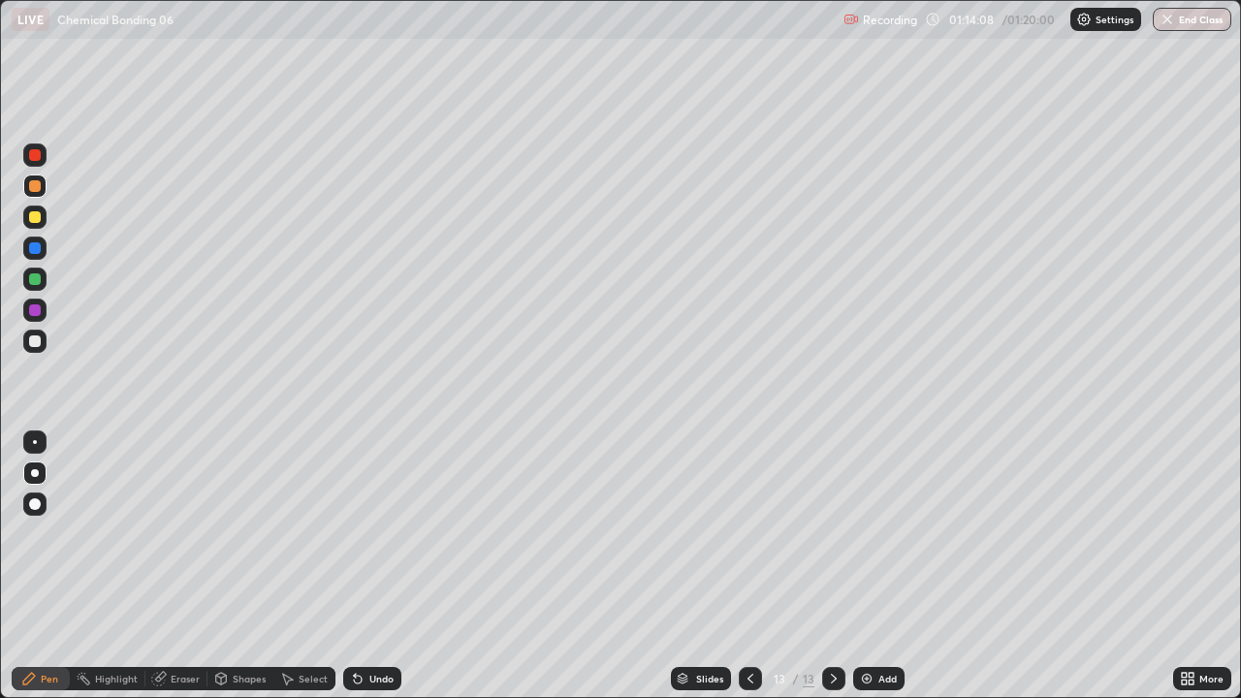
click at [367, 566] on div "Undo" at bounding box center [372, 678] width 58 height 23
click at [377, 566] on div "Undo" at bounding box center [372, 678] width 58 height 23
click at [35, 337] on div at bounding box center [35, 341] width 12 height 12
click at [35, 278] on div at bounding box center [35, 279] width 12 height 12
click at [26, 344] on div at bounding box center [34, 341] width 23 height 23
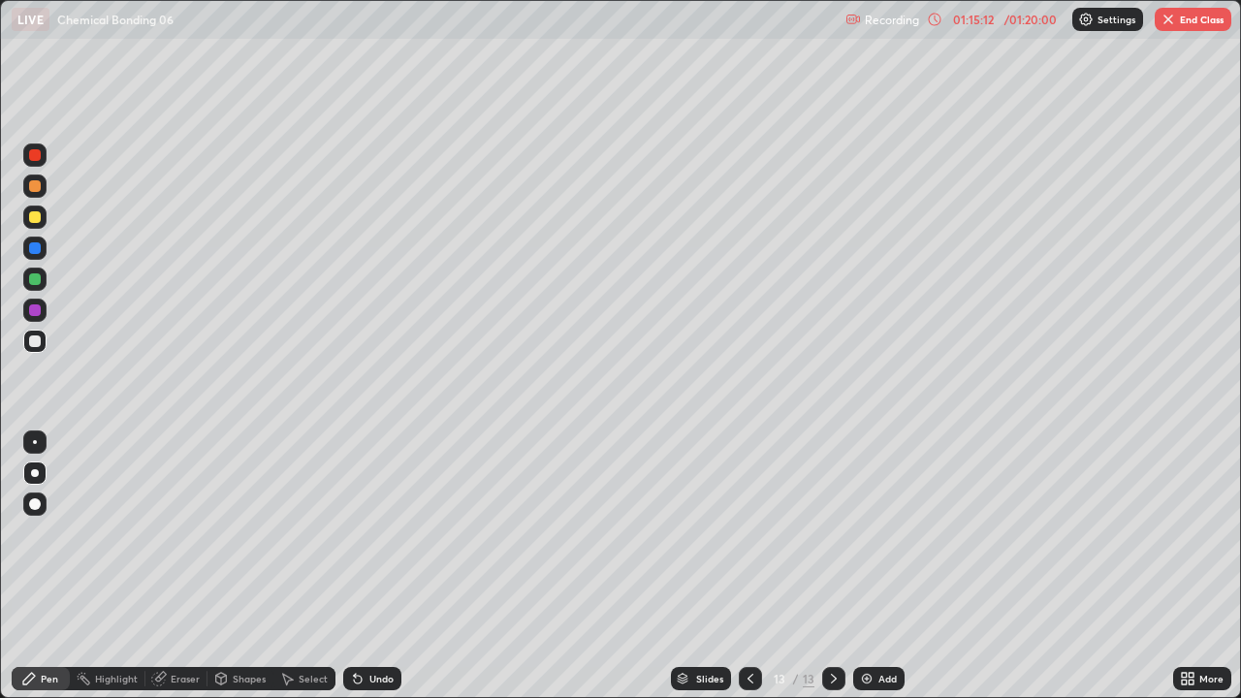
click at [34, 287] on div at bounding box center [34, 279] width 23 height 23
click at [31, 315] on div at bounding box center [35, 310] width 12 height 12
click at [37, 226] on div at bounding box center [34, 217] width 23 height 23
click at [23, 289] on div at bounding box center [34, 279] width 23 height 31
click at [23, 196] on div at bounding box center [34, 186] width 23 height 31
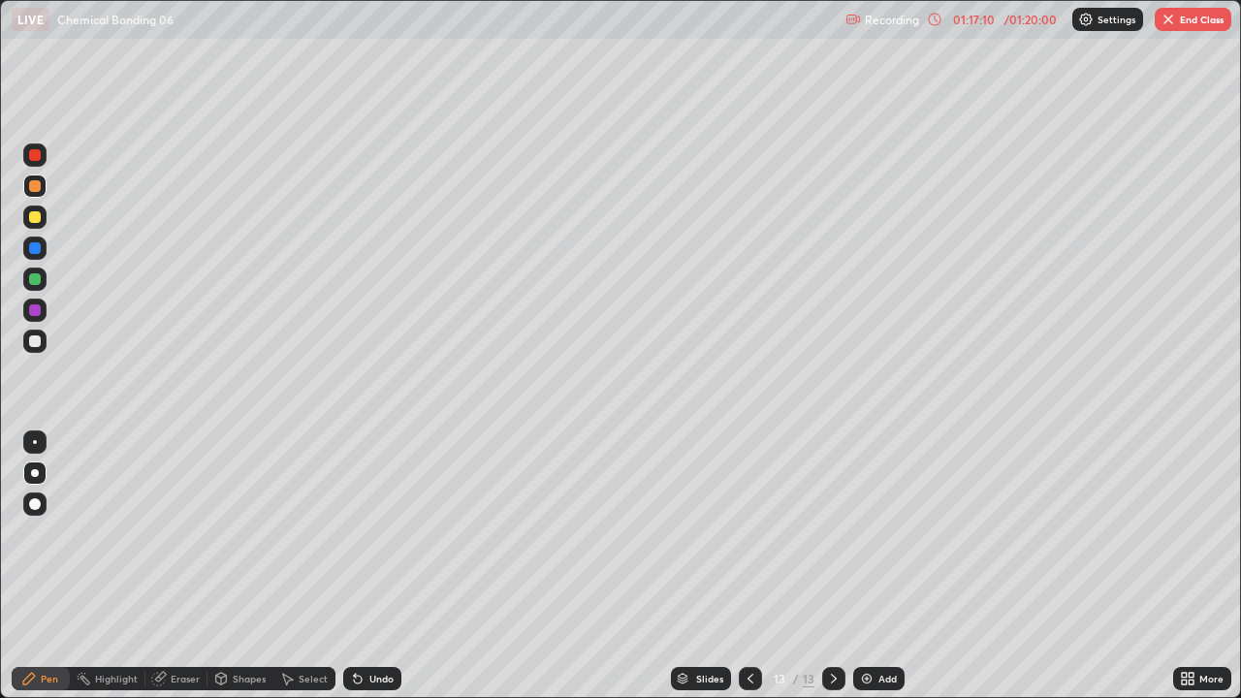
click at [1183, 28] on button "End Class" at bounding box center [1193, 19] width 77 height 23
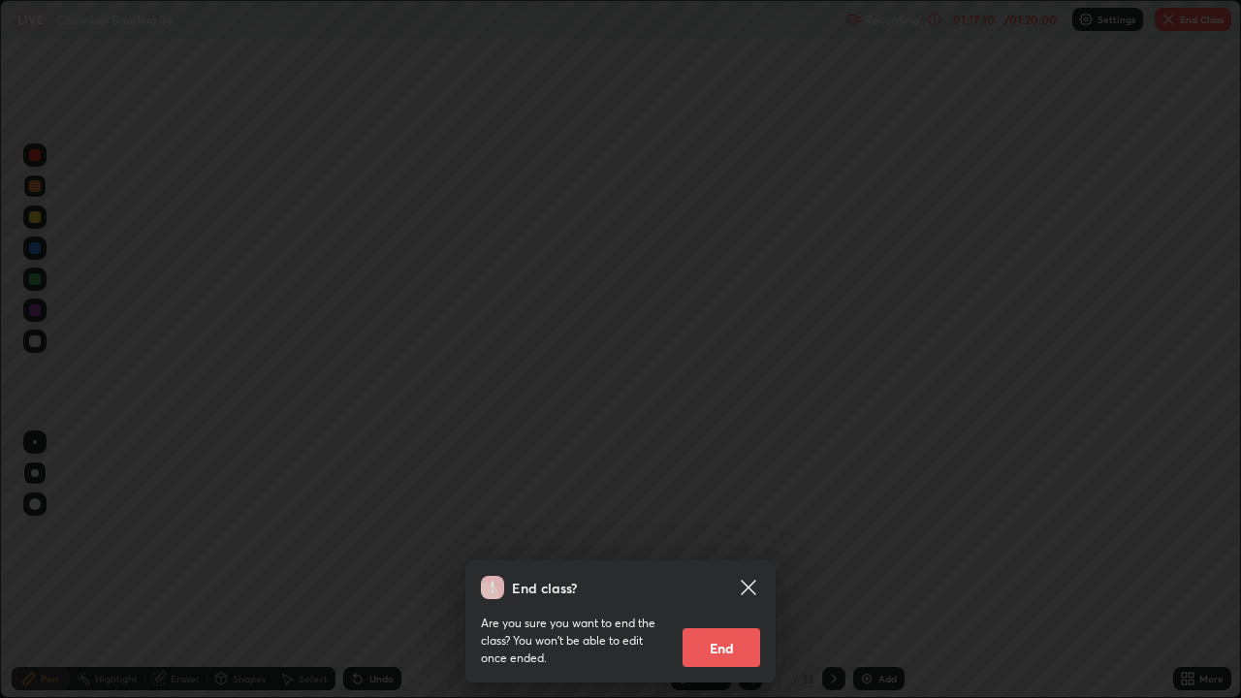
click at [724, 566] on button "End" at bounding box center [722, 647] width 78 height 39
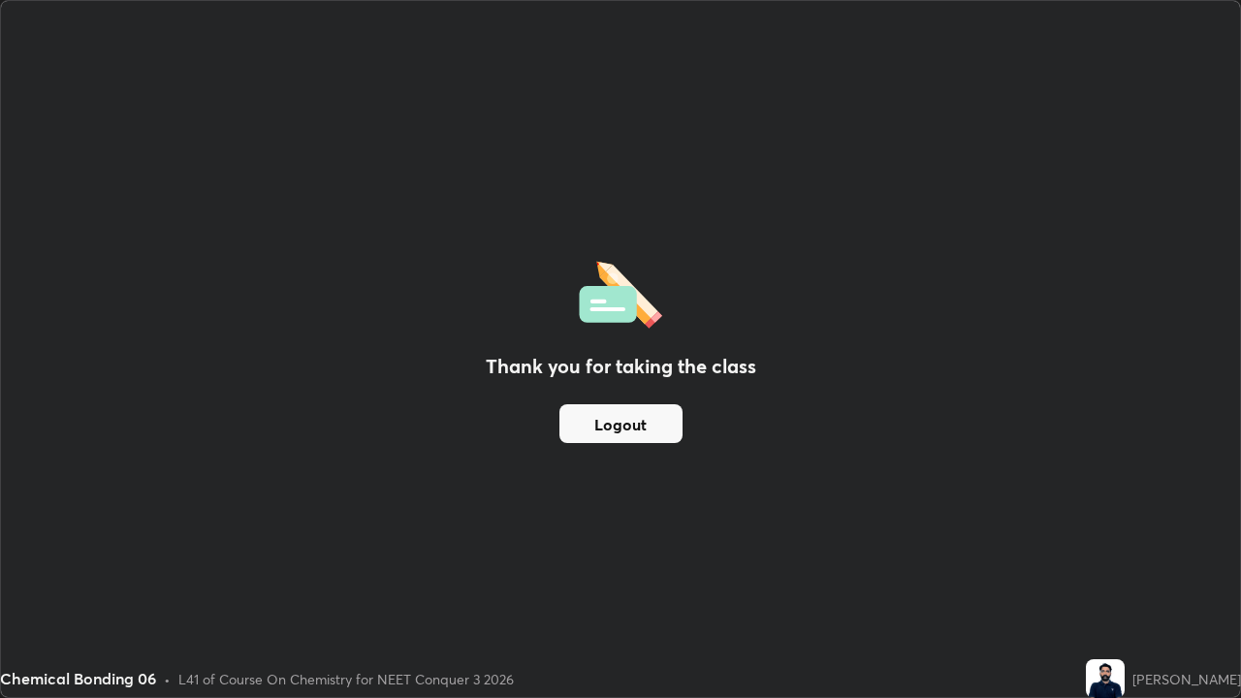
click at [613, 423] on button "Logout" at bounding box center [620, 423] width 123 height 39
click at [599, 415] on button "Logout" at bounding box center [620, 423] width 123 height 39
